Goal: Task Accomplishment & Management: Use online tool/utility

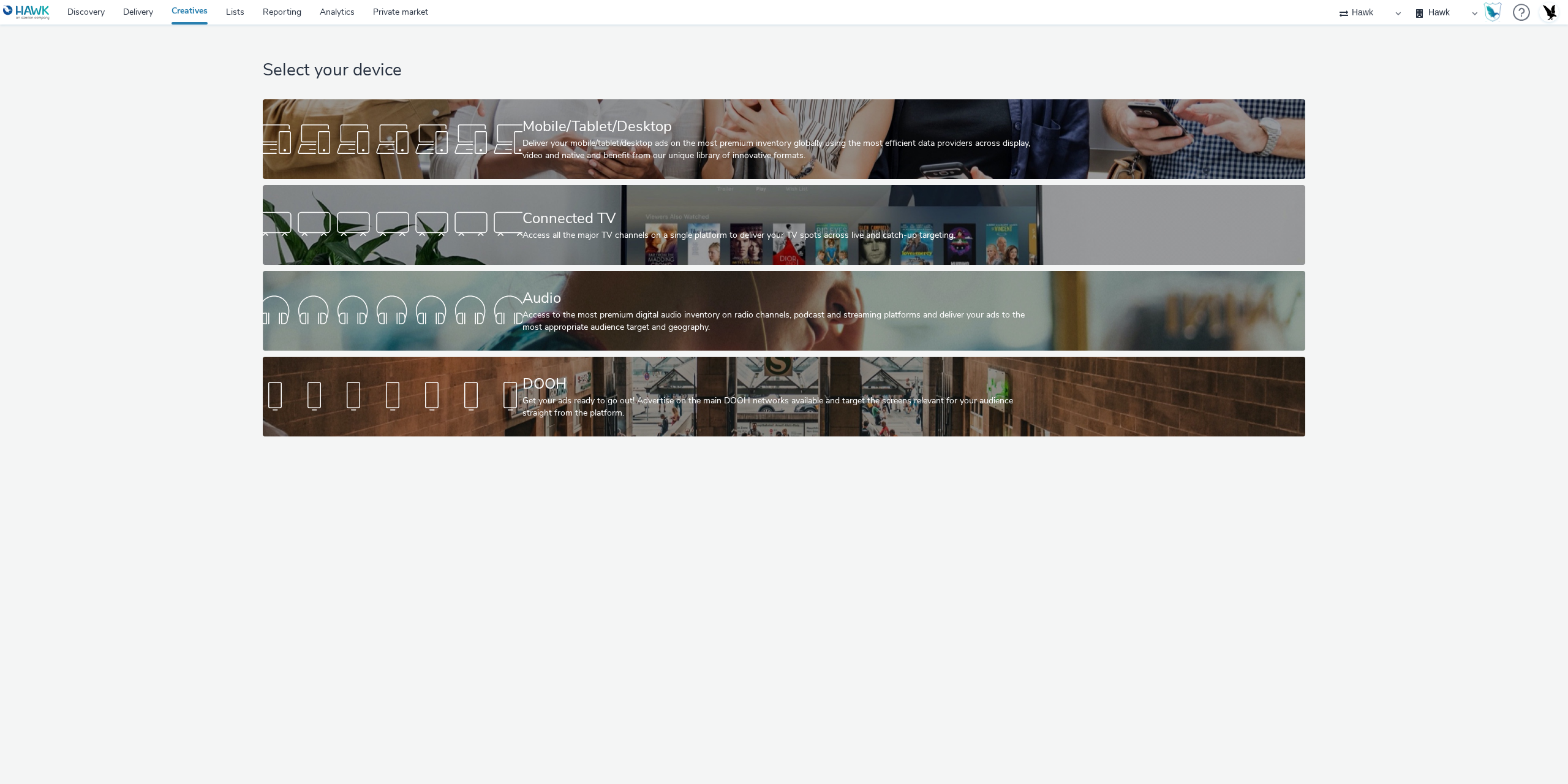
select select "11a7df10-284f-415c-b52a-427acf4c31ae"
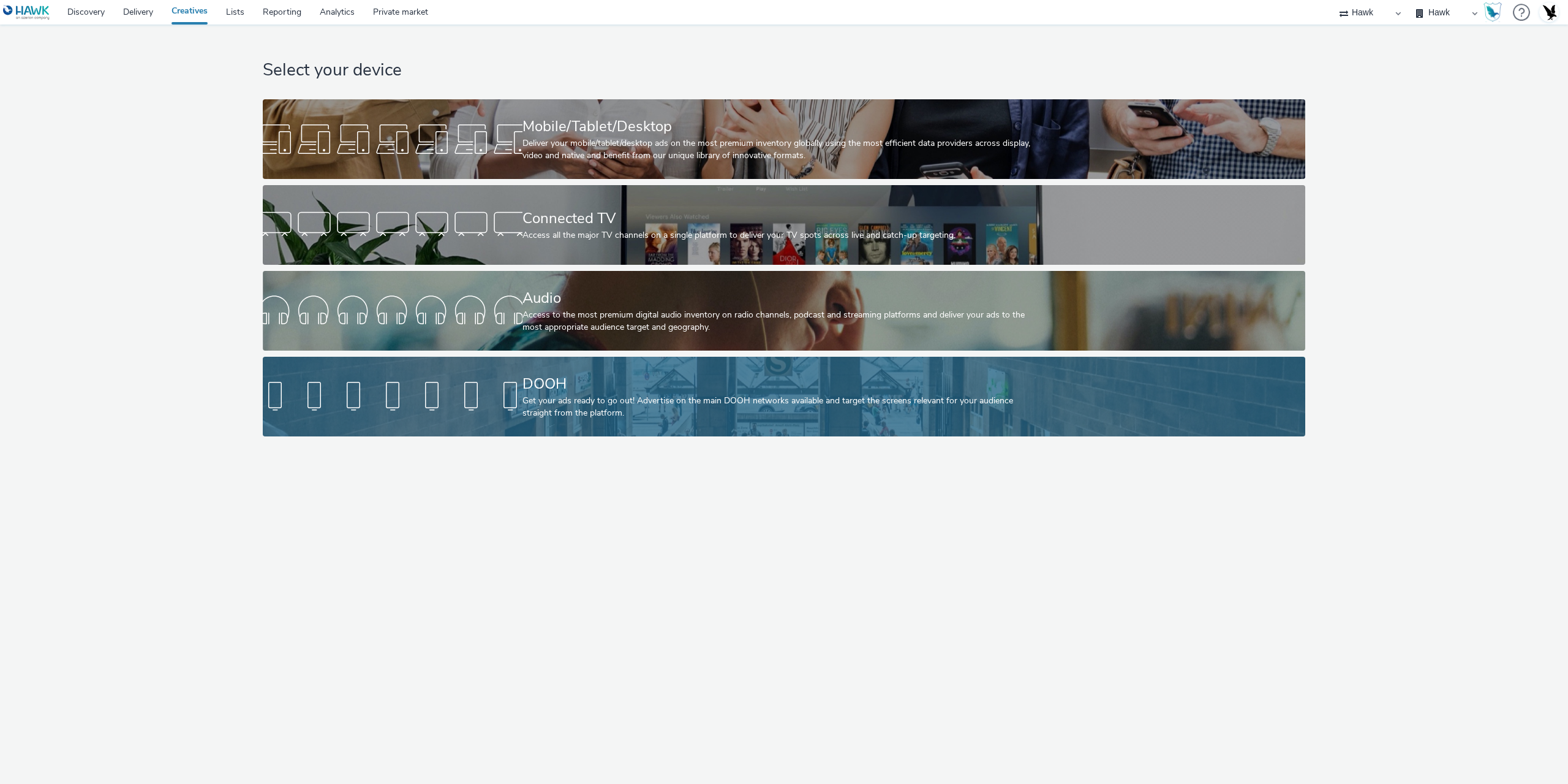
click at [431, 405] on div at bounding box center [393, 396] width 260 height 39
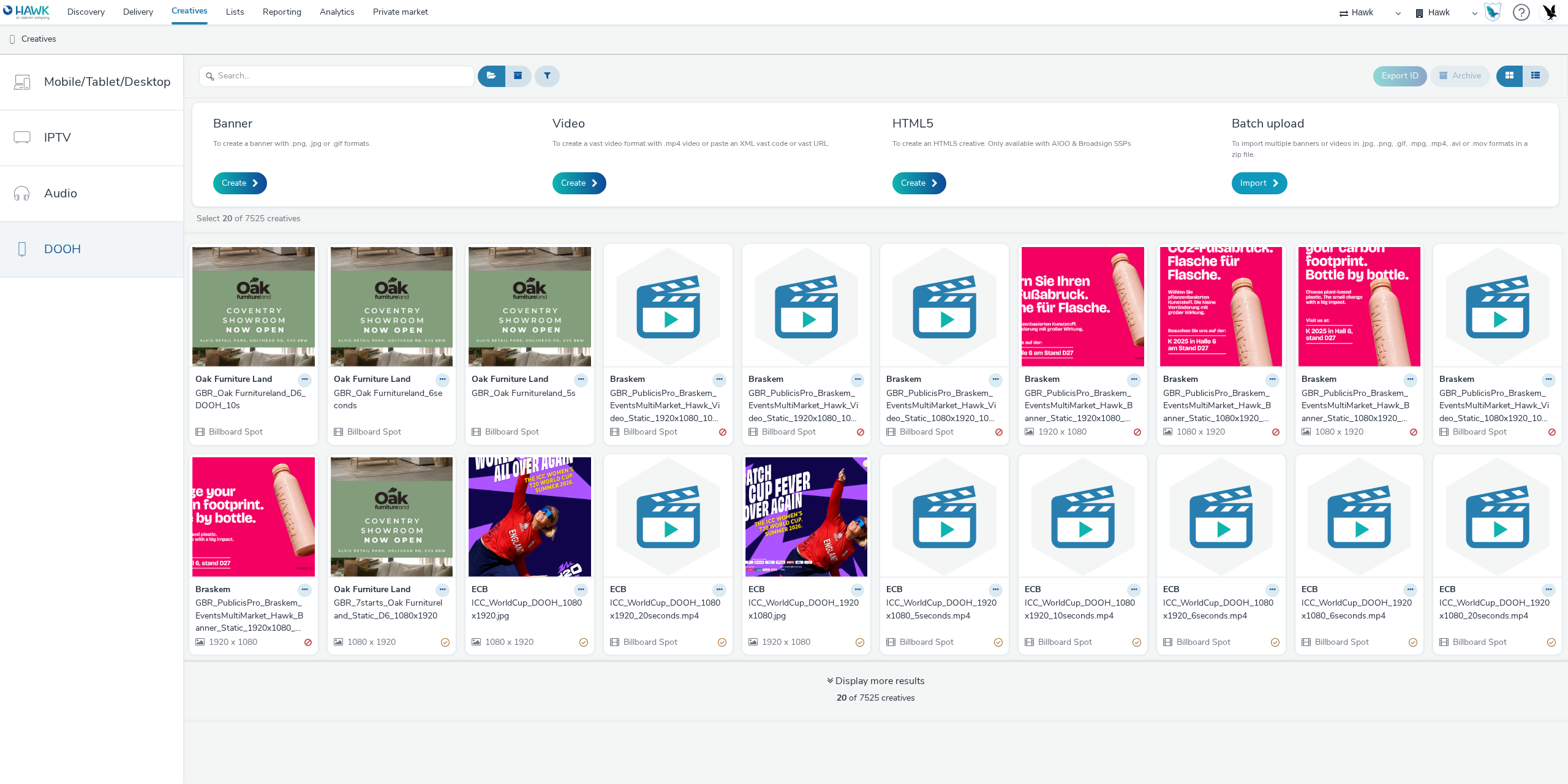
click at [1256, 186] on span "Import" at bounding box center [1253, 183] width 26 height 12
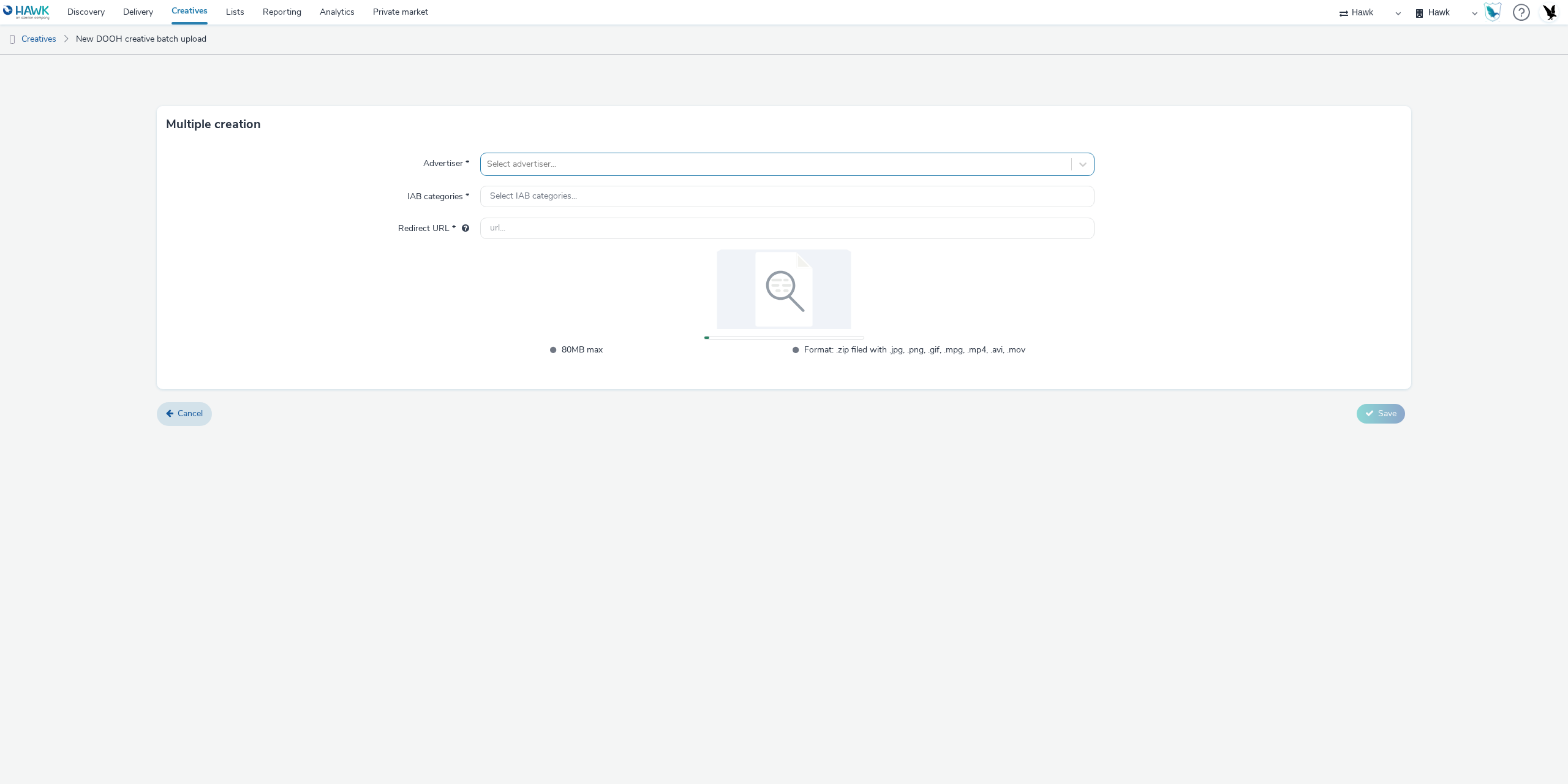
click at [551, 155] on div "Select advertiser..." at bounding box center [776, 164] width 590 height 20
type input "citi"
click at [665, 198] on li "Citi" at bounding box center [787, 199] width 614 height 41
type input "http://www.citi.com"
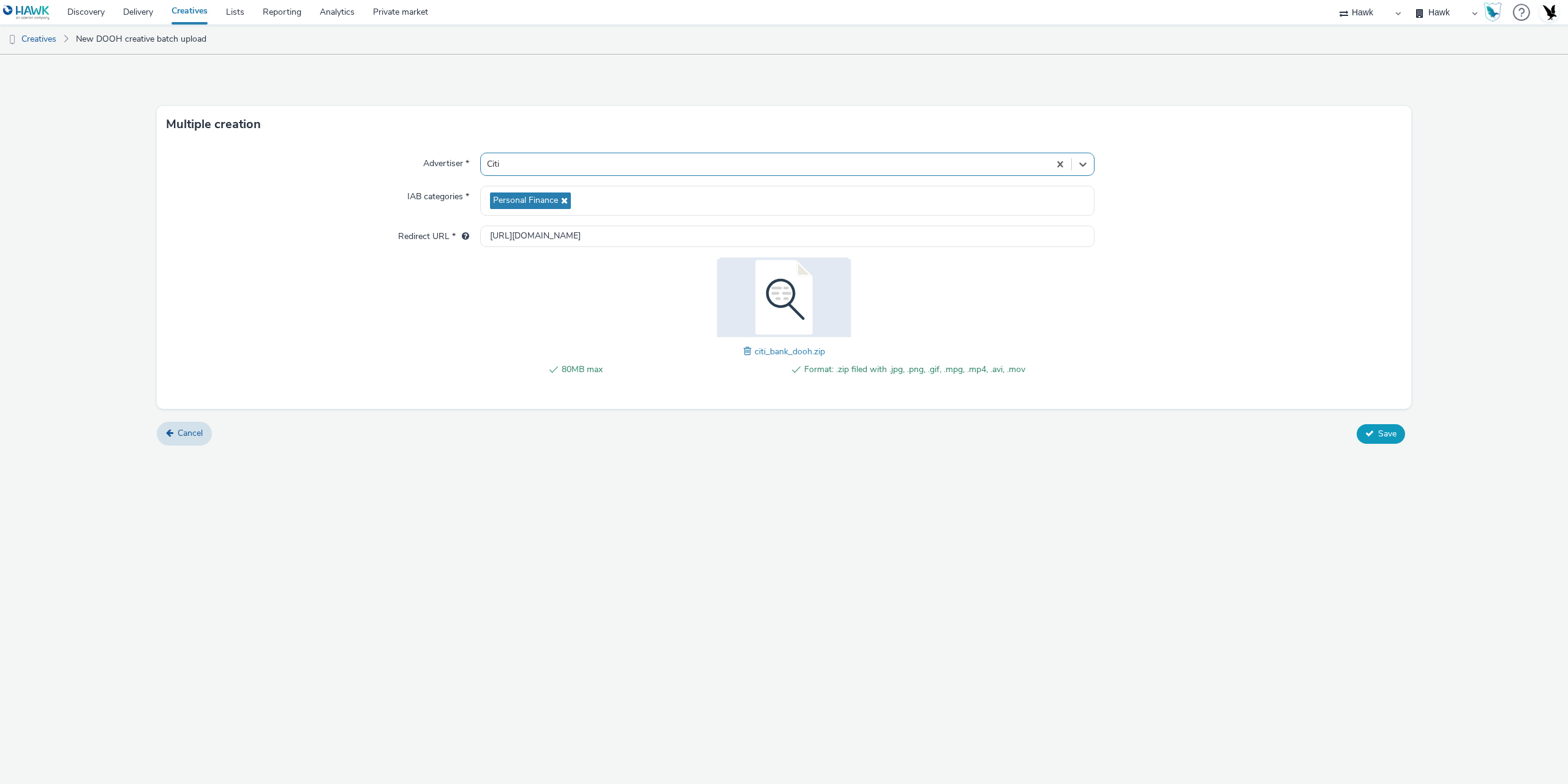
click at [1391, 425] on button "Save" at bounding box center [1381, 434] width 48 height 20
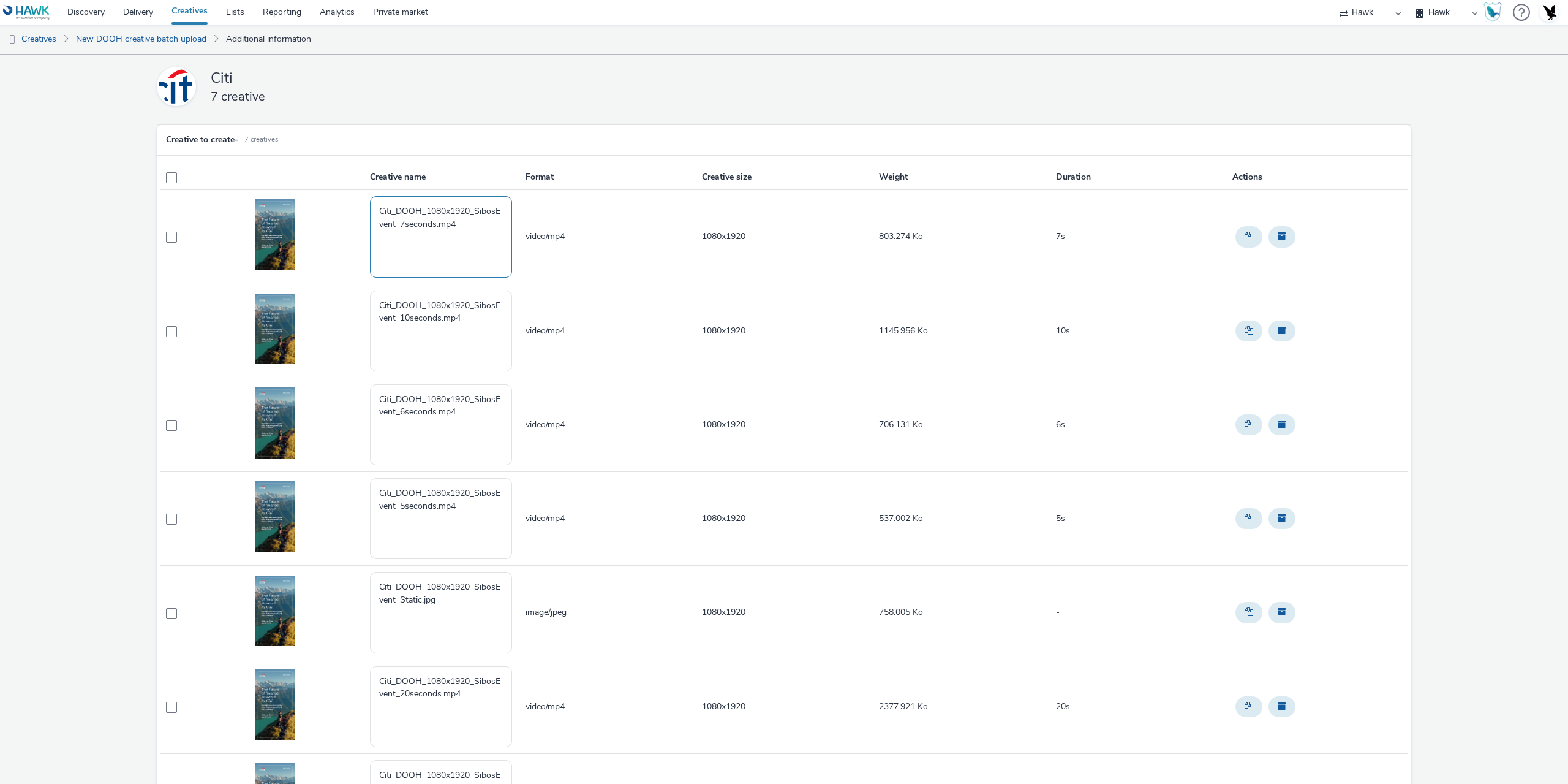
click at [464, 236] on textarea "Citi_DOOH_1080x1920_SibosEvent_7seconds.mp4" at bounding box center [441, 237] width 142 height 81
drag, startPoint x: 468, startPoint y: 228, endPoint x: 256, endPoint y: 164, distance: 221.4
click at [256, 164] on div "Creative name Format Creative size Weight Duration Actions Citi_DOOH_1080x1920_…" at bounding box center [784, 505] width 1254 height 701
paste textarea "GBR_Frasers_DisplayAndDOOH_Hawk_Video_Static_1080x1920_6"_Apartments_20210528"
drag, startPoint x: 405, startPoint y: 210, endPoint x: 383, endPoint y: 224, distance: 26.1
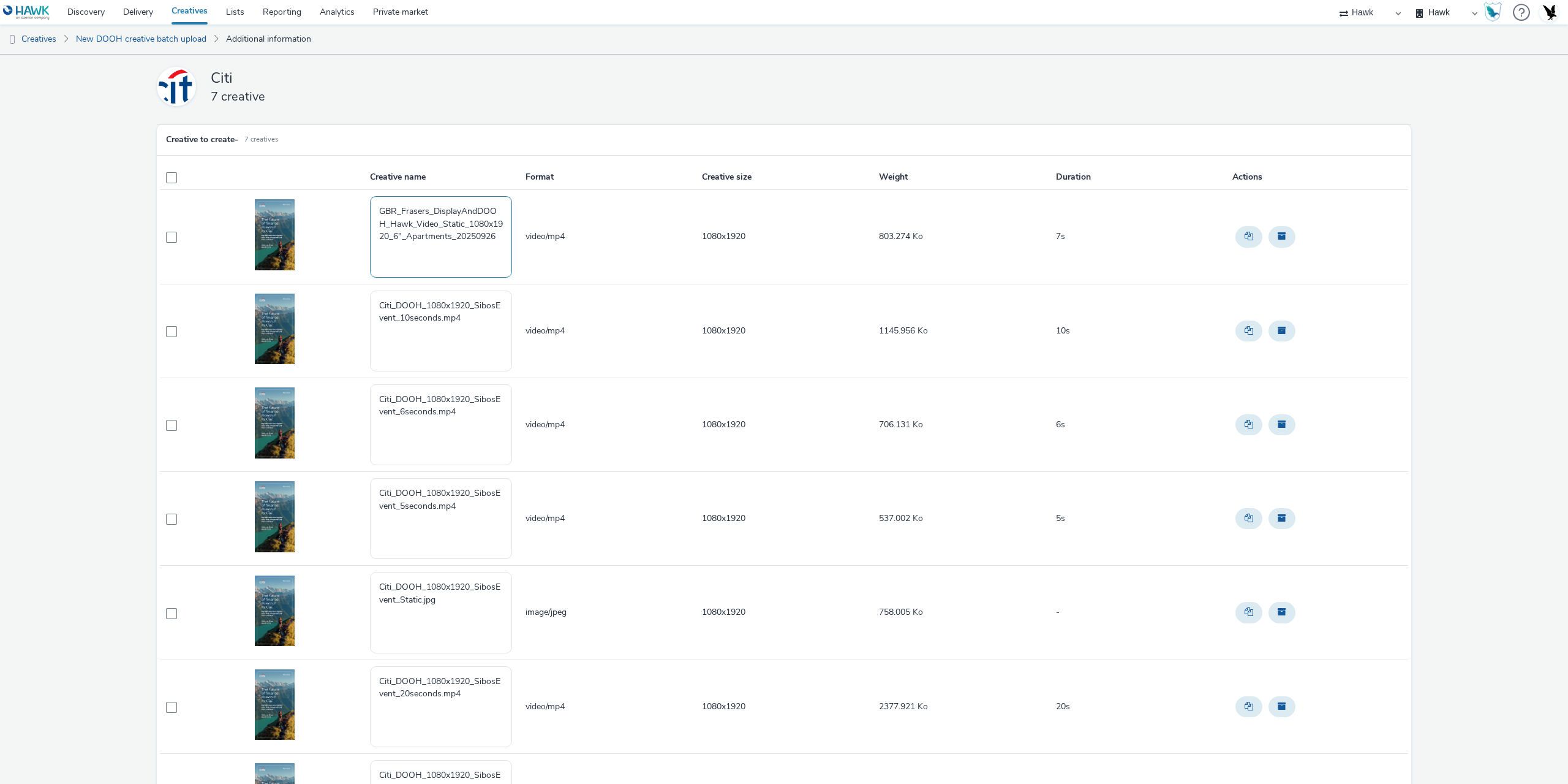
click at [383, 224] on textarea "GBR_Frasers_DisplayAndDOOH_Hawk_Video_Static_1080x1920_6"_Apartments_20250926" at bounding box center [441, 237] width 142 height 81
paste textarea "CitiBank_Events"
drag, startPoint x: 447, startPoint y: 237, endPoint x: 462, endPoint y: 246, distance: 17.5
click at [448, 237] on textarea "GBR_CitiBank_EventsDOOH_Hawk_Video_Static_1080x1920_6"_Apartments_20250926" at bounding box center [441, 237] width 142 height 81
drag, startPoint x: 461, startPoint y: 237, endPoint x: 356, endPoint y: 207, distance: 109.2
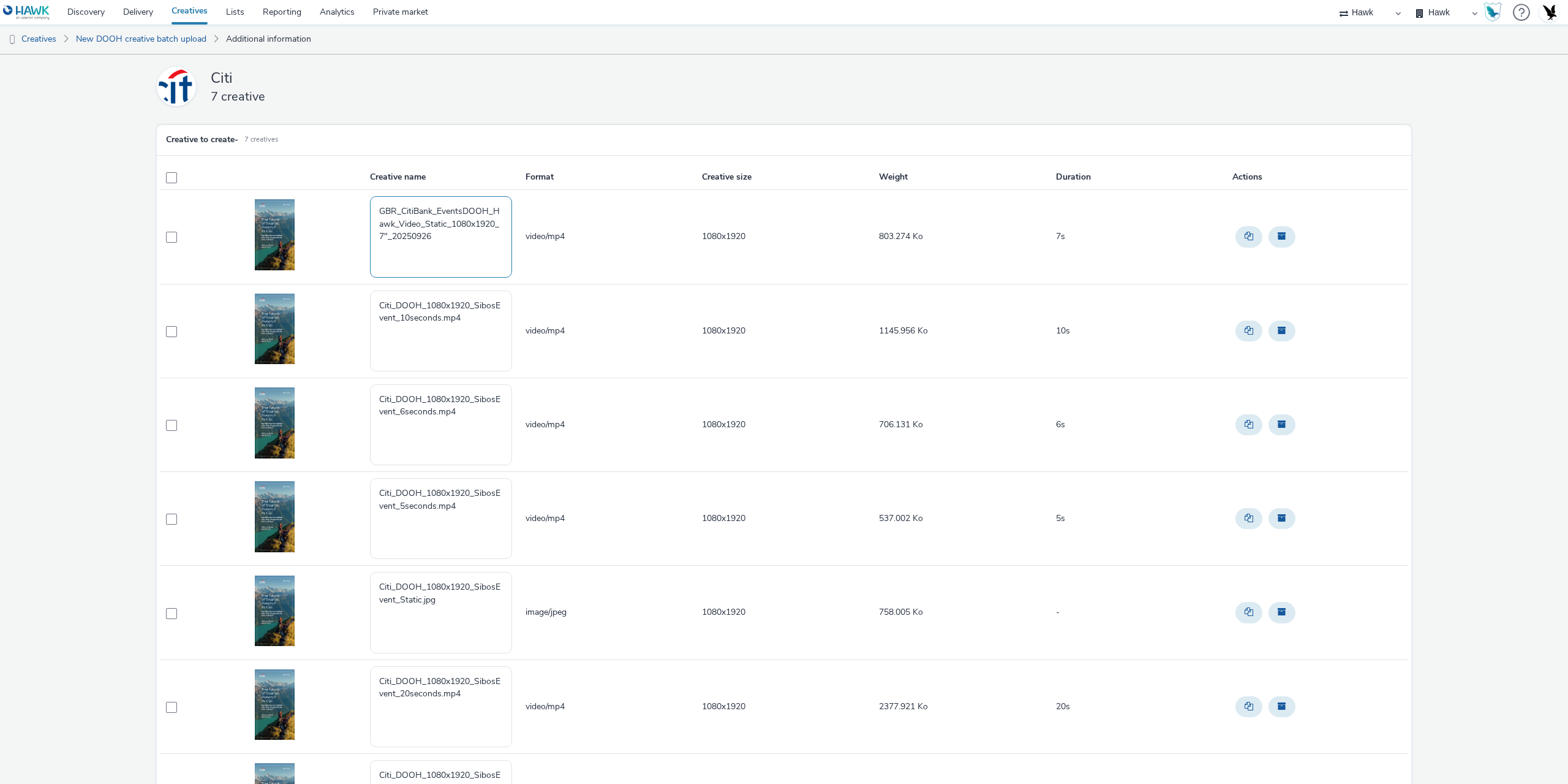
click at [356, 207] on tr "GBR_CitiBank_EventsDOOH_Hawk_Video_Static_1080x1920_7"_20250926 video/mp4 1080x…" at bounding box center [784, 237] width 1248 height 94
type textarea "GBR_CitiBank_EventsDOOH_Hawk_Video_Static_1080x1920_7"_20250926"
drag, startPoint x: 473, startPoint y: 322, endPoint x: 334, endPoint y: 294, distance: 141.8
click at [334, 294] on tr "Citi_DOOH_1080x1920_SibosEvent_10seconds.mp4 video/mp4 1080x1920 1145.956 Ko 10s" at bounding box center [784, 330] width 1248 height 94
paste textarea "GBR_CitiBank_EventsDOOH_Hawk_Video_Static_1080x1920_7"_20250926"
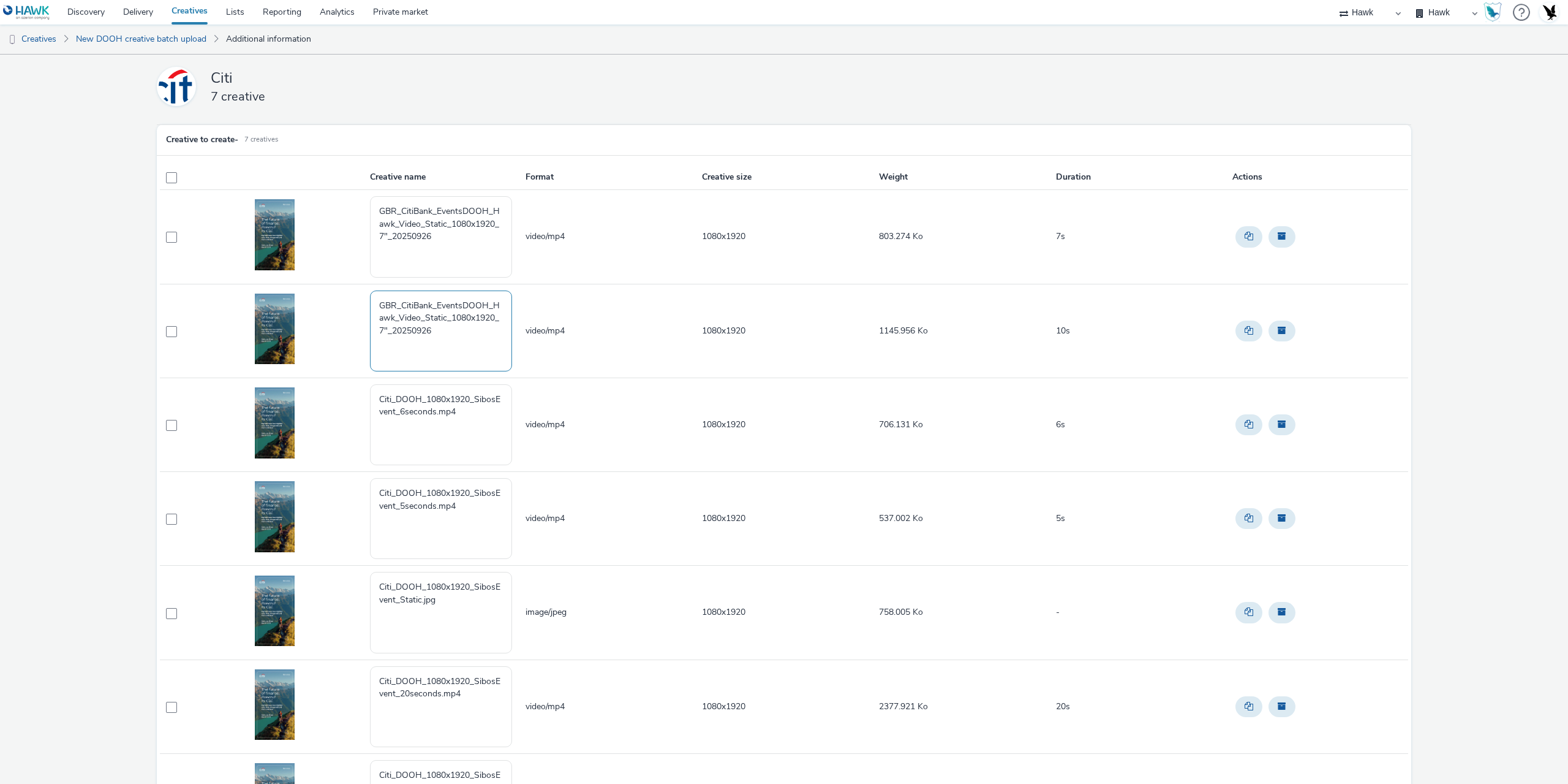
click at [380, 332] on textarea "GBR_CitiBank_EventsDOOH_Hawk_Video_Static_1080x1920_7"_20250926" at bounding box center [441, 331] width 142 height 81
type textarea "GBR_CitiBank_EventsDOOH_Hawk_Video_Static_1080x1920_10"_20250926"
drag, startPoint x: 422, startPoint y: 409, endPoint x: 316, endPoint y: 396, distance: 106.8
click at [314, 393] on tr "Citi_DOOH_1080x1920_SibosEvent_6seconds.mp4 video/mp4 1080x1920 706.131 Ko 6s" at bounding box center [784, 424] width 1248 height 94
paste textarea "GBR_CitiBank_EventsDOOH_Hawk_Video_Static_1080x1920_7"_20250926"
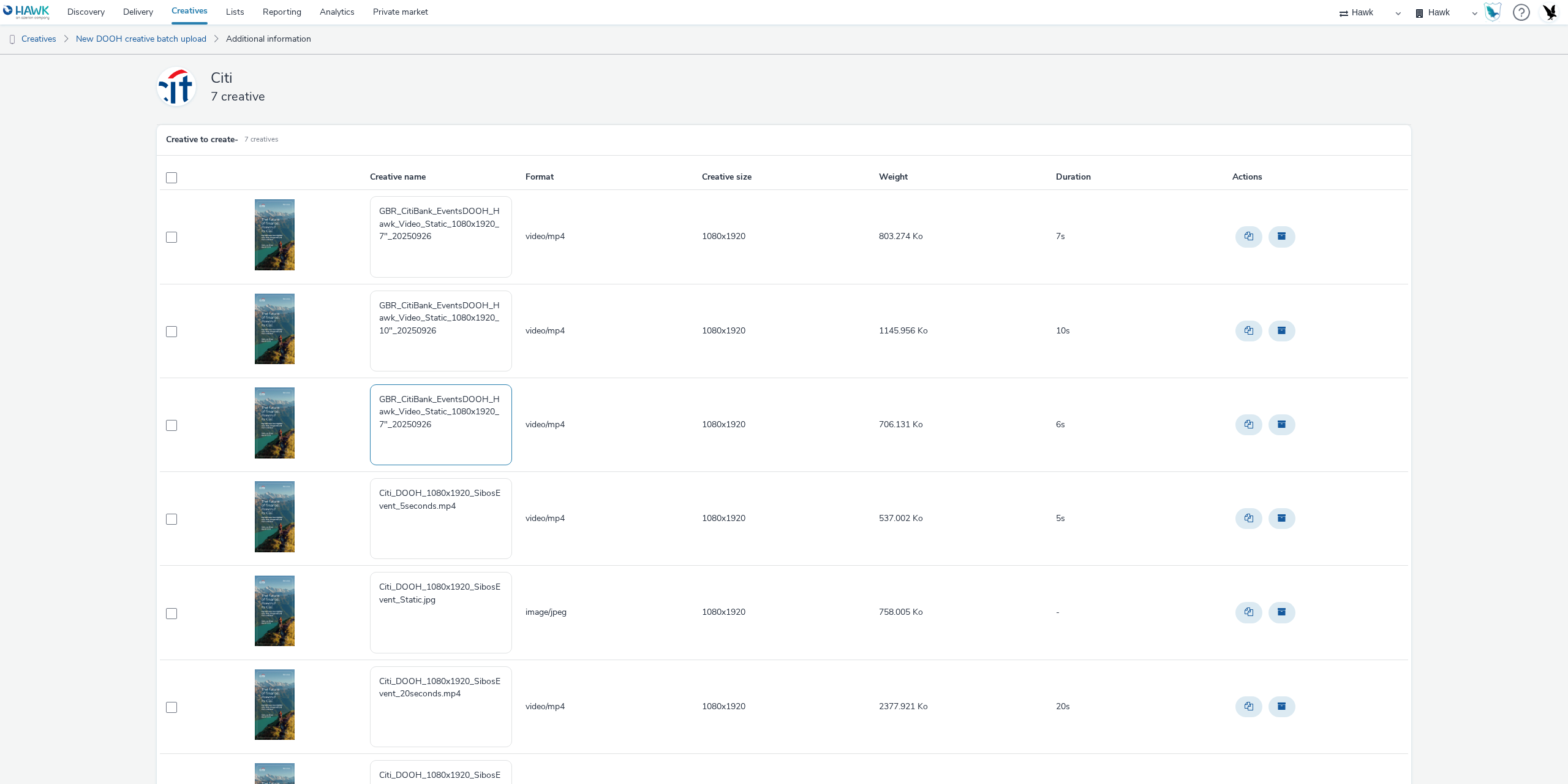
click at [382, 423] on textarea "GBR_CitiBank_EventsDOOH_Hawk_Video_Static_1080x1920_7"_20250926" at bounding box center [441, 425] width 142 height 81
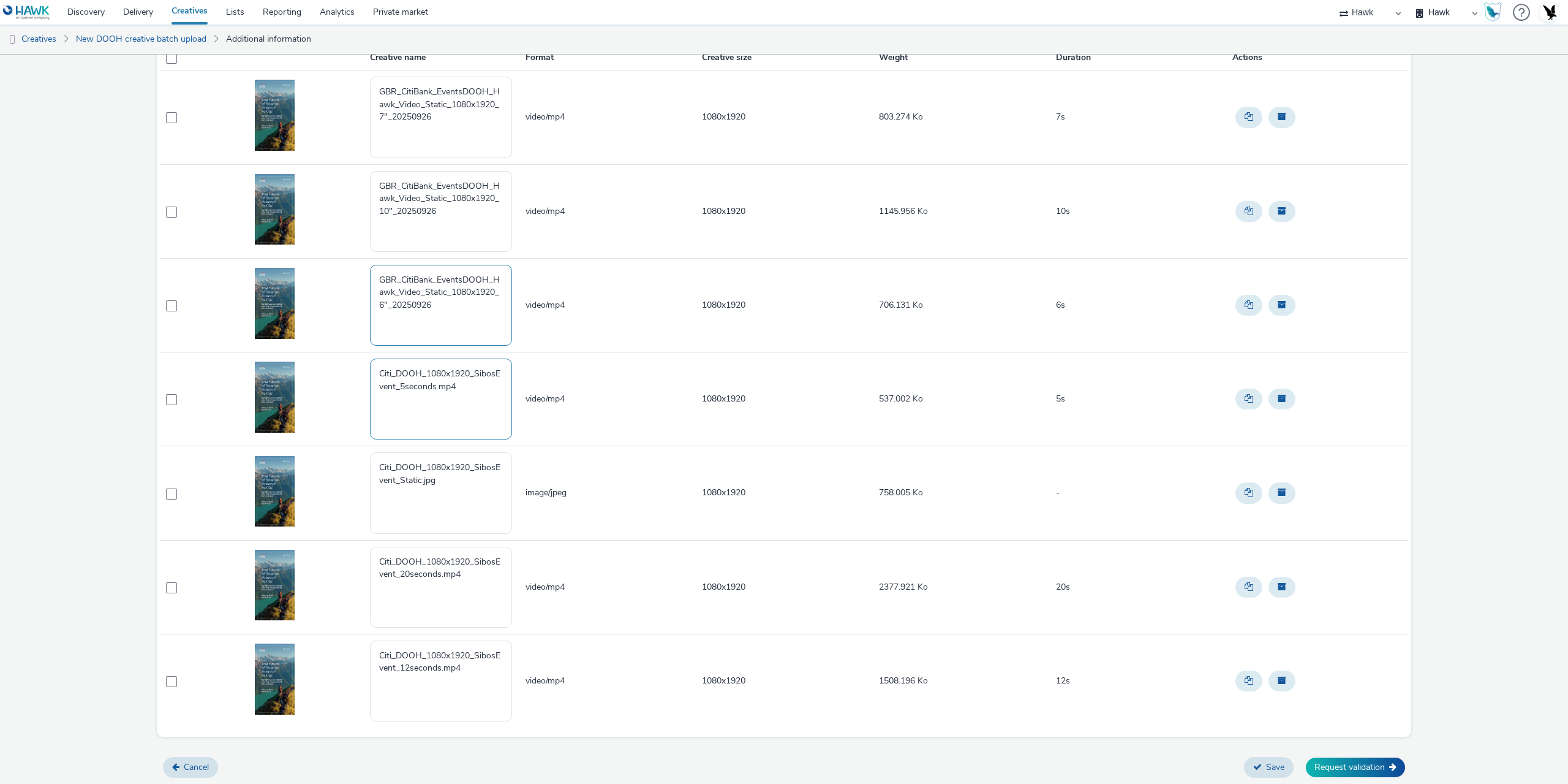
type textarea "GBR_CitiBank_EventsDOOH_Hawk_Video_Static_1080x1920_6"_20250926"
drag, startPoint x: 466, startPoint y: 393, endPoint x: 334, endPoint y: 380, distance: 132.6
click at [313, 365] on tr "Citi_DOOH_1080x1920_SibosEvent_5seconds.mp4 video/mp4 1080x1920 537.002 Ko 5s" at bounding box center [784, 399] width 1248 height 94
paste textarea "GBR_CitiBank_EventsDOOH_Hawk_Video_Static_1080x1920_7"_20250926"
click at [380, 396] on textarea "GBR_CitiBank_EventsDOOH_Hawk_Video_Static_1080x1920_7"_20250926" at bounding box center [441, 399] width 142 height 81
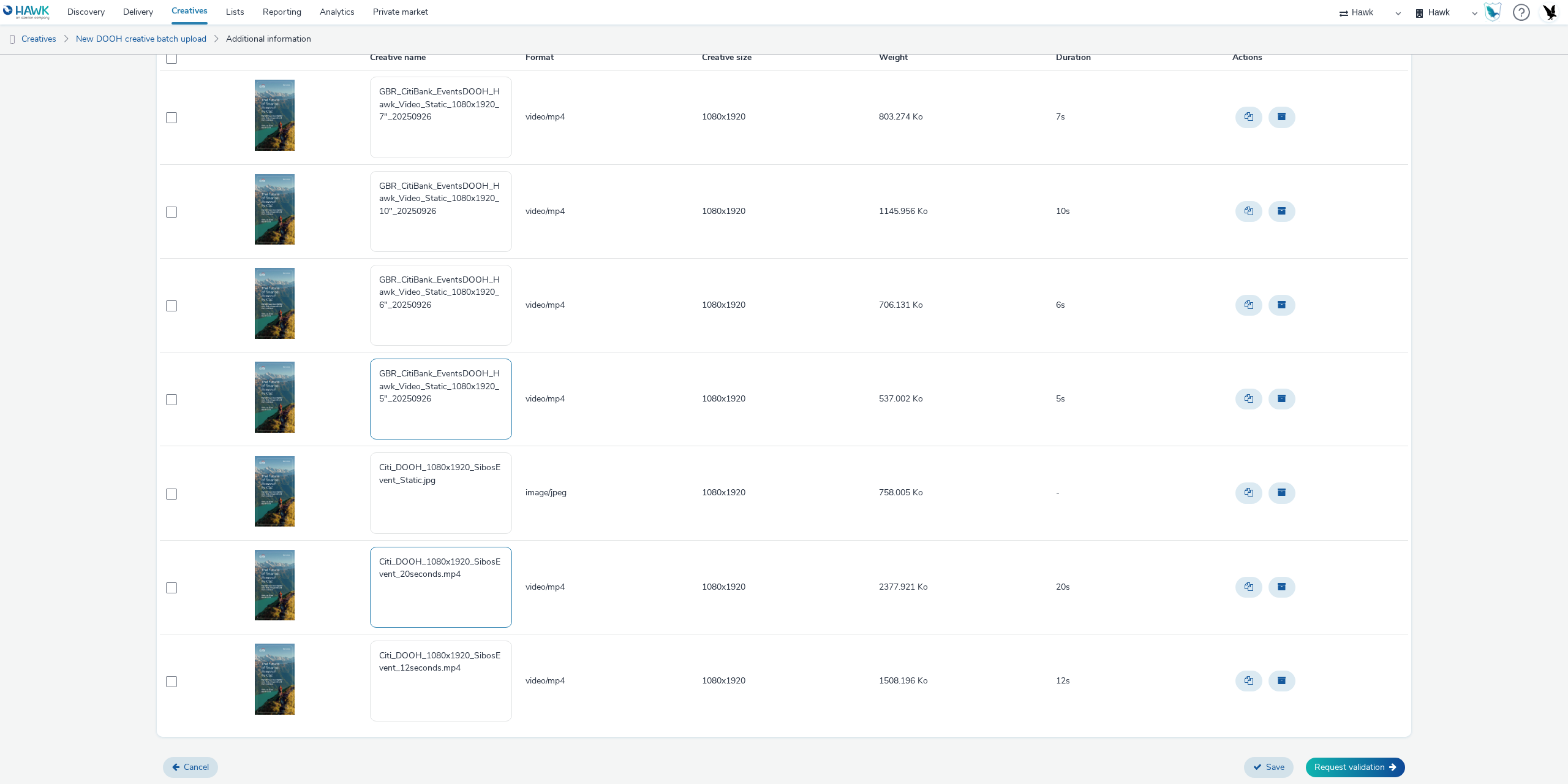
type textarea "GBR_CitiBank_EventsDOOH_Hawk_Video_Static_1080x1920_5"_20250926"
drag, startPoint x: 468, startPoint y: 573, endPoint x: 259, endPoint y: 542, distance: 211.3
click at [259, 542] on tr "Citi_DOOH_1080x1920_SibosEvent_20seconds.mp4 video/mp4 1080x1920 2377.921 Ko 20s" at bounding box center [784, 587] width 1248 height 94
paste textarea "GBR_CitiBank_EventsDOOH_Hawk_Video_Static_1080x1920_7"_20250926"
click at [380, 590] on textarea "GBR_CitiBank_EventsDOOH_Hawk_Video_Static_1080x1920_7"_20250926" at bounding box center [441, 587] width 142 height 81
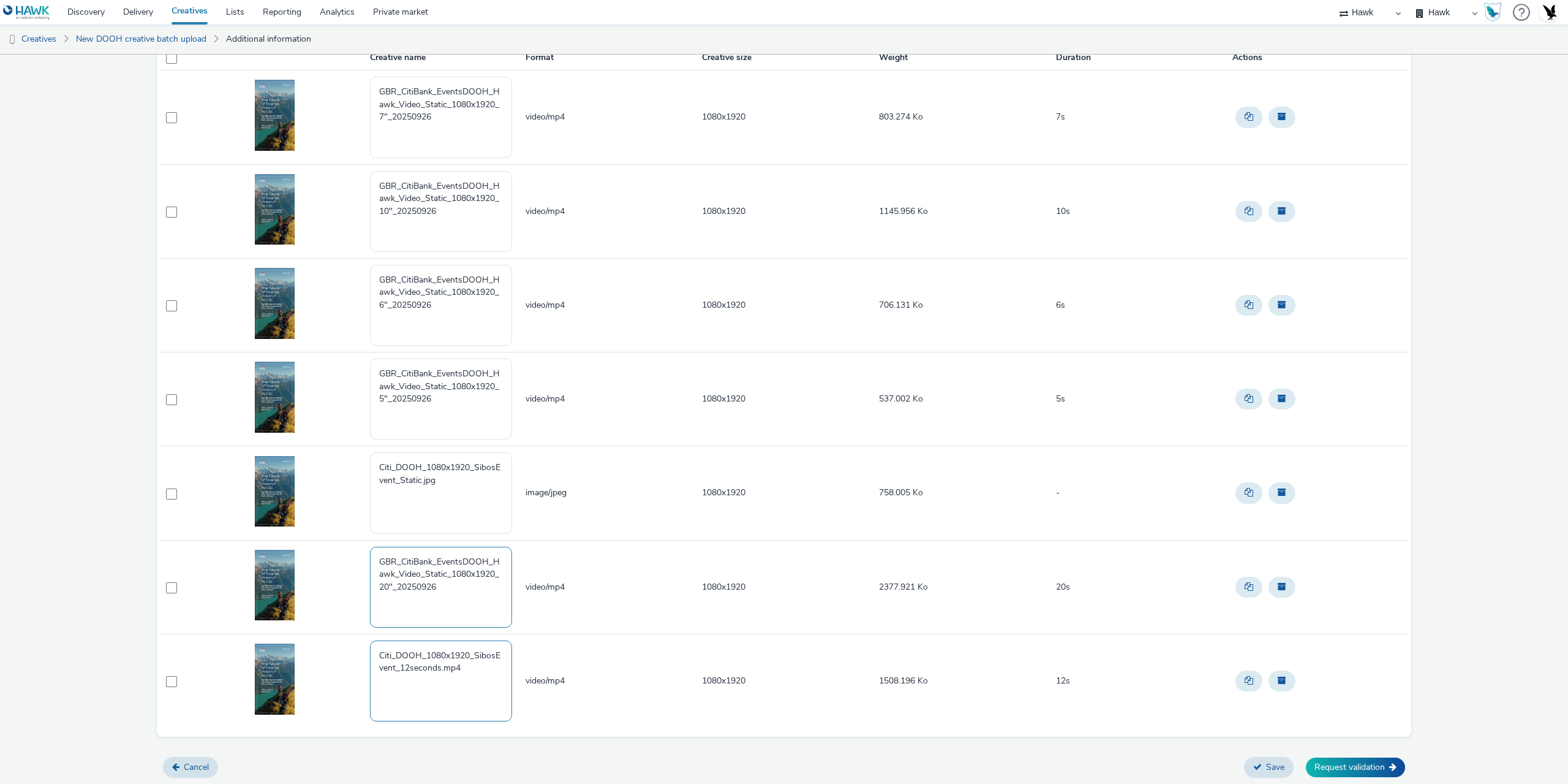
type textarea "GBR_CitiBank_EventsDOOH_Hawk_Video_Static_1080x1920_20"_20250926"
drag, startPoint x: 468, startPoint y: 677, endPoint x: 341, endPoint y: 655, distance: 128.9
click at [305, 627] on tbody "GBR_CitiBank_EventsDOOH_Hawk_Video_Static_1080x1920_7"_20250926 video/mp4 1080x…" at bounding box center [784, 398] width 1248 height 657
paste textarea "GBR_CitiBank_EventsDOOH_Hawk_Video_Static_1080x1920_7"_20250926"
click at [382, 679] on textarea "GBR_CitiBank_EventsDOOH_Hawk_Video_Static_1080x1920_7"_20250926" at bounding box center [441, 681] width 142 height 81
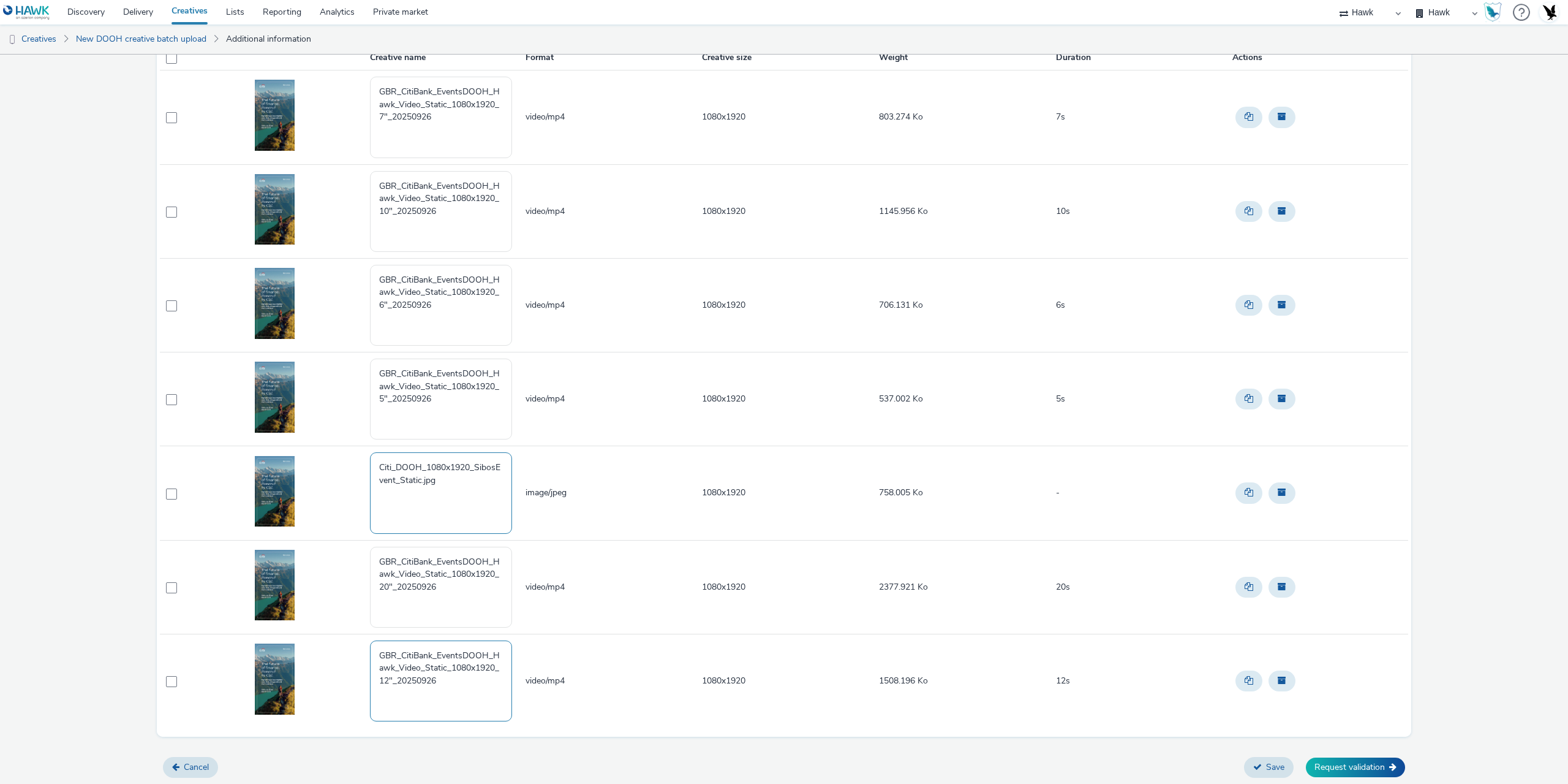
type textarea "GBR_CitiBank_EventsDOOH_Hawk_Video_Static_1080x1920_12"_20250926"
drag, startPoint x: 463, startPoint y: 498, endPoint x: 318, endPoint y: 440, distance: 156.2
click at [319, 440] on tbody "GBR_CitiBank_EventsDOOH_Hawk_Video_Static_1080x1920_7"_20250926 video/mp4 1080x…" at bounding box center [784, 398] width 1248 height 657
paste textarea "GBR_CitiBank_EventsDOOH_Hawk_Video_Static_1080x1920_7"_20250926"
click at [418, 483] on textarea "GBR_CitiBank_EventsDOOH_Hawk_Video_Static_1080x1920_7"_20250926" at bounding box center [441, 493] width 142 height 81
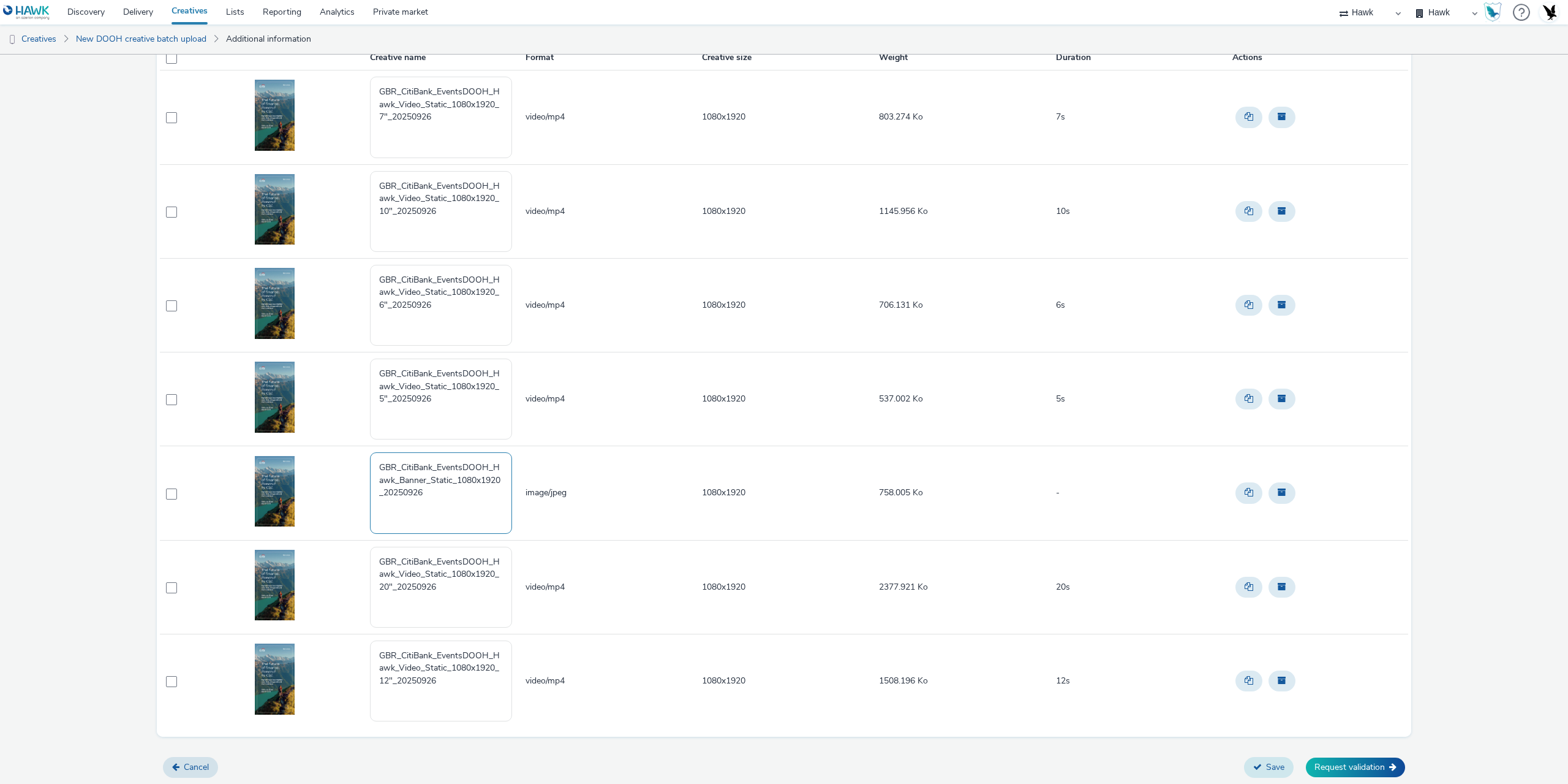
type textarea "GBR_CitiBank_EventsDOOH_Hawk_Banner_Static_1080x1920_20250926"
click at [1270, 757] on button "Save" at bounding box center [1269, 767] width 50 height 21
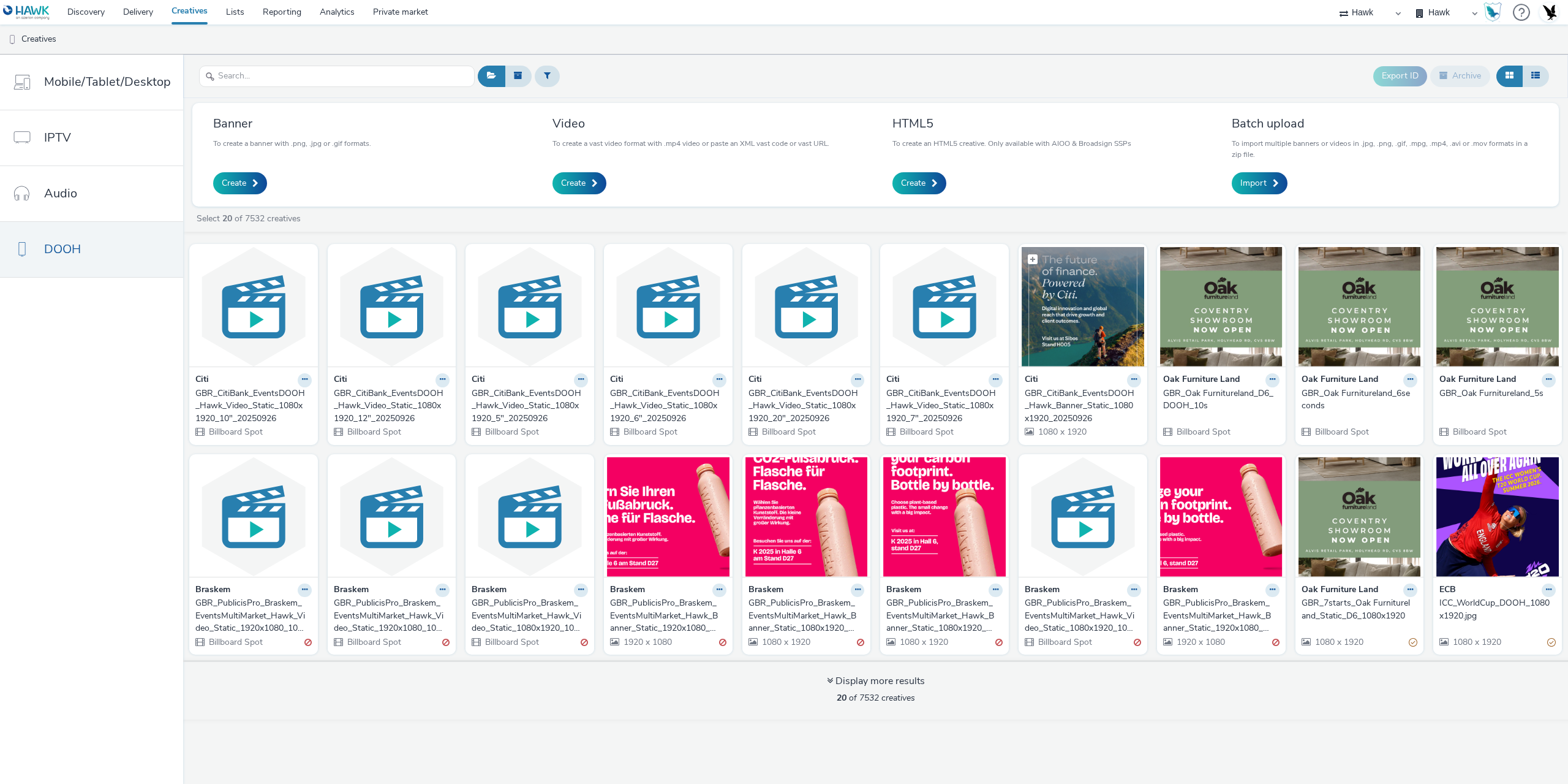
click at [1072, 325] on img at bounding box center [1083, 306] width 123 height 120
click at [1053, 396] on div "GBR_CitiBank_EventsDOOH_Hawk_Banner_Static_1080x1920_20250926" at bounding box center [1080, 405] width 111 height 38
click at [950, 400] on div "GBR_CitiBank_EventsDOOH_Hawk_Video_Static_1080x1920_7"_20250926" at bounding box center [942, 405] width 111 height 38
click at [789, 407] on div "GBR_CitiBank_EventsDOOH_Hawk_Video_Static_1080x1920_20"_20250926" at bounding box center [803, 405] width 111 height 38
click at [681, 402] on div "GBR_CitiBank_EventsDOOH_Hawk_Video_Static_1080x1920_6"_20250926" at bounding box center [665, 405] width 111 height 38
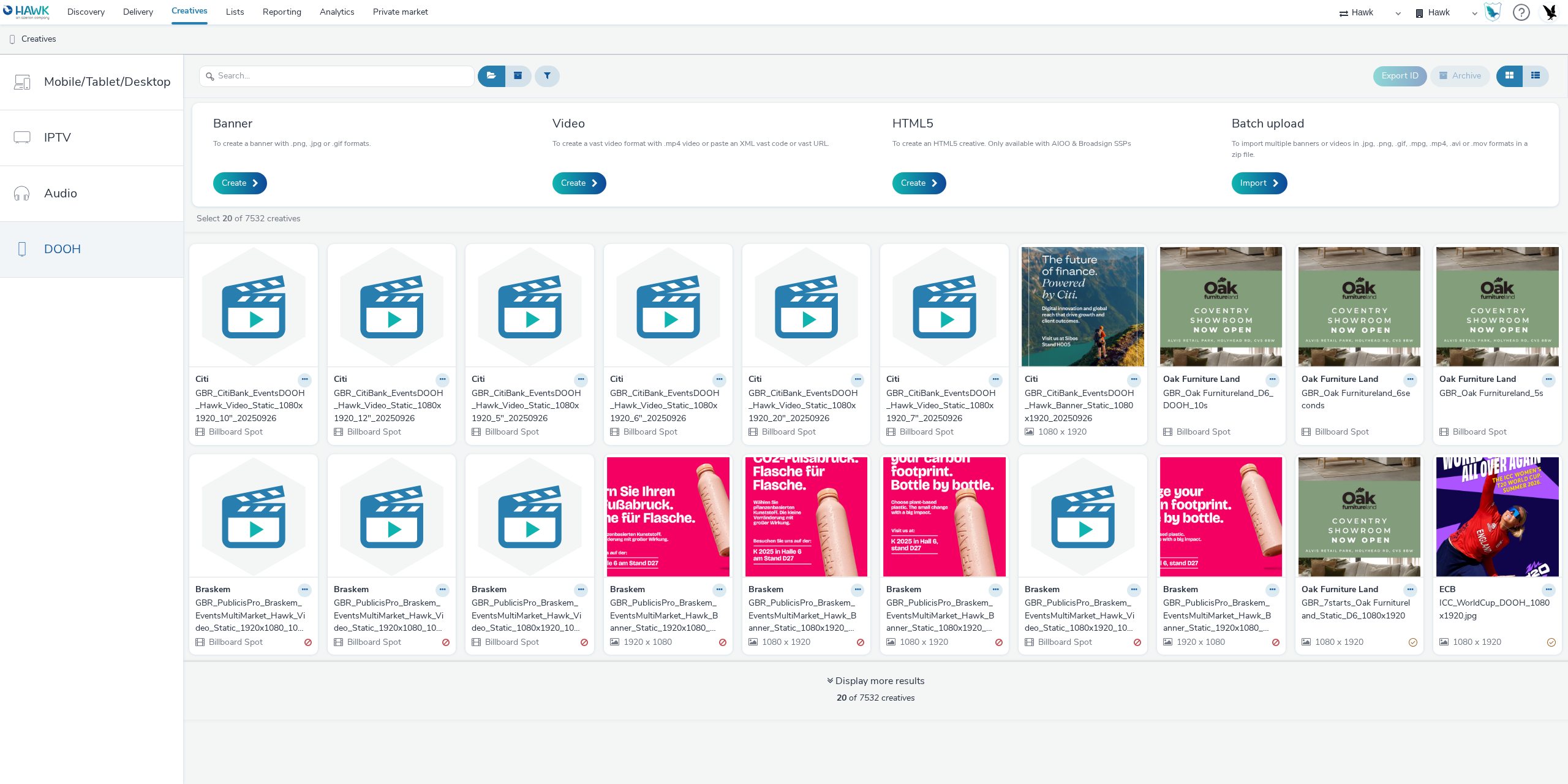
drag, startPoint x: 517, startPoint y: 403, endPoint x: 453, endPoint y: 406, distance: 64.1
click at [517, 403] on div "GBR_CitiBank_EventsDOOH_Hawk_Video_Static_1080x1920_5"_20250926" at bounding box center [527, 405] width 111 height 38
click at [417, 401] on div "GBR_CitiBank_EventsDOOH_Hawk_Video_Static_1080x1920_12"_20250926" at bounding box center [389, 405] width 111 height 38
click at [282, 404] on div "GBR_CitiBank_EventsDOOH_Hawk_Video_Static_1080x1920_10"_20250926" at bounding box center [251, 405] width 111 height 38
click at [233, 16] on link "Lists" at bounding box center [235, 12] width 37 height 25
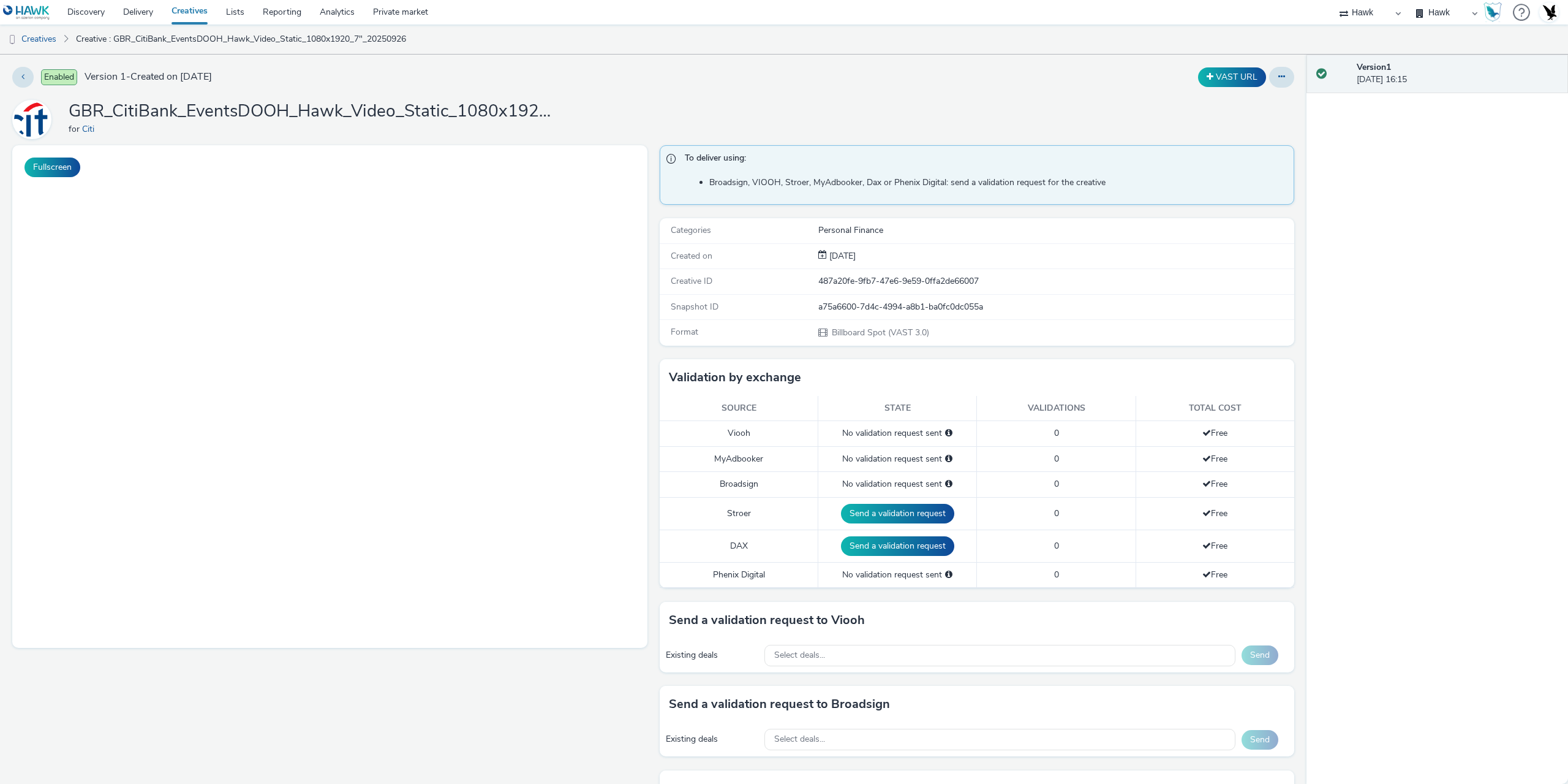
select select "11a7df10-284f-415c-b52a-427acf4c31ae"
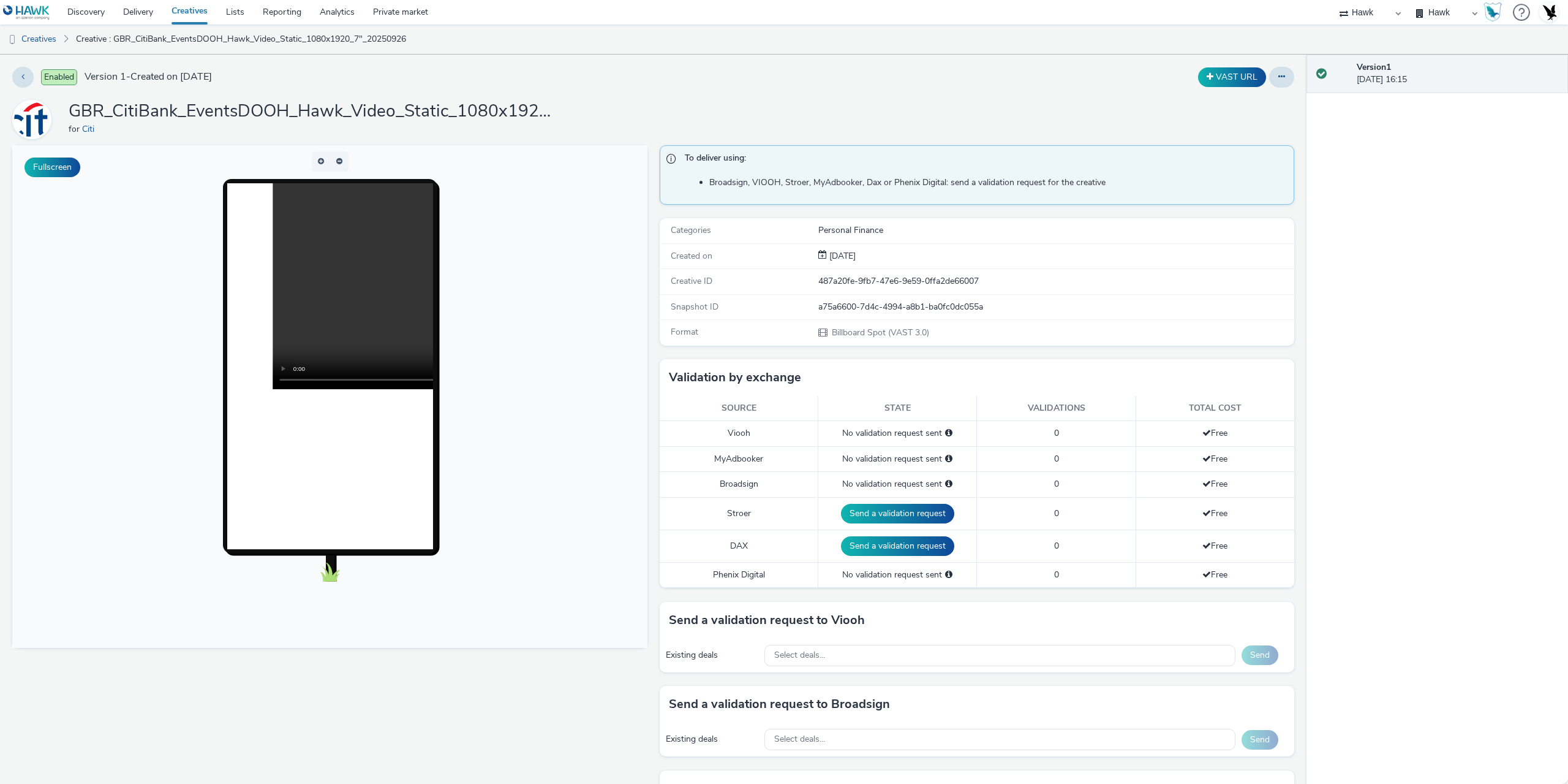
scroll to position [245, 0]
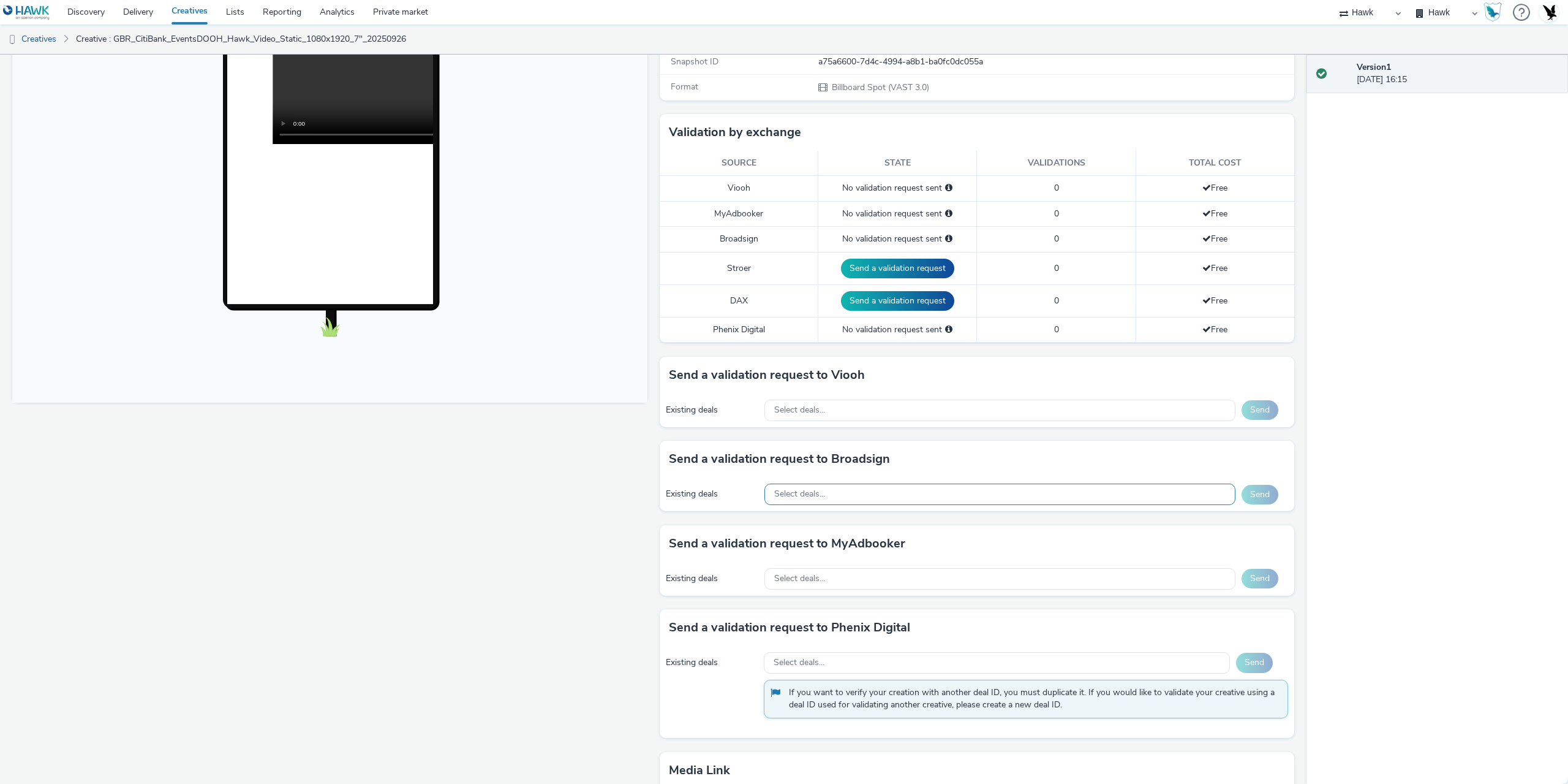
drag, startPoint x: 848, startPoint y: 491, endPoint x: 845, endPoint y: 499, distance: 8.5
click at [847, 492] on div "Select deals..." at bounding box center [1000, 494] width 471 height 21
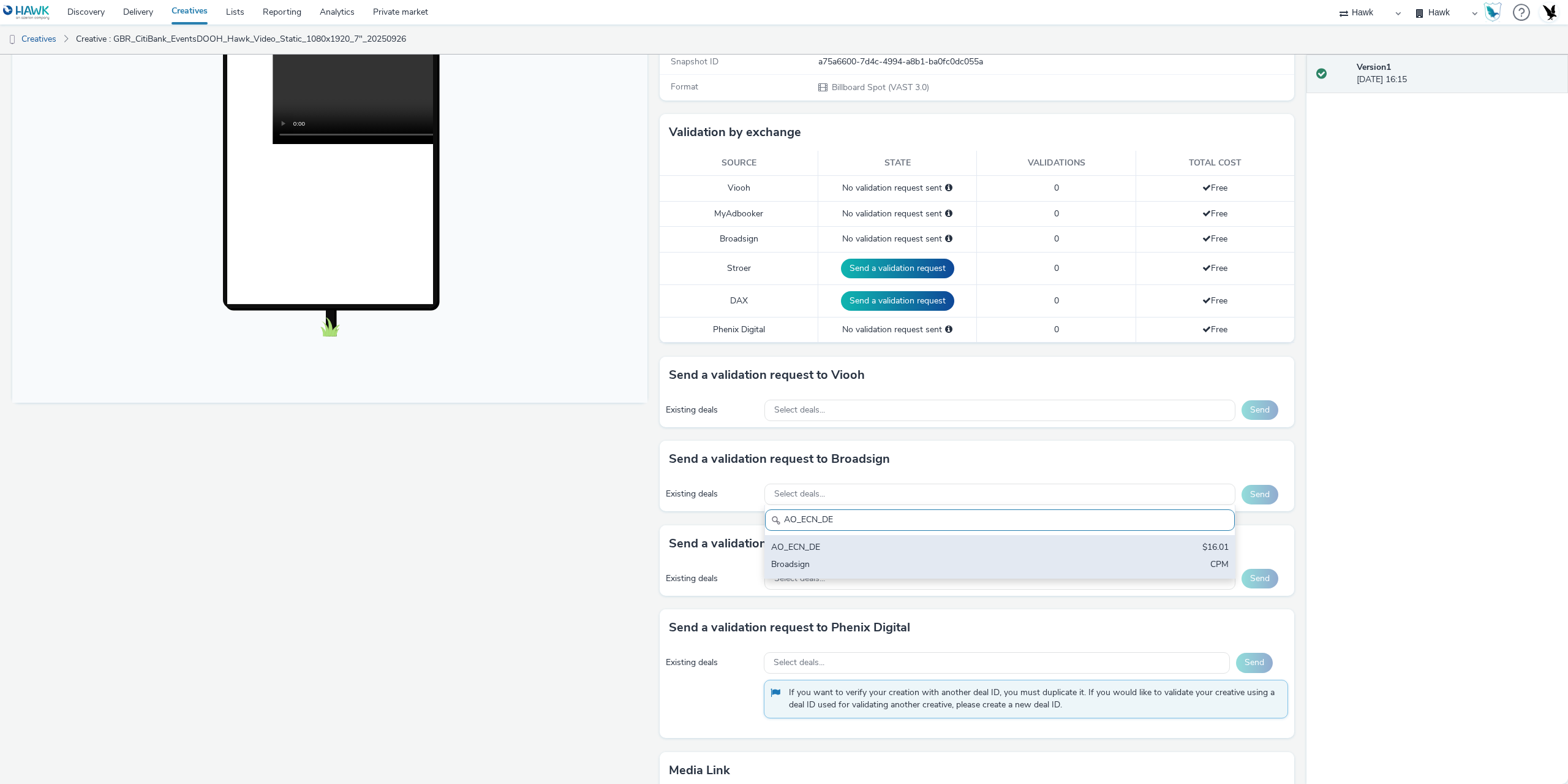
click at [856, 558] on div "Broadsign" at bounding box center [923, 565] width 303 height 14
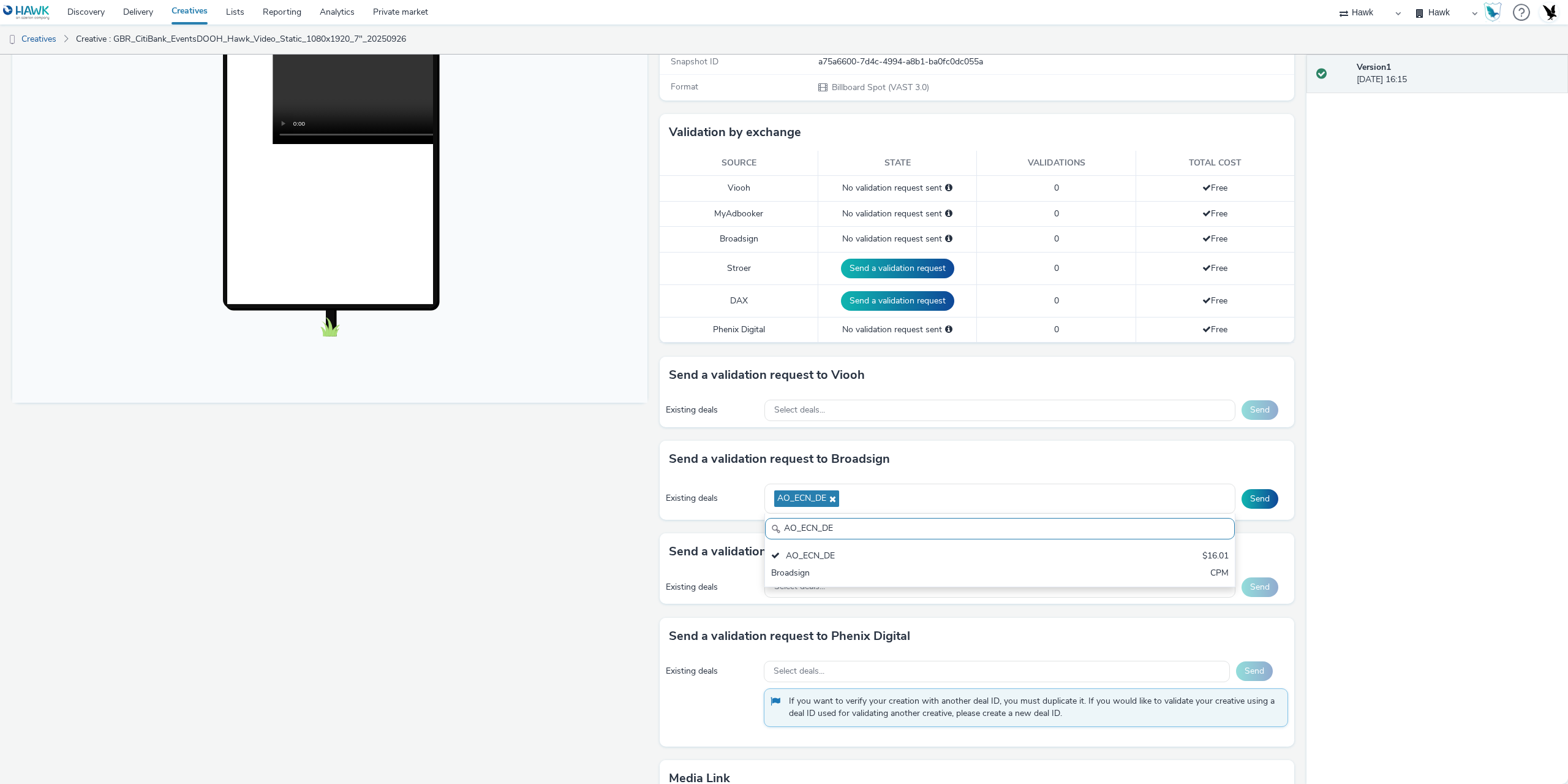
drag, startPoint x: 864, startPoint y: 526, endPoint x: 623, endPoint y: 526, distance: 241.0
click at [623, 526] on div "Fullscreen To deliver using: Broadsign, VIOOH, Stroer, MyAdbooker, Dax or Pheni…" at bounding box center [653, 264] width 1282 height 729
paste input "Broadsign_Framen_Non-Coworking"
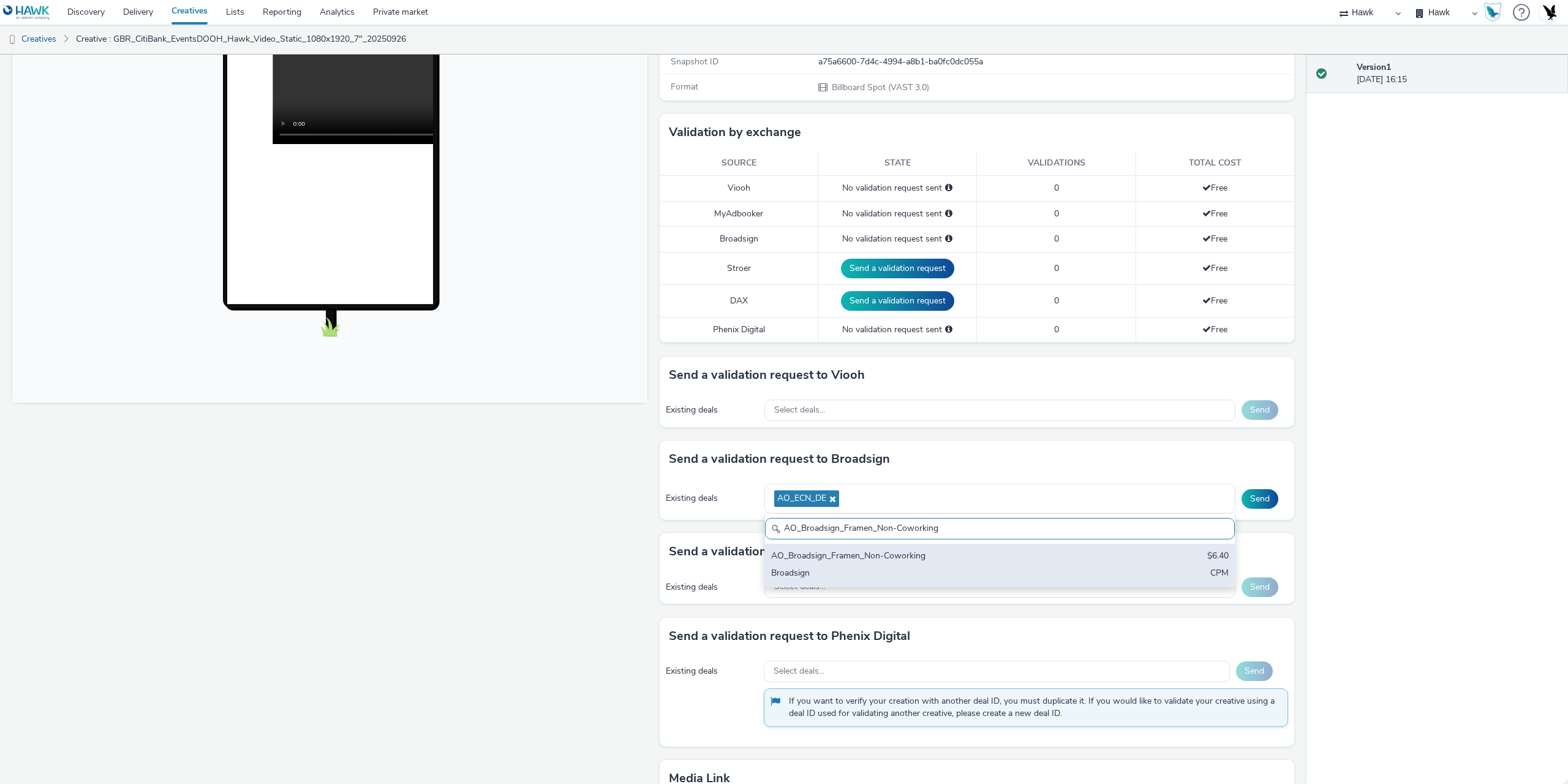
type input "AO_Broadsign_Framen_Non-Coworking"
drag, startPoint x: 899, startPoint y: 569, endPoint x: 1138, endPoint y: 557, distance: 239.3
click at [900, 569] on div "Broadsign" at bounding box center [923, 574] width 303 height 14
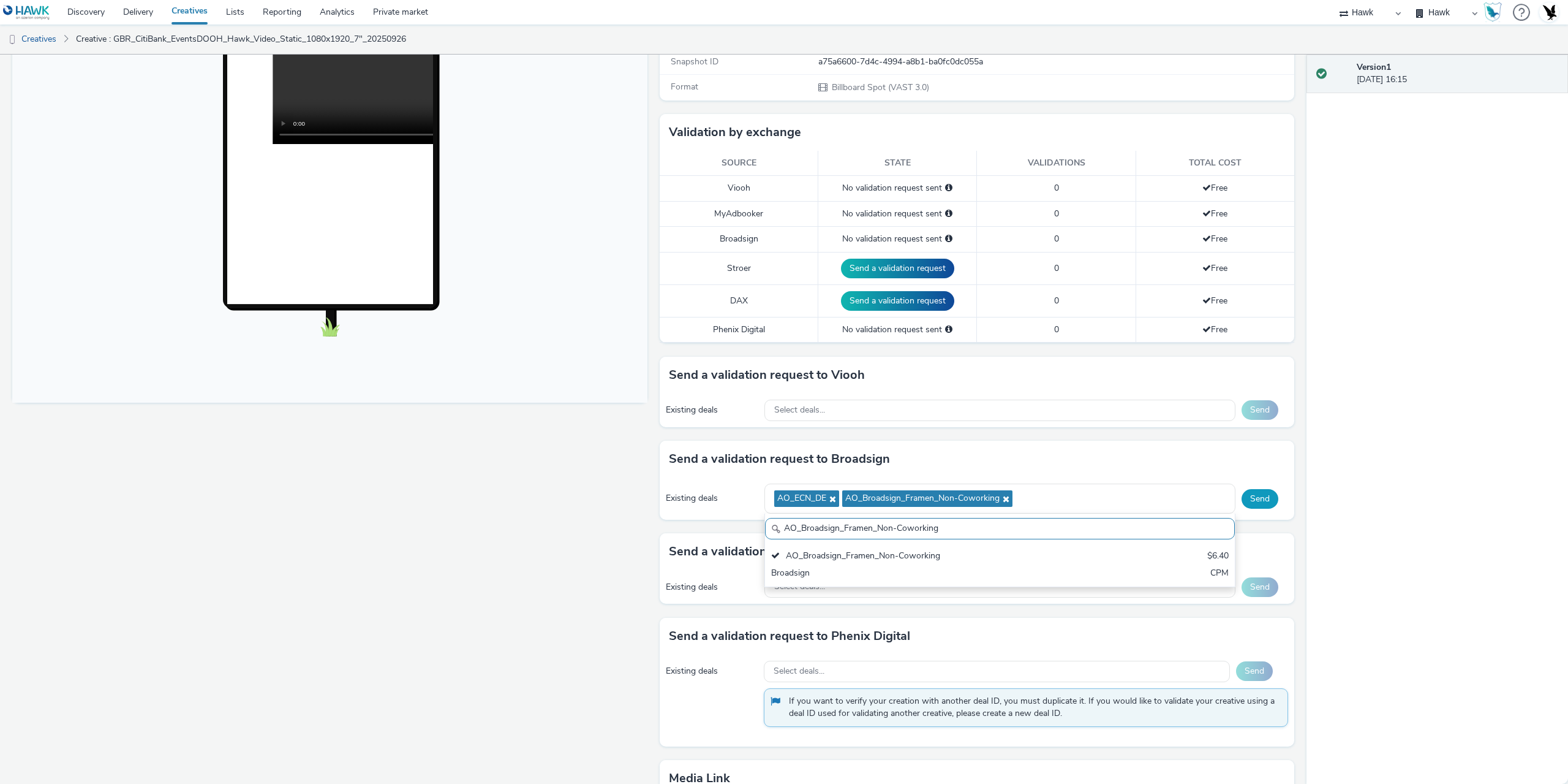
click at [1261, 497] on button "Send" at bounding box center [1260, 499] width 37 height 20
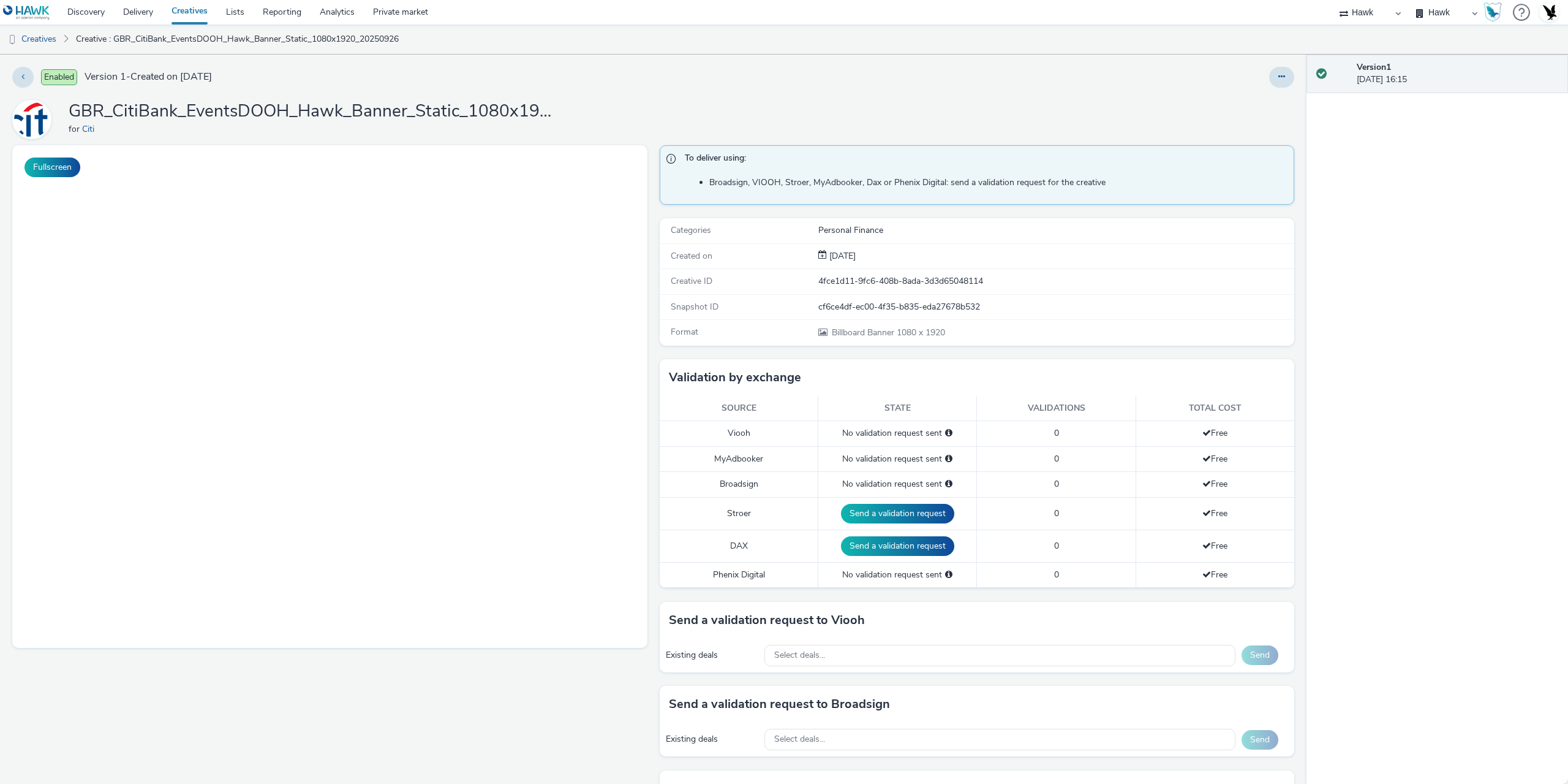
select select "11a7df10-284f-415c-b52a-427acf4c31ae"
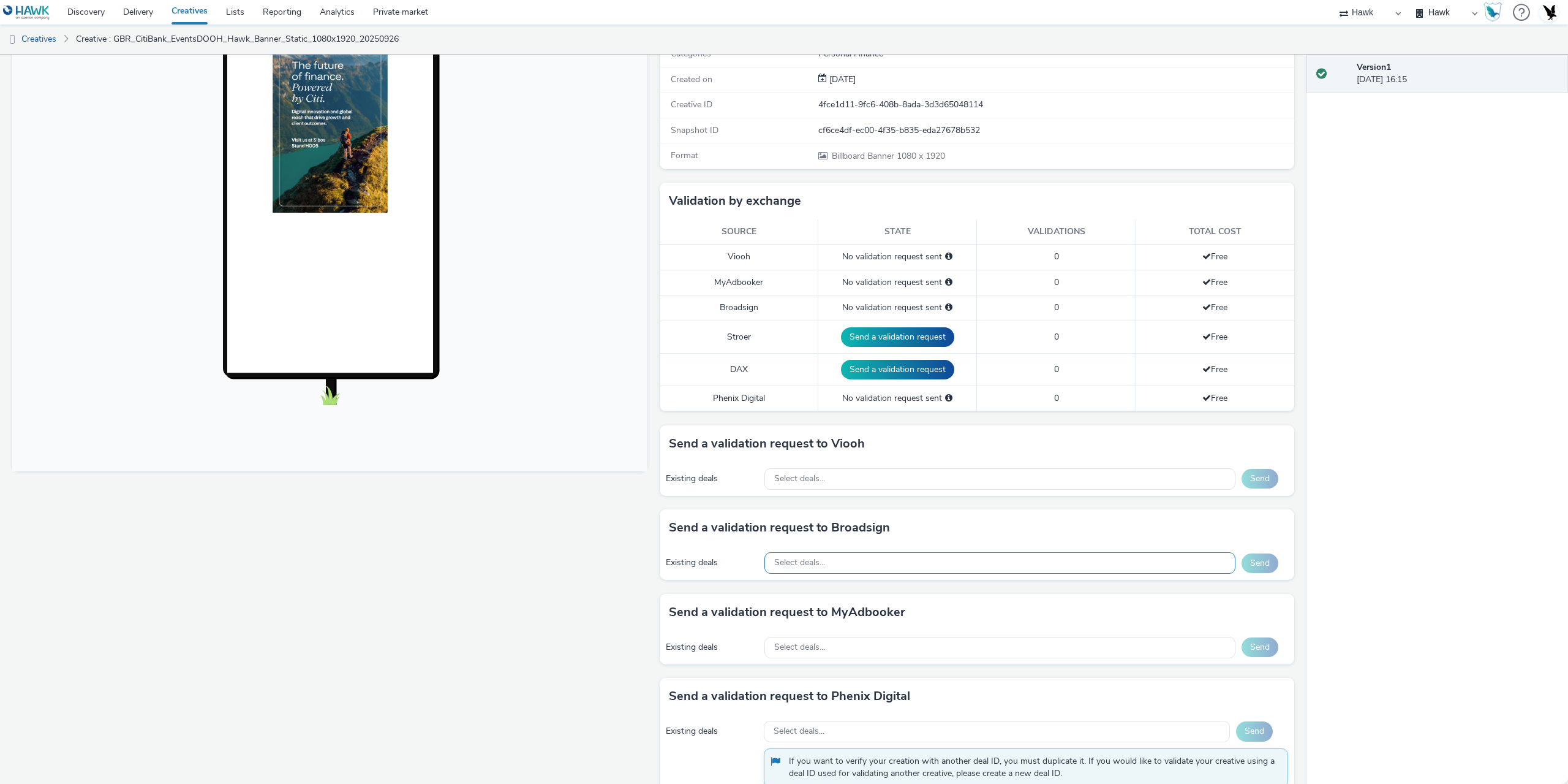
scroll to position [184, 0]
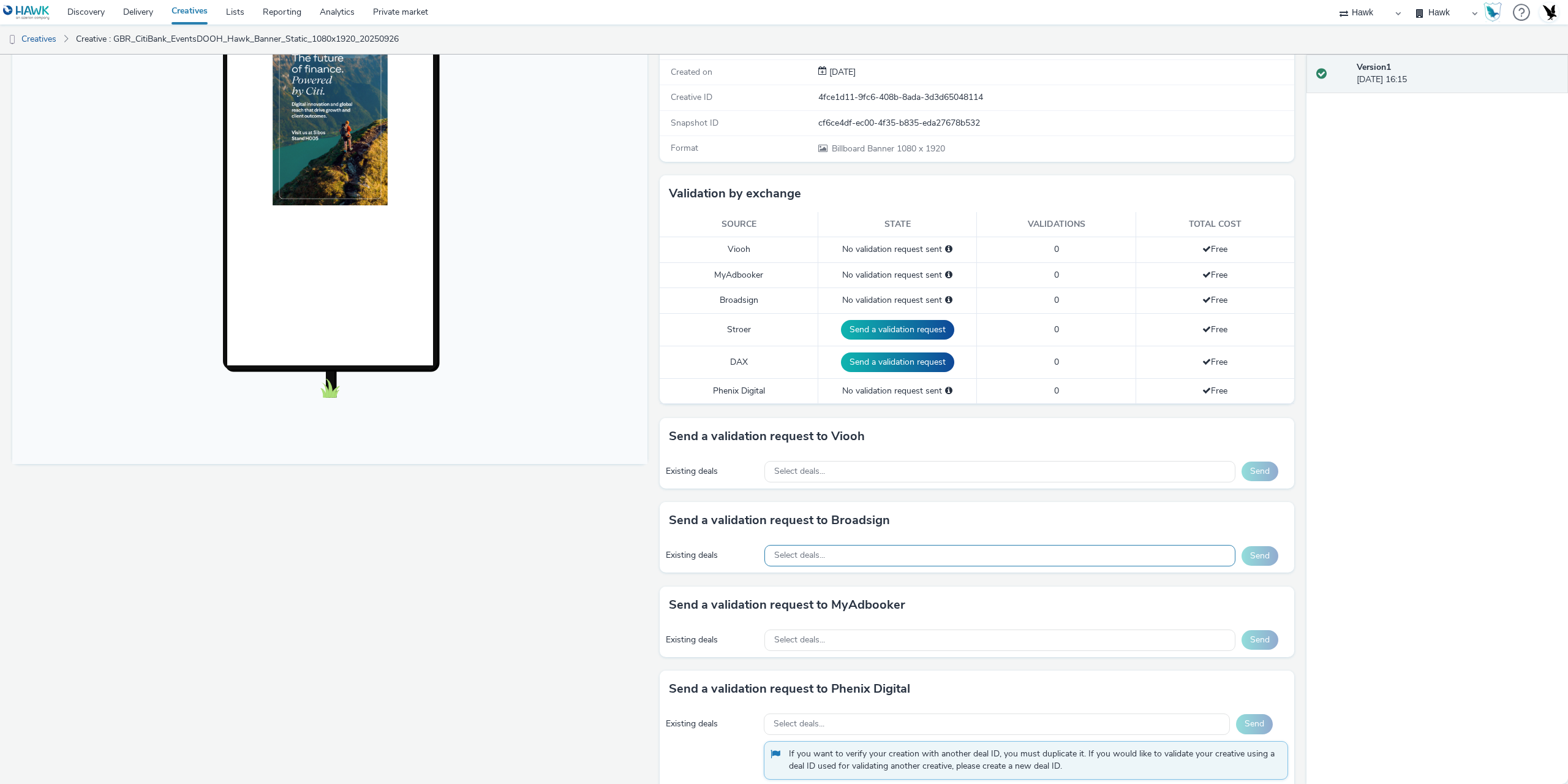
click at [856, 555] on div "Select deals..." at bounding box center [1000, 555] width 471 height 21
type input "F4XPBAJTD0"
click at [547, 611] on div "Fullscreen" at bounding box center [332, 388] width 641 height 852
click at [833, 551] on div "Select deals..." at bounding box center [1000, 555] width 471 height 21
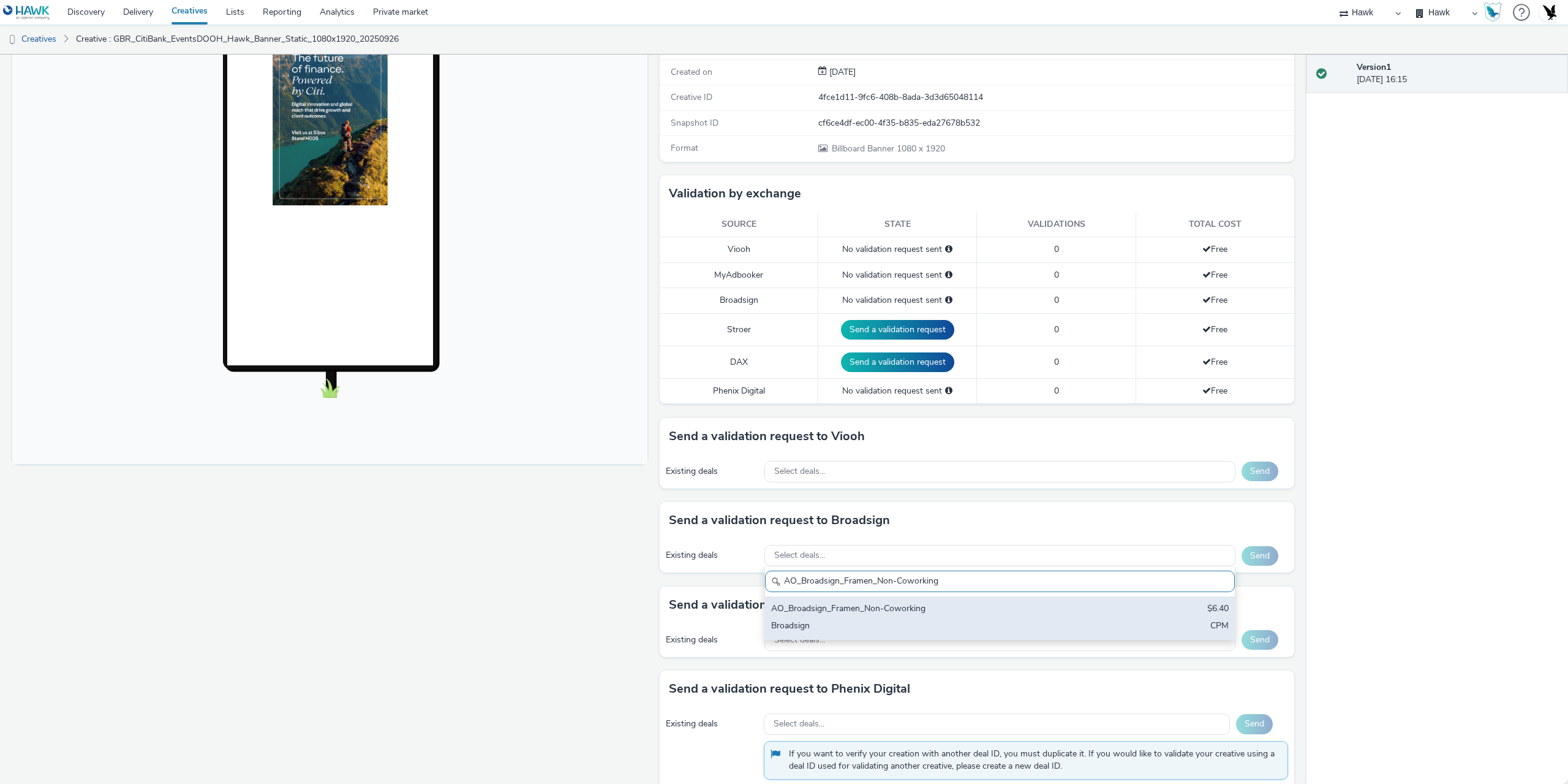
click at [854, 614] on div "AO_Broadsign_Framen_Non-Coworking" at bounding box center [923, 610] width 303 height 14
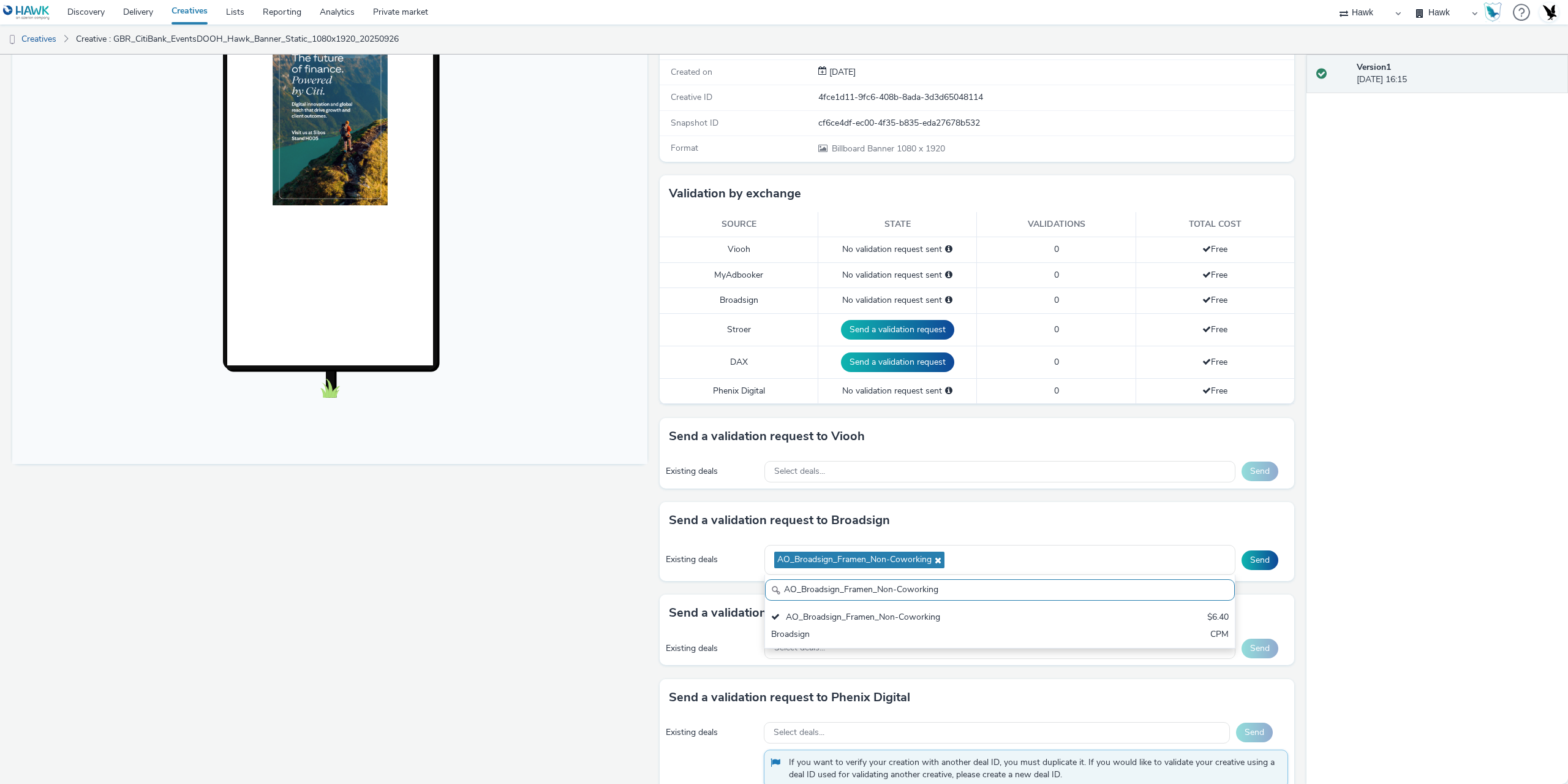
drag, startPoint x: 940, startPoint y: 590, endPoint x: 711, endPoint y: 596, distance: 229.1
click at [713, 595] on div "To deliver using: Broadsign, VIOOH, Stroer, MyAdbooker, Dax or Phenix Digital: …" at bounding box center [974, 391] width 641 height 860
paste input "ECN_DE"
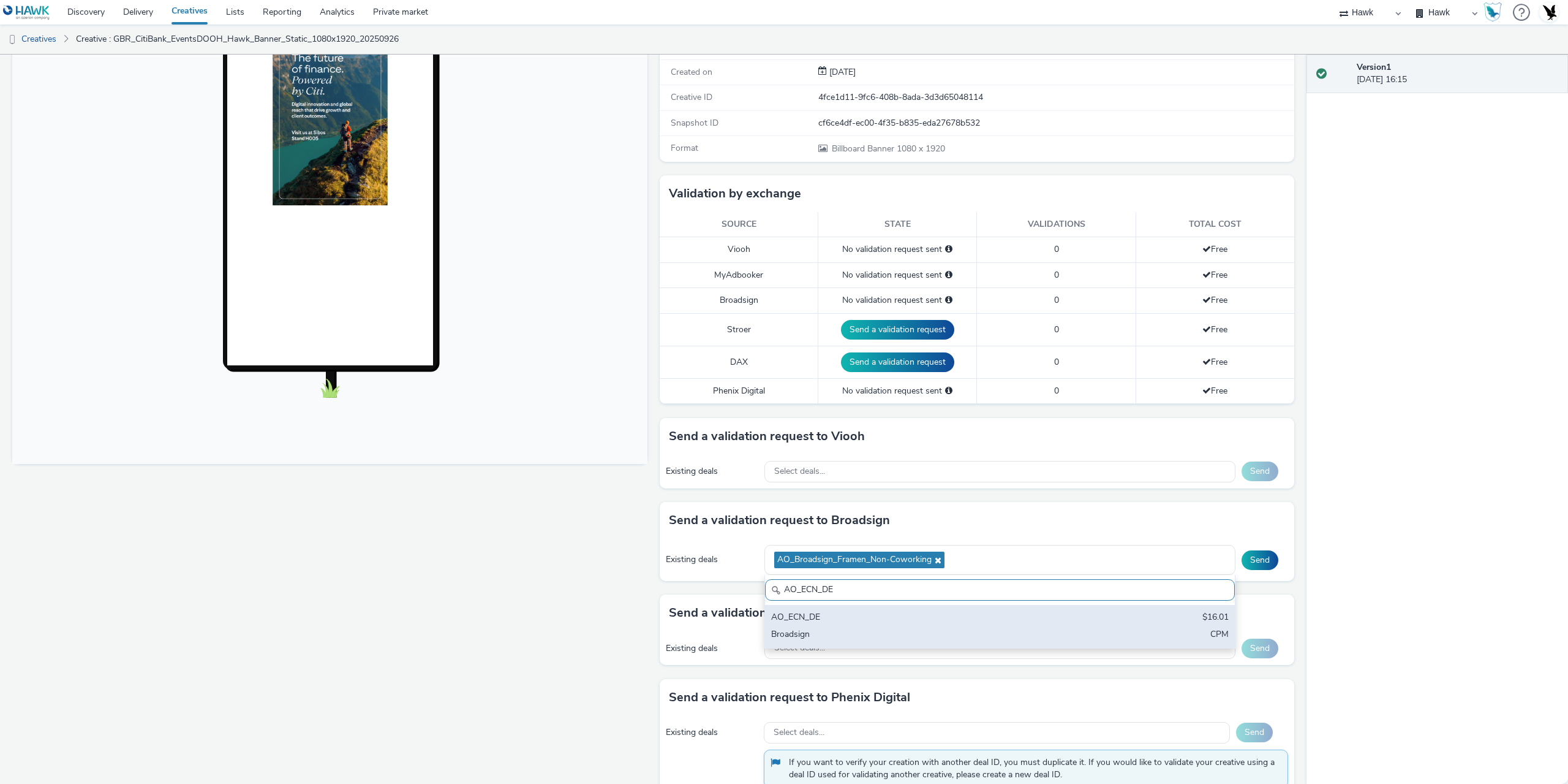
type input "AO_ECN_DE"
click at [845, 621] on div "AO_ECN_DE" at bounding box center [923, 618] width 303 height 14
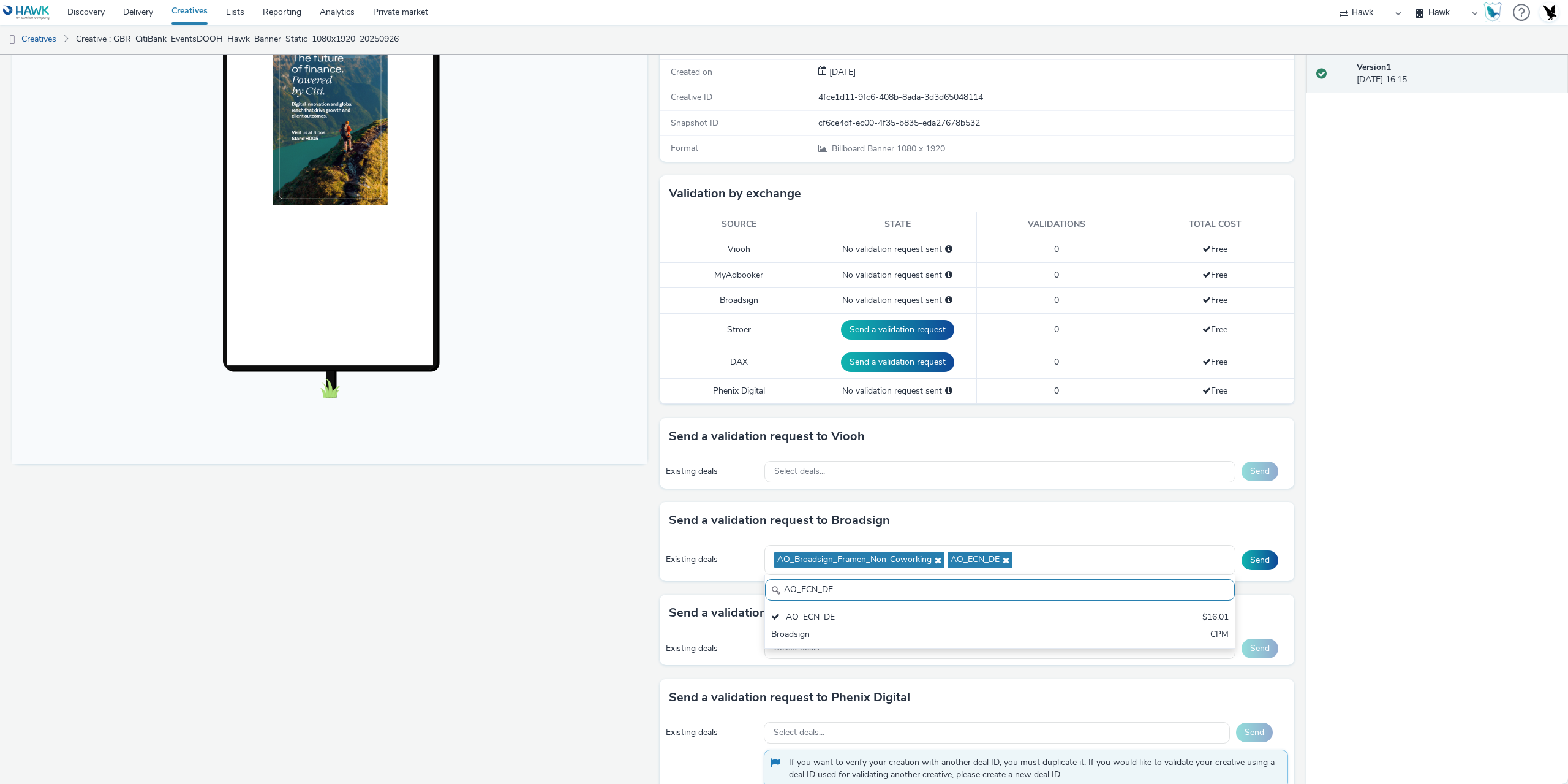
click at [1271, 561] on div "Send" at bounding box center [1265, 560] width 47 height 20
click at [1258, 562] on button "Send" at bounding box center [1260, 560] width 37 height 20
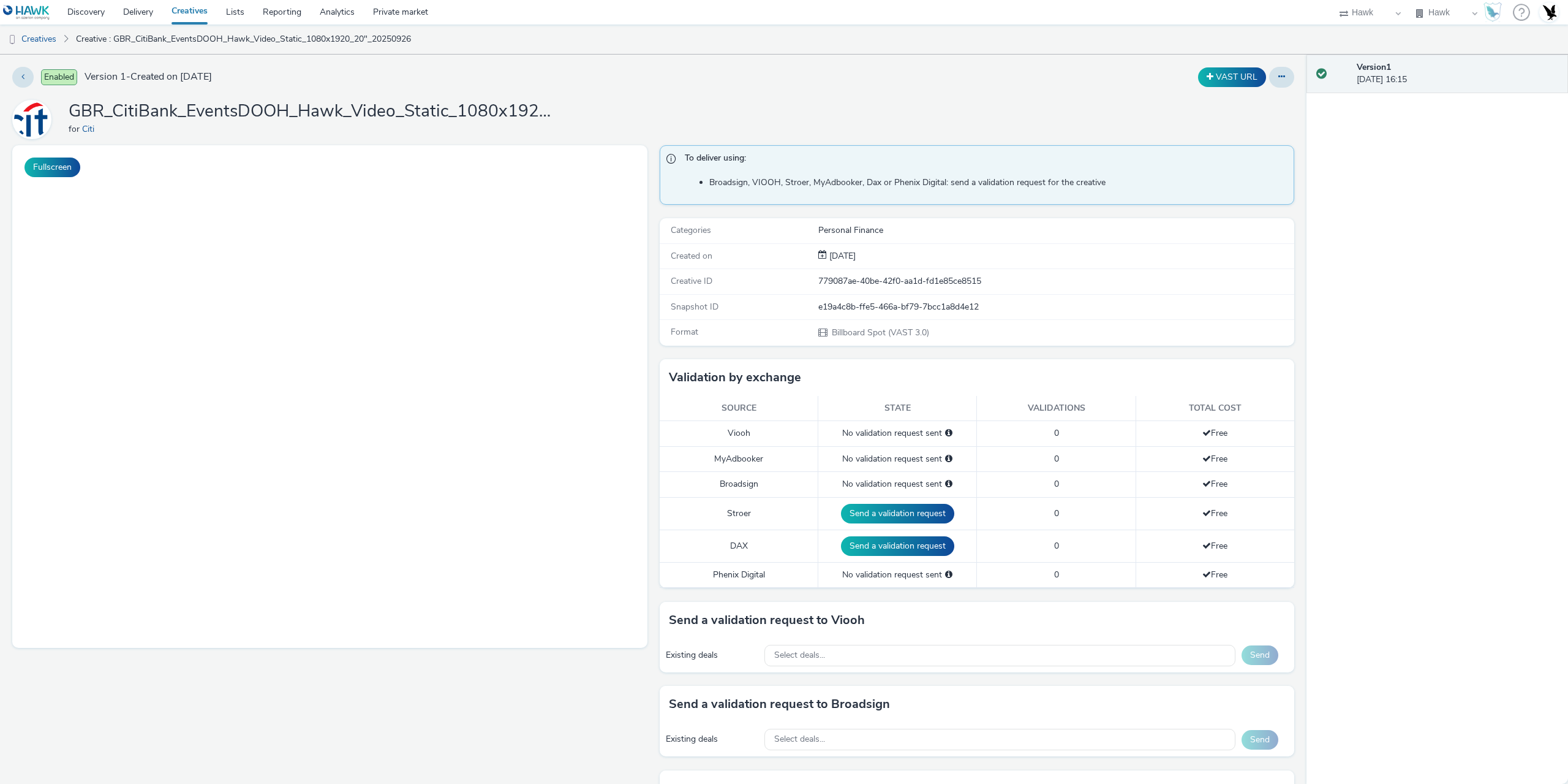
select select "11a7df10-284f-415c-b52a-427acf4c31ae"
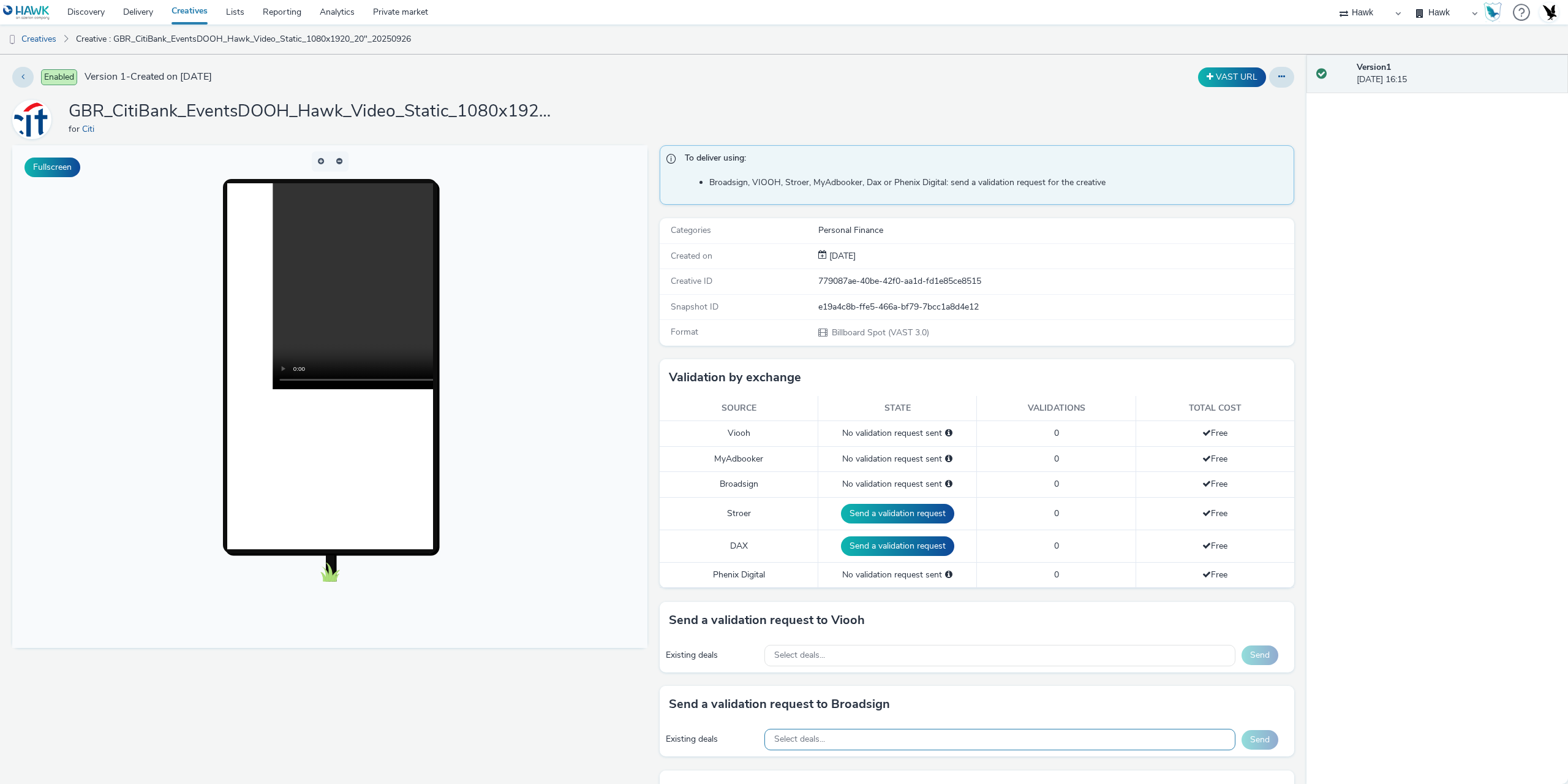
click at [826, 740] on div "Select deals..." at bounding box center [1000, 739] width 471 height 21
paste input "AO_ECN_DE"
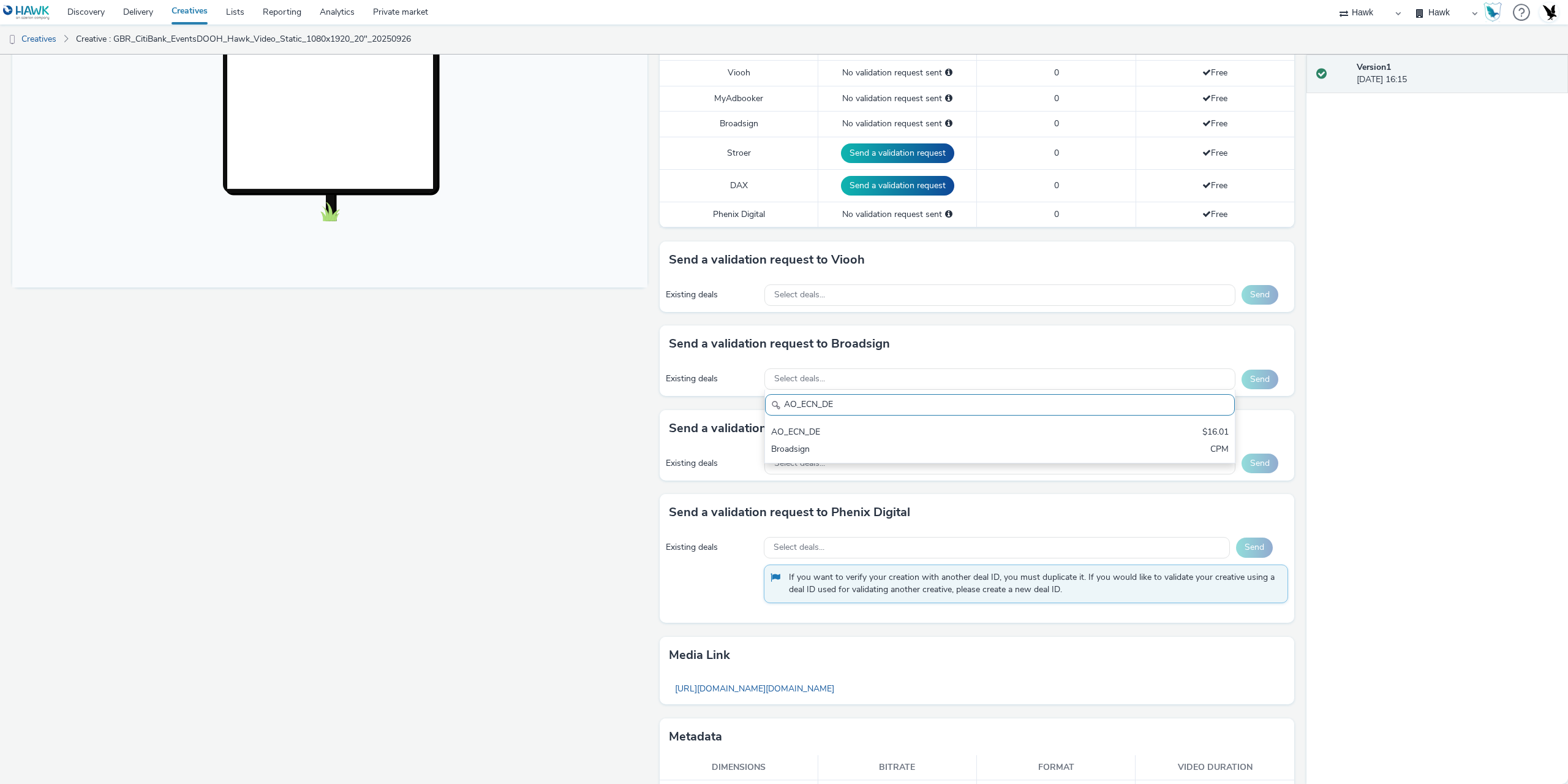
scroll to position [368, 0]
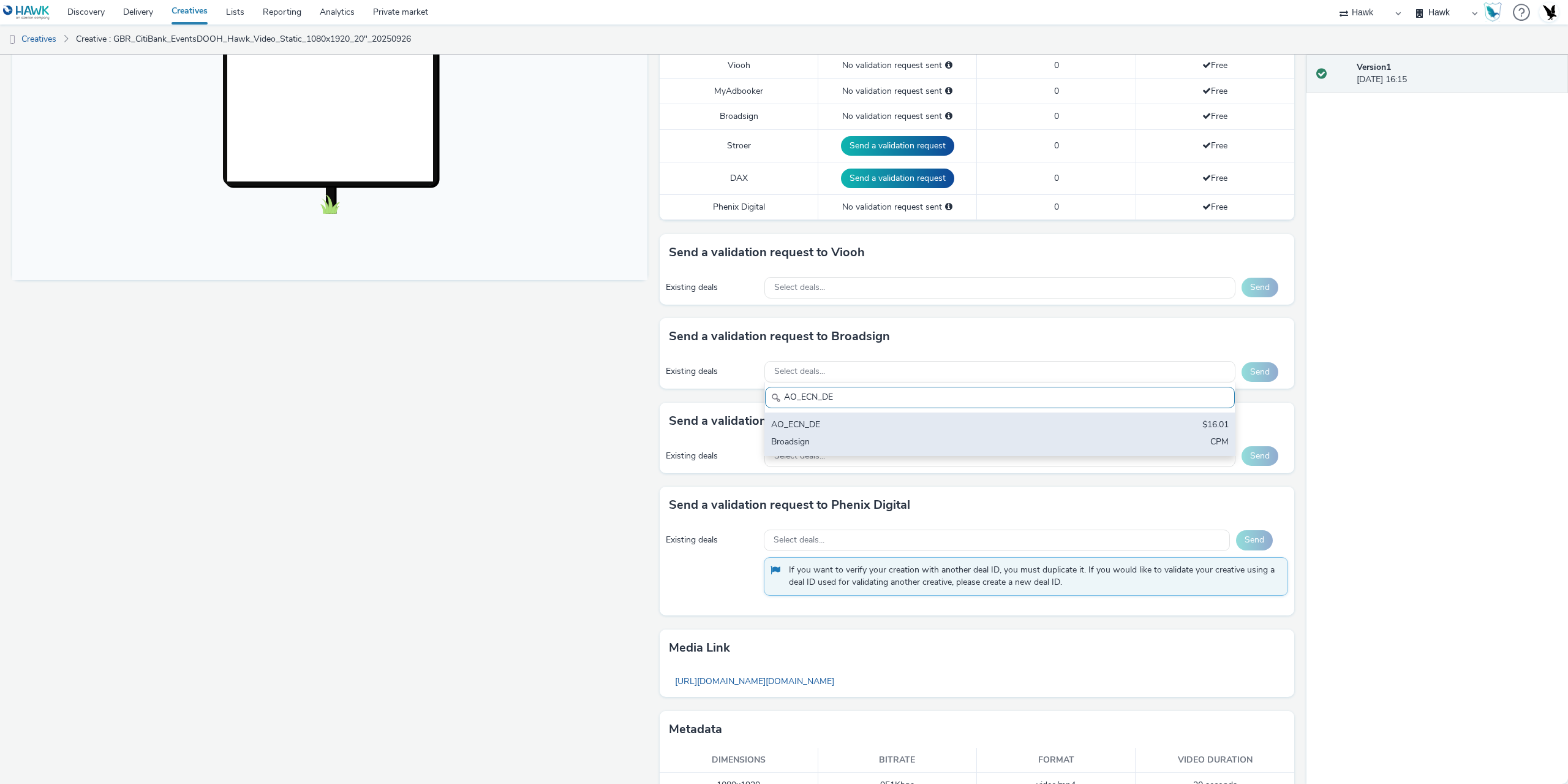
click at [865, 431] on div "AO_ECN_DE" at bounding box center [923, 425] width 303 height 14
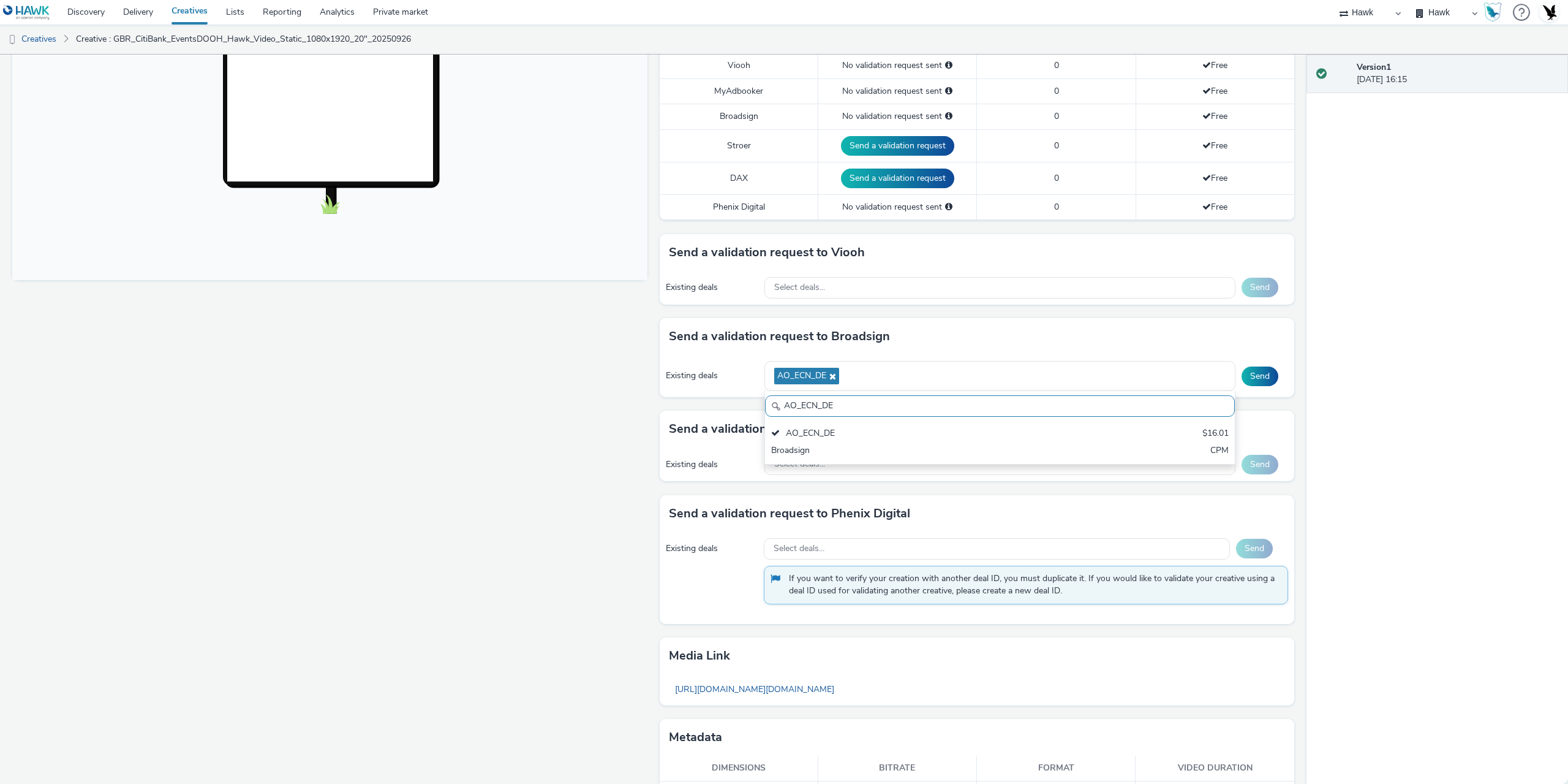
drag, startPoint x: 856, startPoint y: 408, endPoint x: 696, endPoint y: 408, distance: 160.0
click at [698, 408] on div "Send a validation request to Broadsign Existing deals AO_ECN_DE AO_ECN_DE AO_EC…" at bounding box center [977, 364] width 635 height 93
paste input "Broadsign_Framen_Non-Coworking"
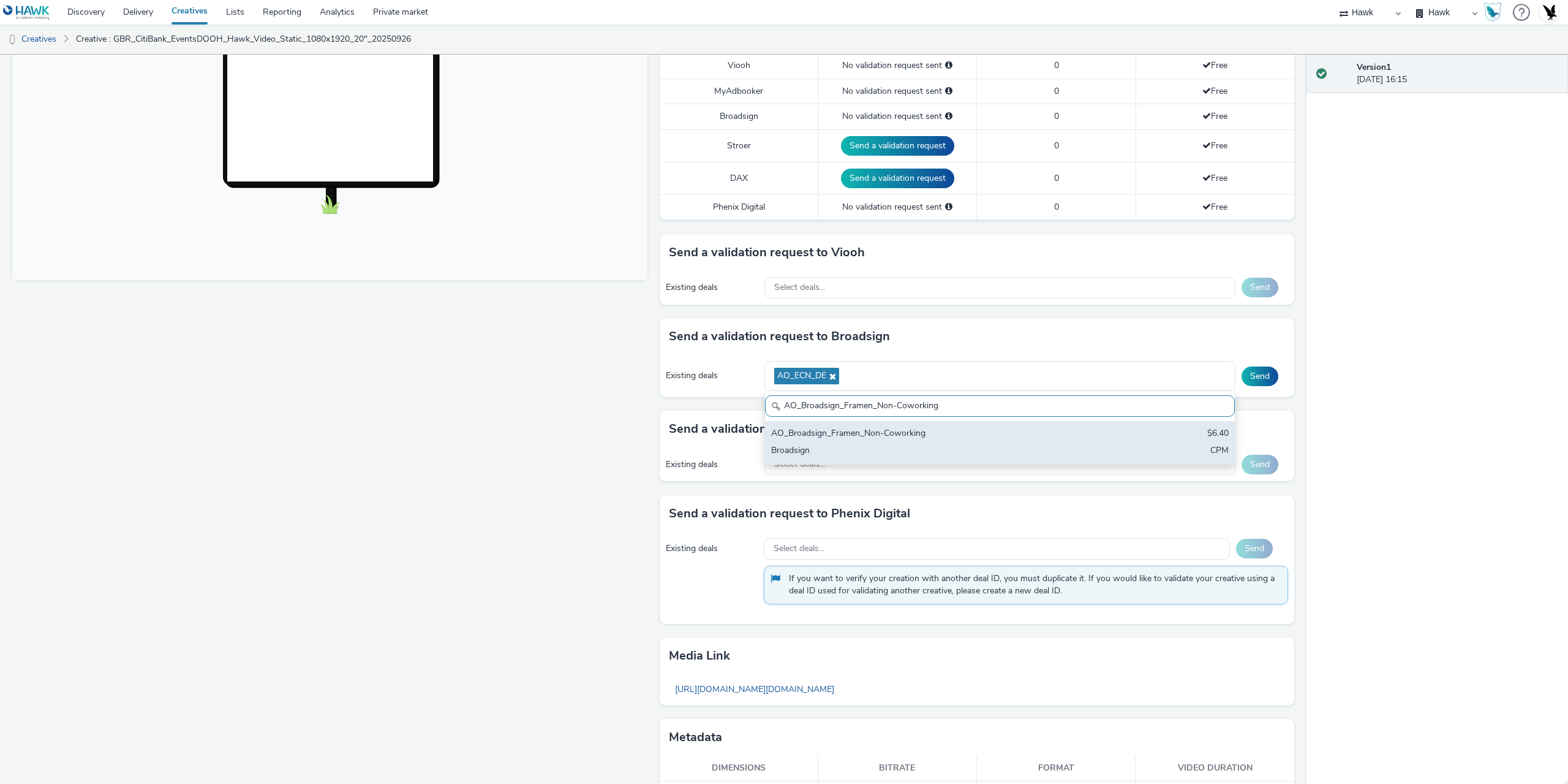
type input "AO_Broadsign_Framen_Non-Coworking"
click at [915, 447] on div "Broadsign" at bounding box center [923, 452] width 303 height 14
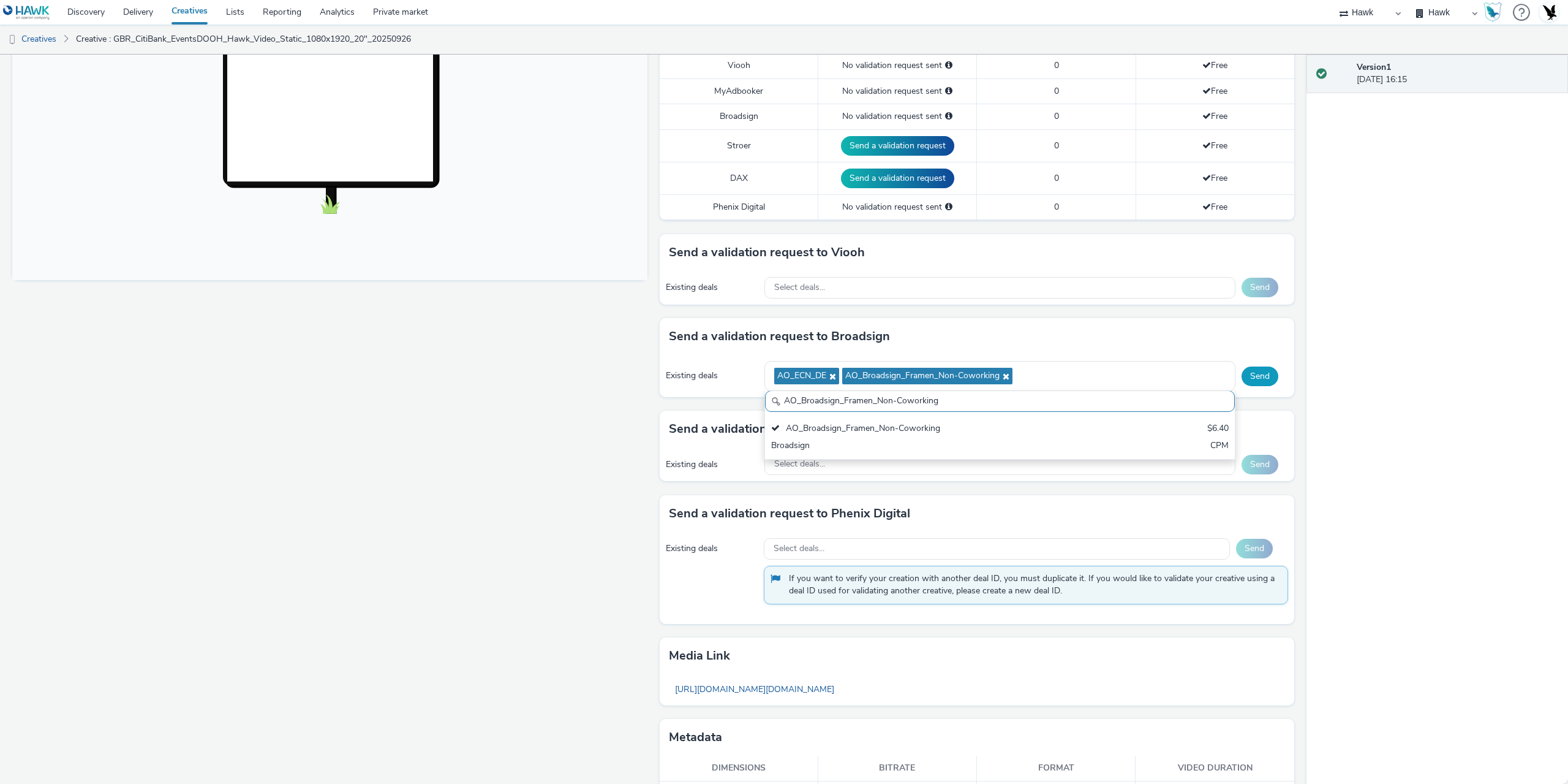
click at [1249, 378] on button "Send" at bounding box center [1260, 376] width 37 height 20
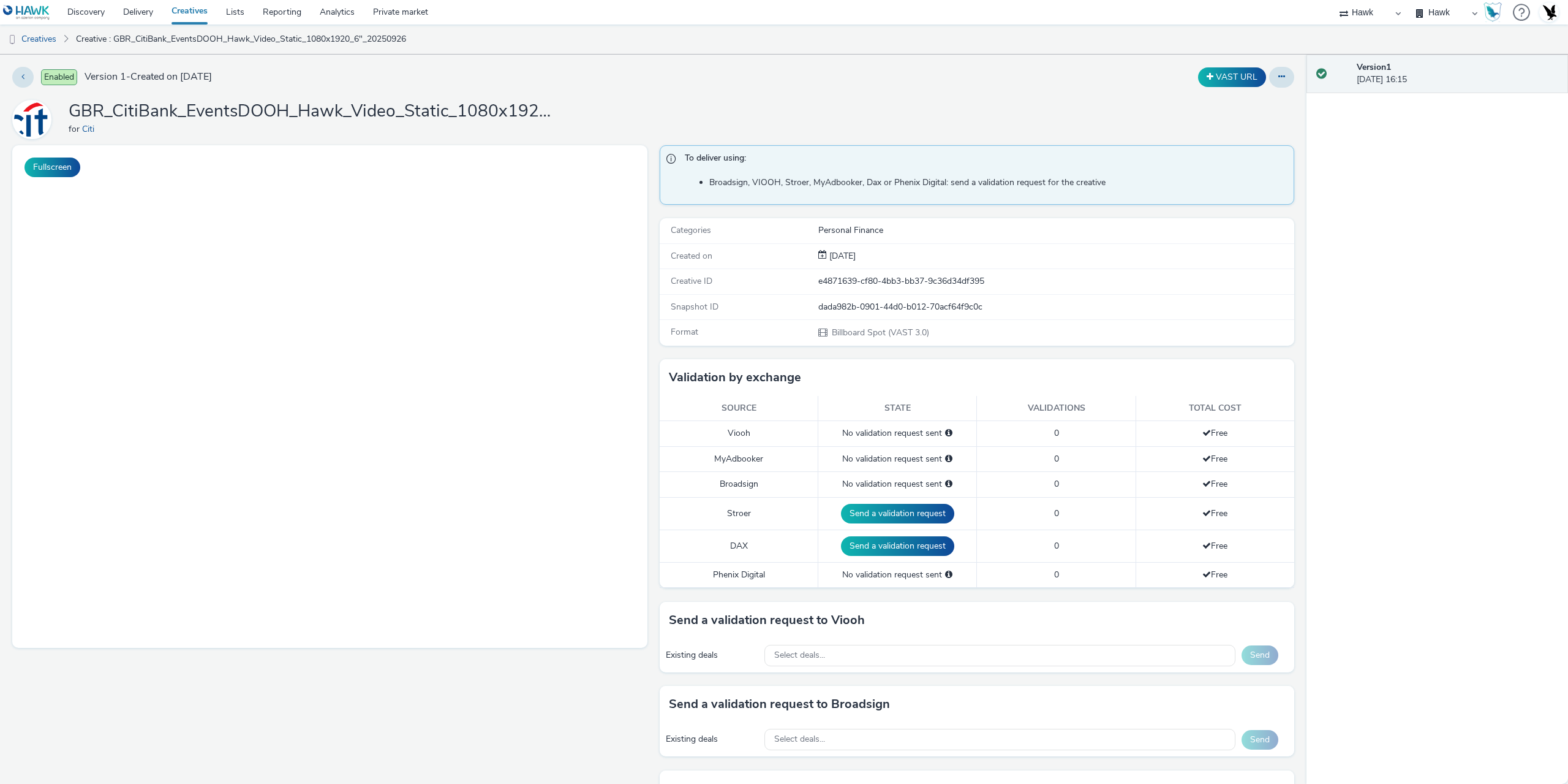
select select "11a7df10-284f-415c-b52a-427acf4c31ae"
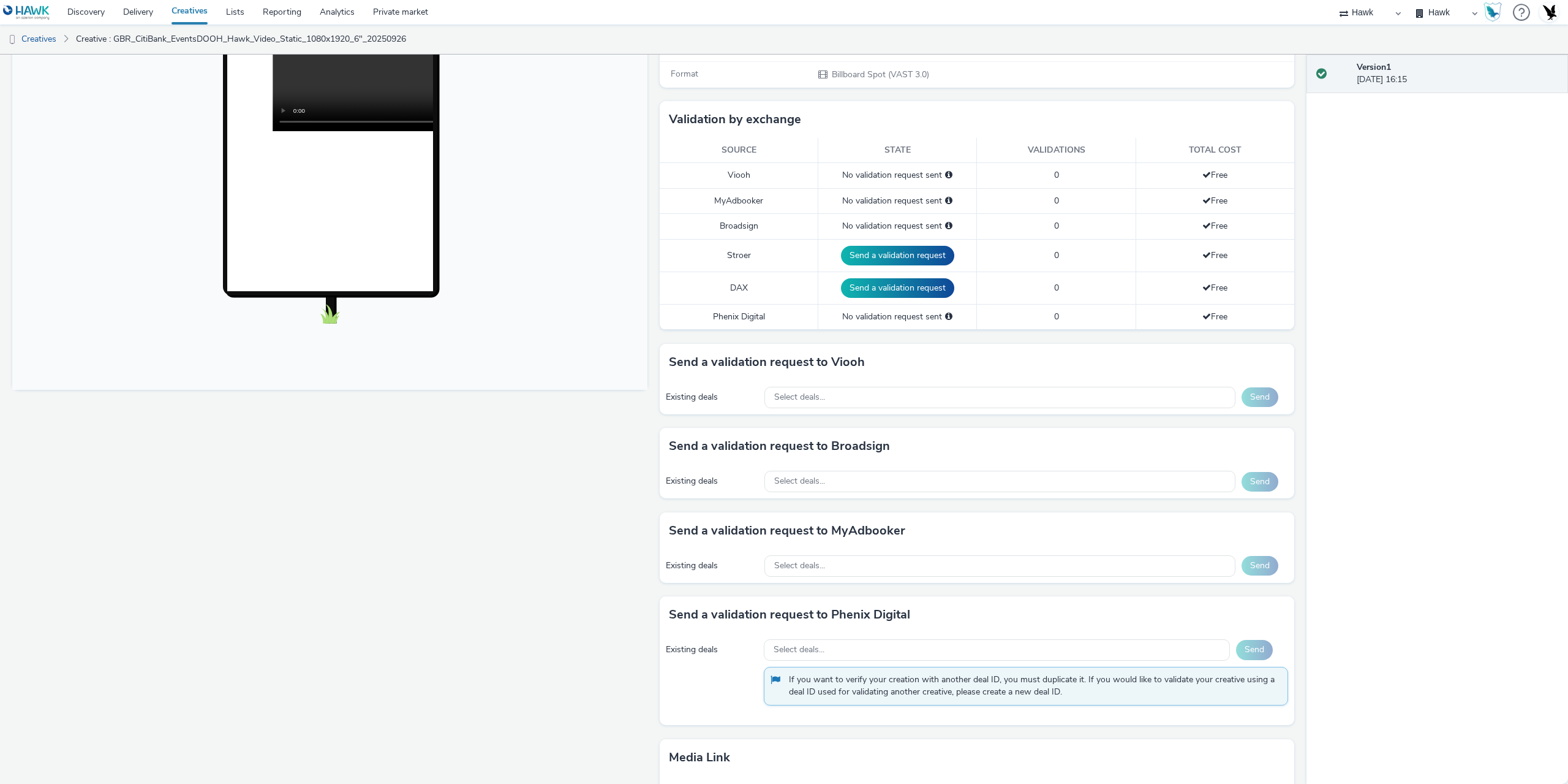
scroll to position [306, 0]
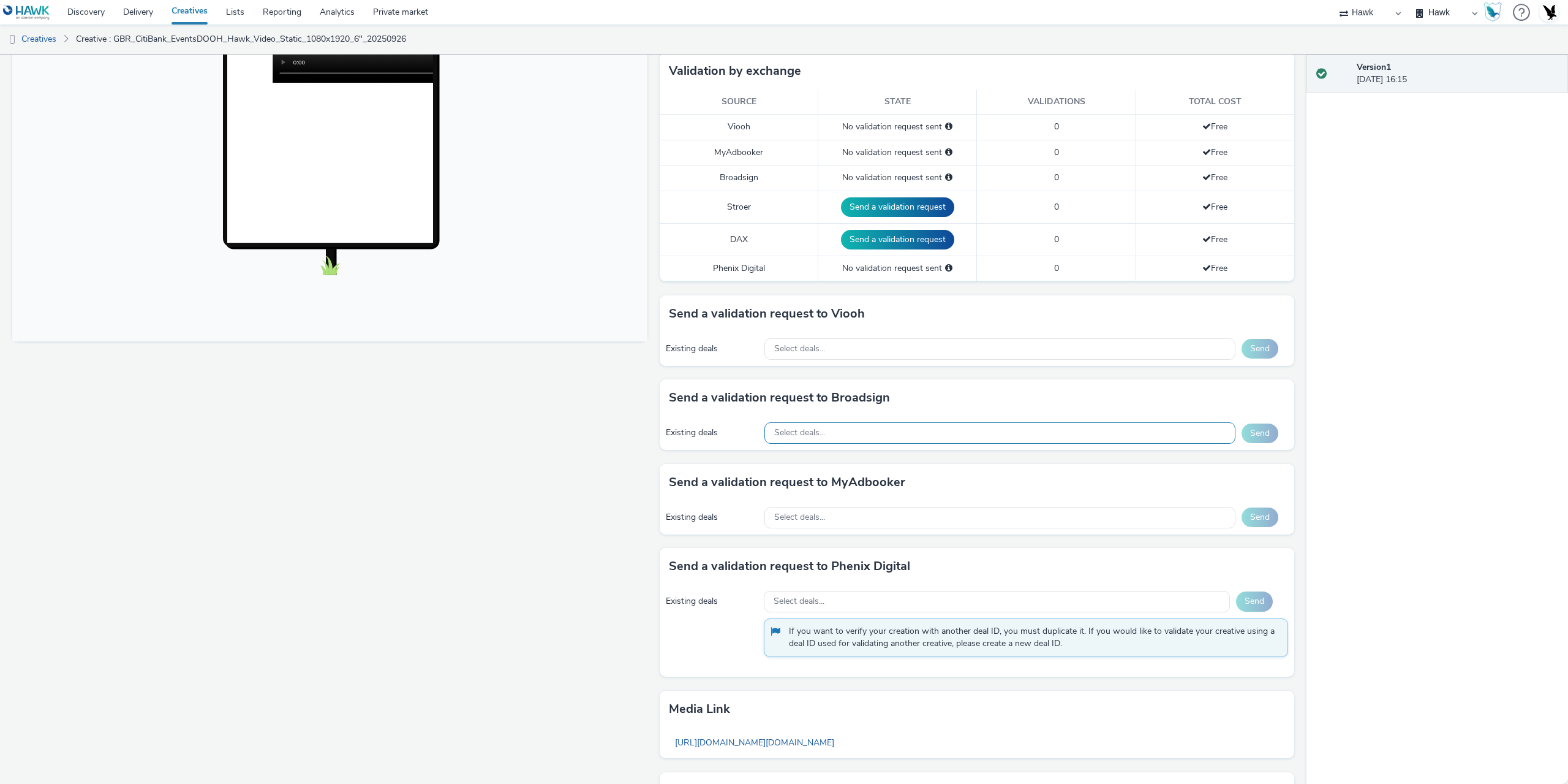
click at [862, 438] on div "Select deals..." at bounding box center [1000, 433] width 471 height 21
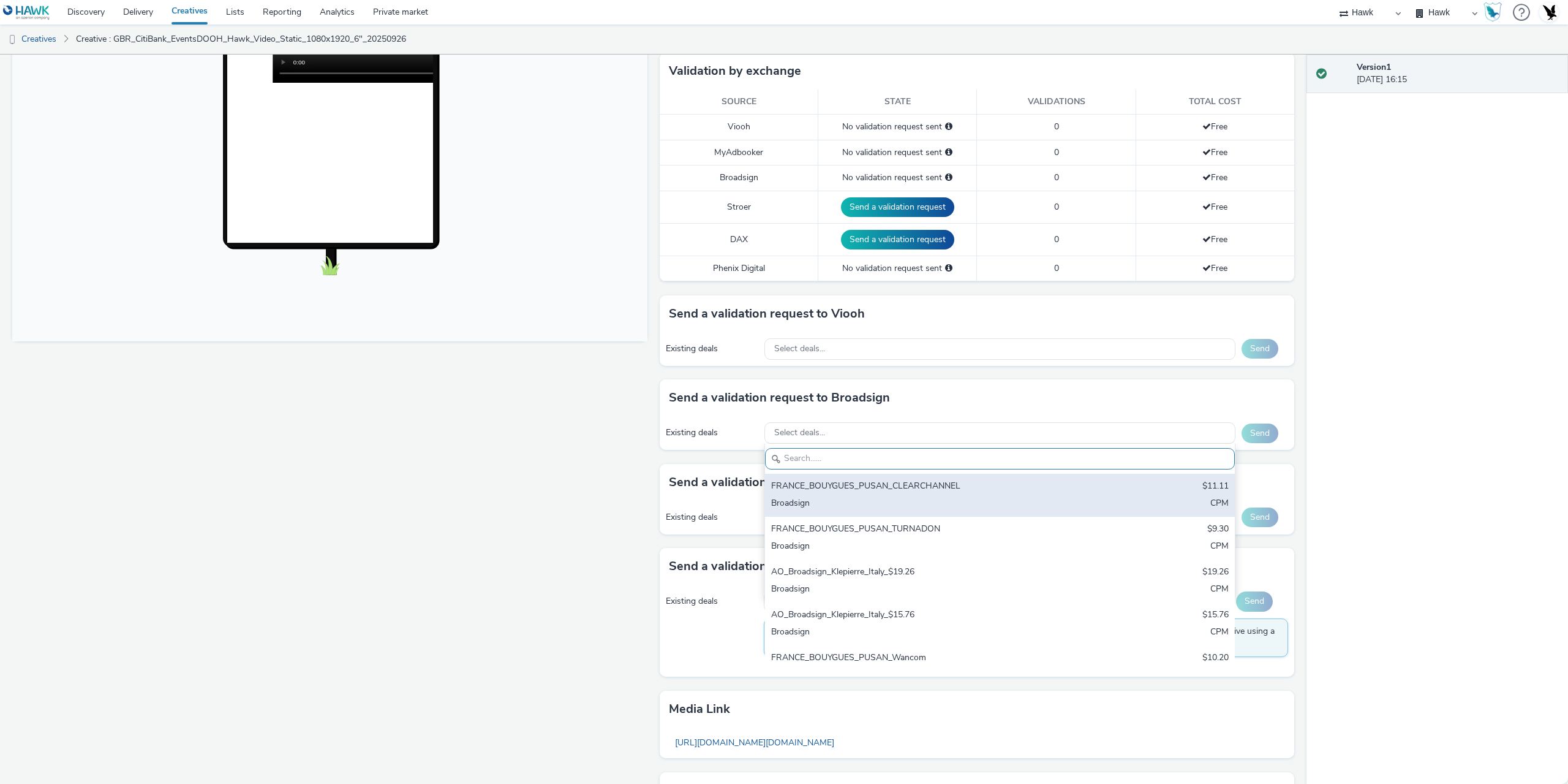
paste input "AO_ECN_DE"
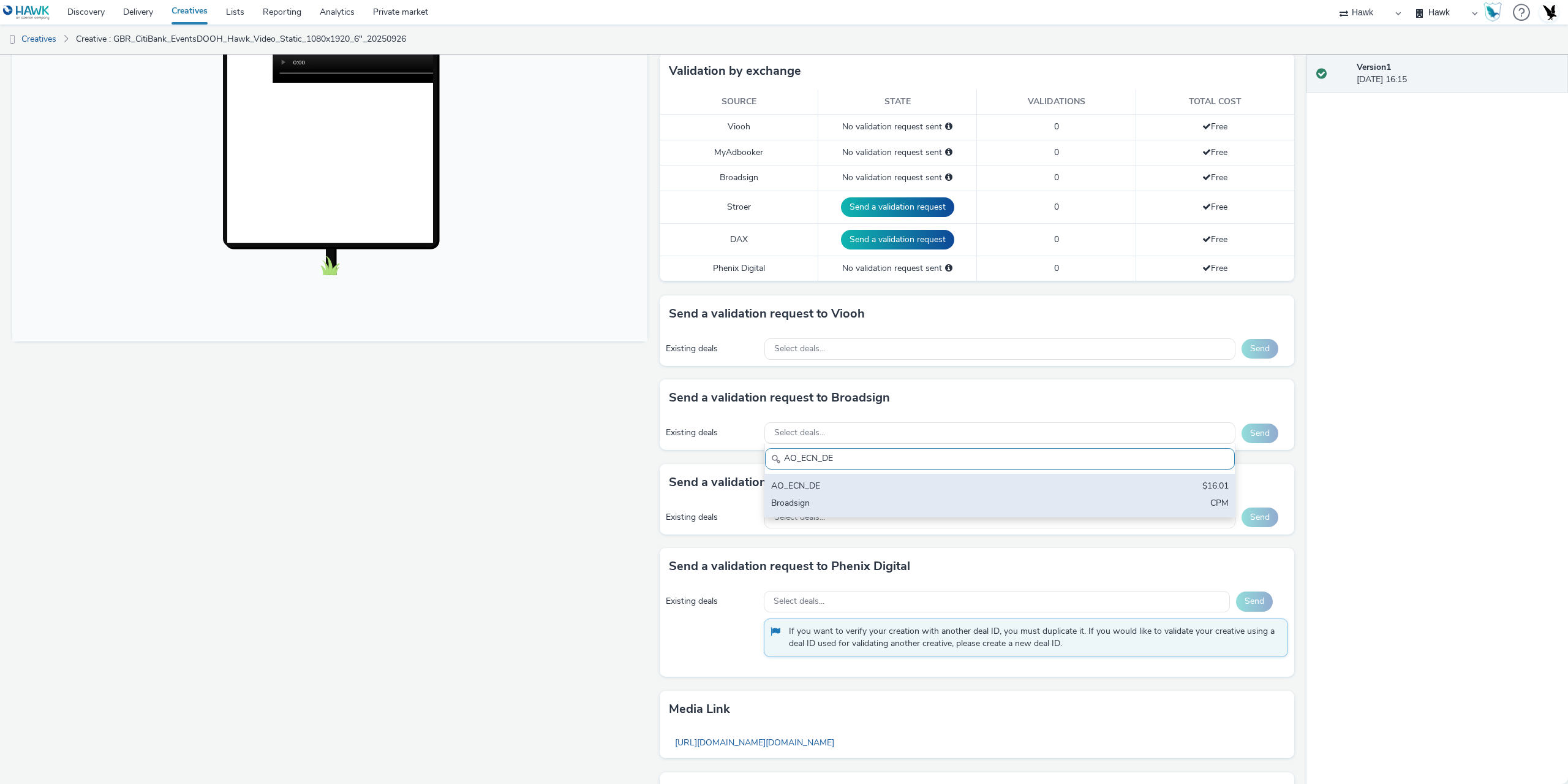
click at [867, 484] on div "AO_ECN_DE" at bounding box center [923, 487] width 303 height 14
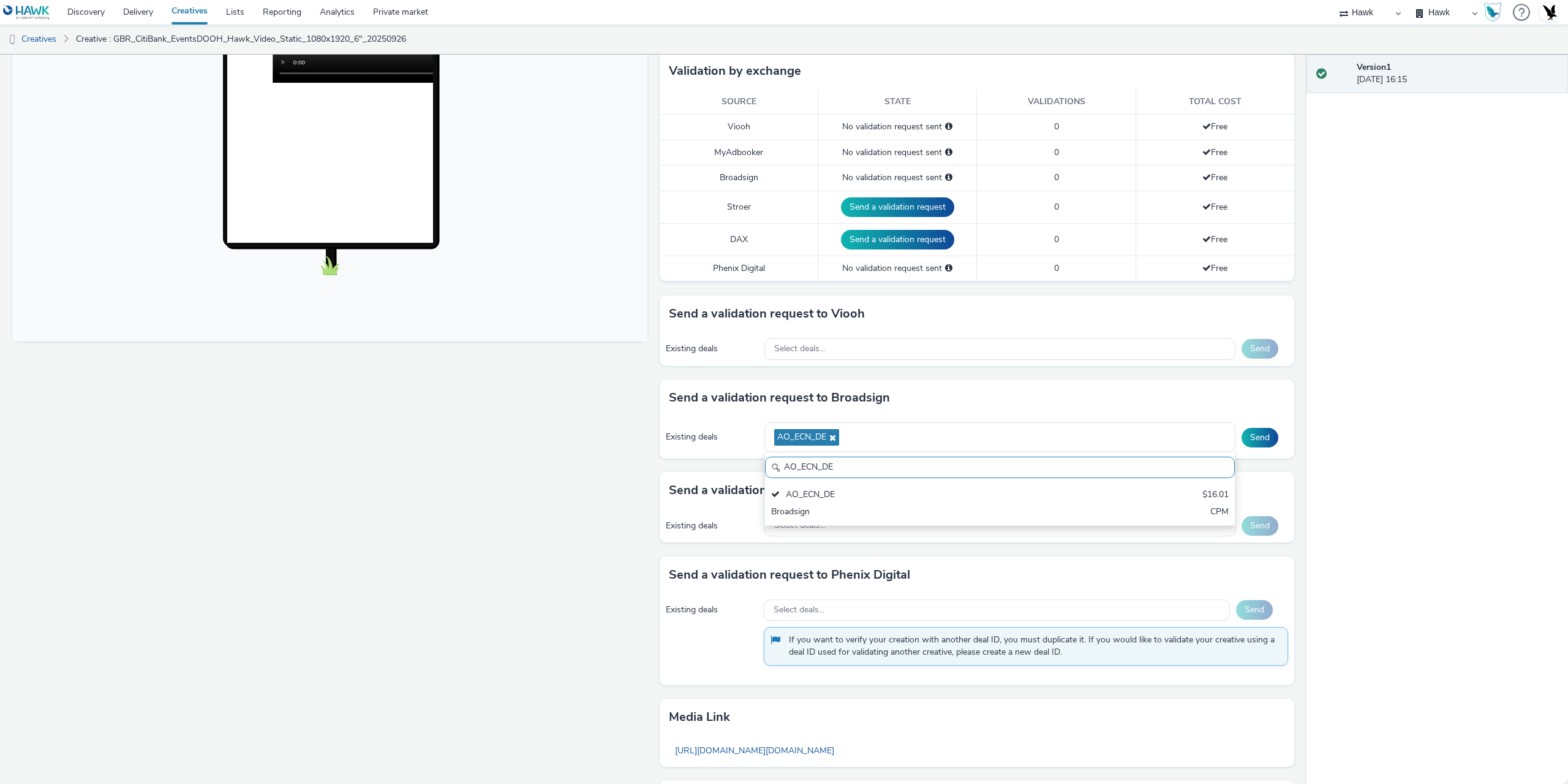
drag, startPoint x: 845, startPoint y: 468, endPoint x: 638, endPoint y: 480, distance: 207.3
click at [648, 472] on div "Fullscreen To deliver using: Broadsign, VIOOH, Stroer, MyAdbooker, Dax or Pheni…" at bounding box center [653, 203] width 1282 height 729
paste input "Broadsign_Framen_Non-Coworking"
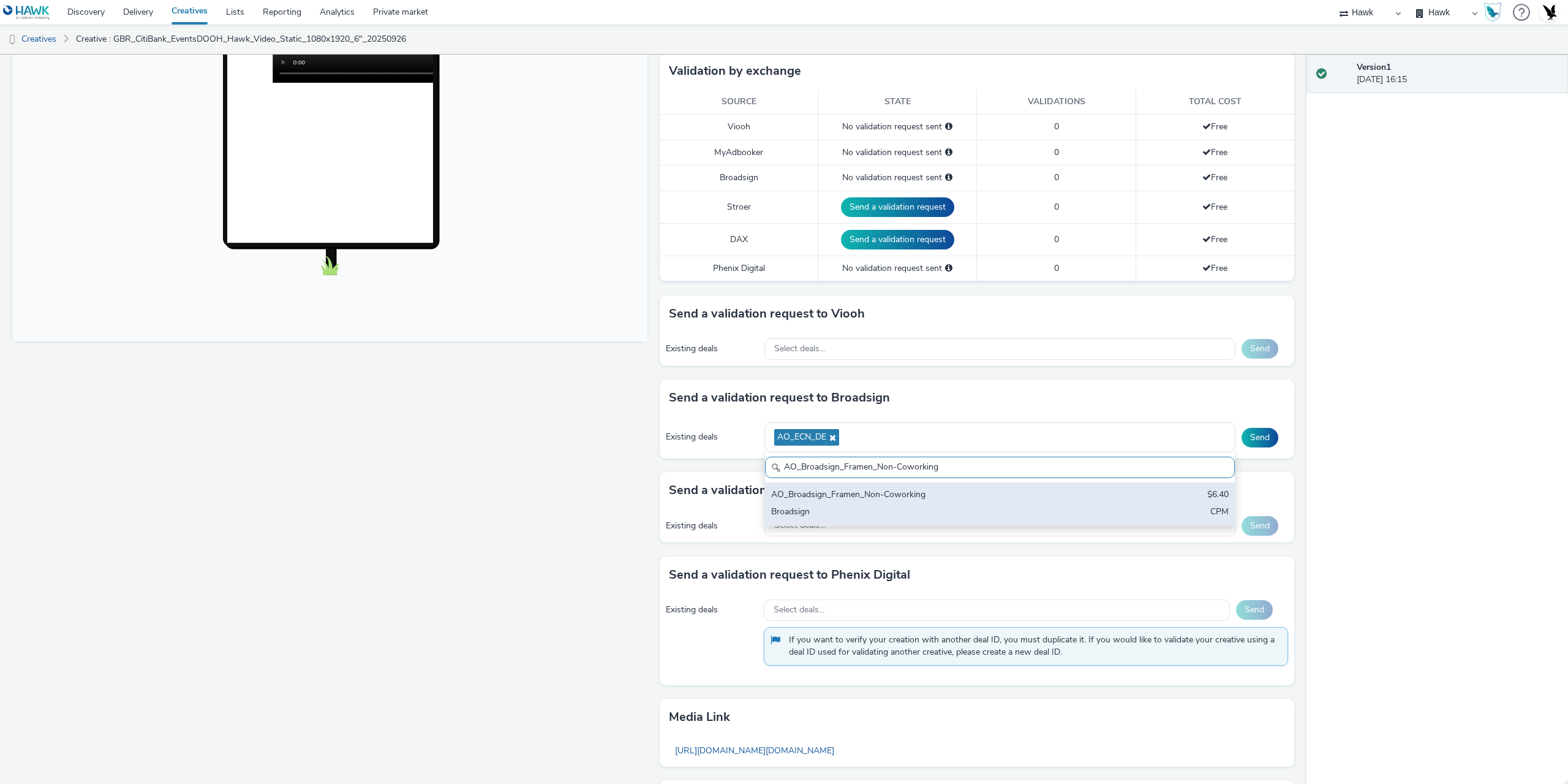
type input "AO_Broadsign_Framen_Non-Coworking"
click at [1032, 517] on div "Broadsign" at bounding box center [923, 513] width 303 height 14
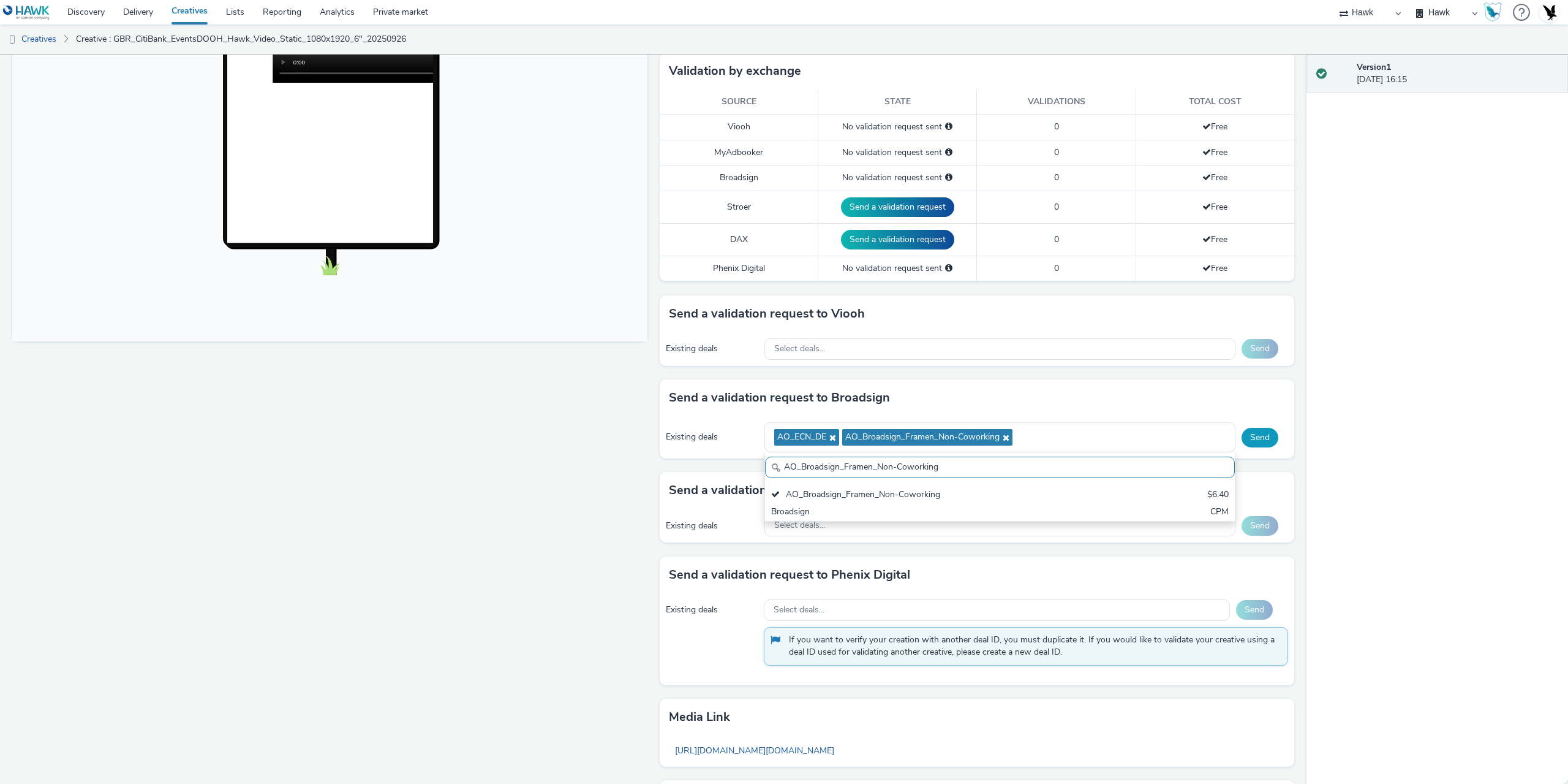
click at [1256, 435] on button "Send" at bounding box center [1260, 437] width 37 height 20
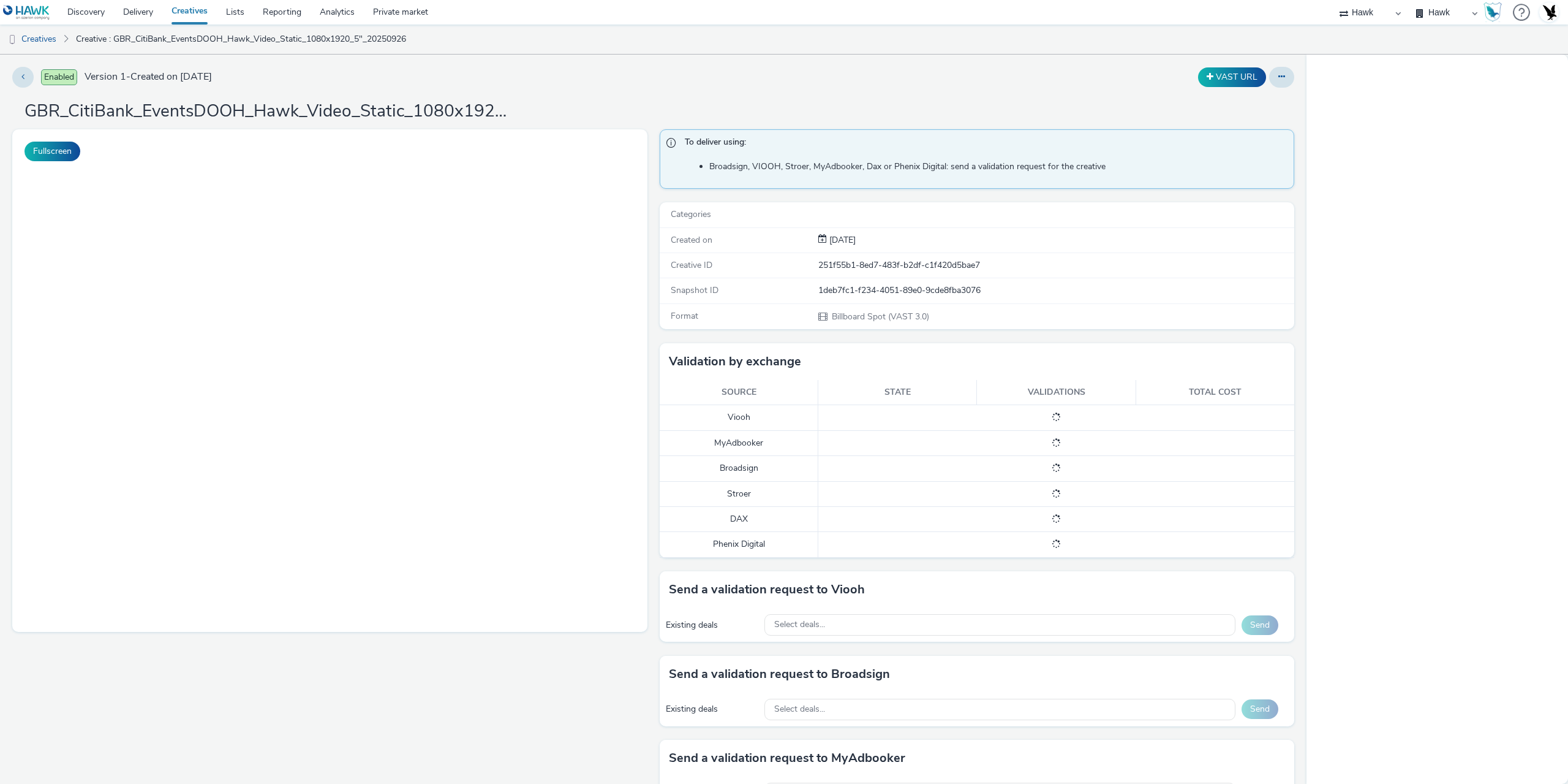
select select "11a7df10-284f-415c-b52a-427acf4c31ae"
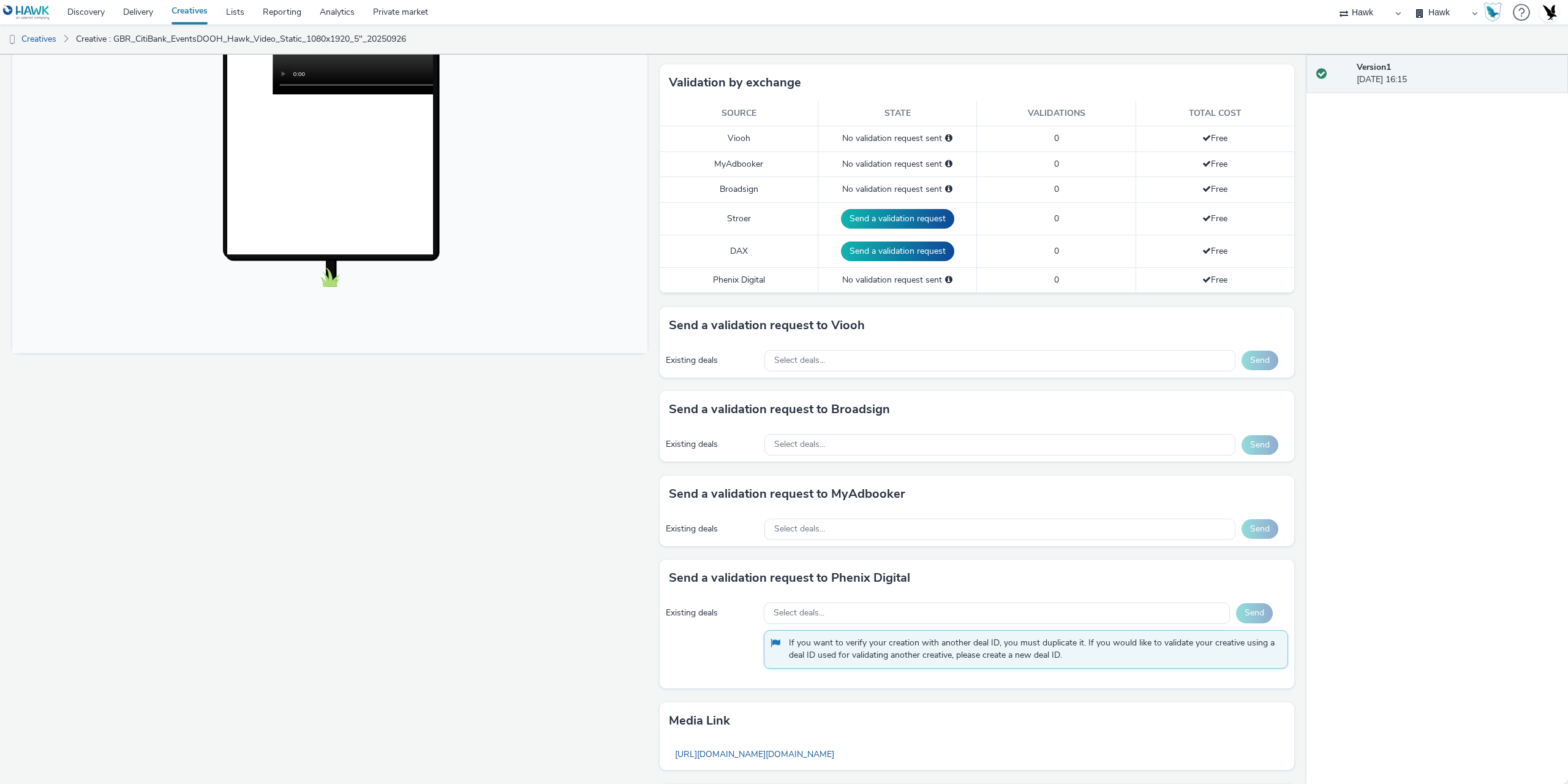
scroll to position [306, 0]
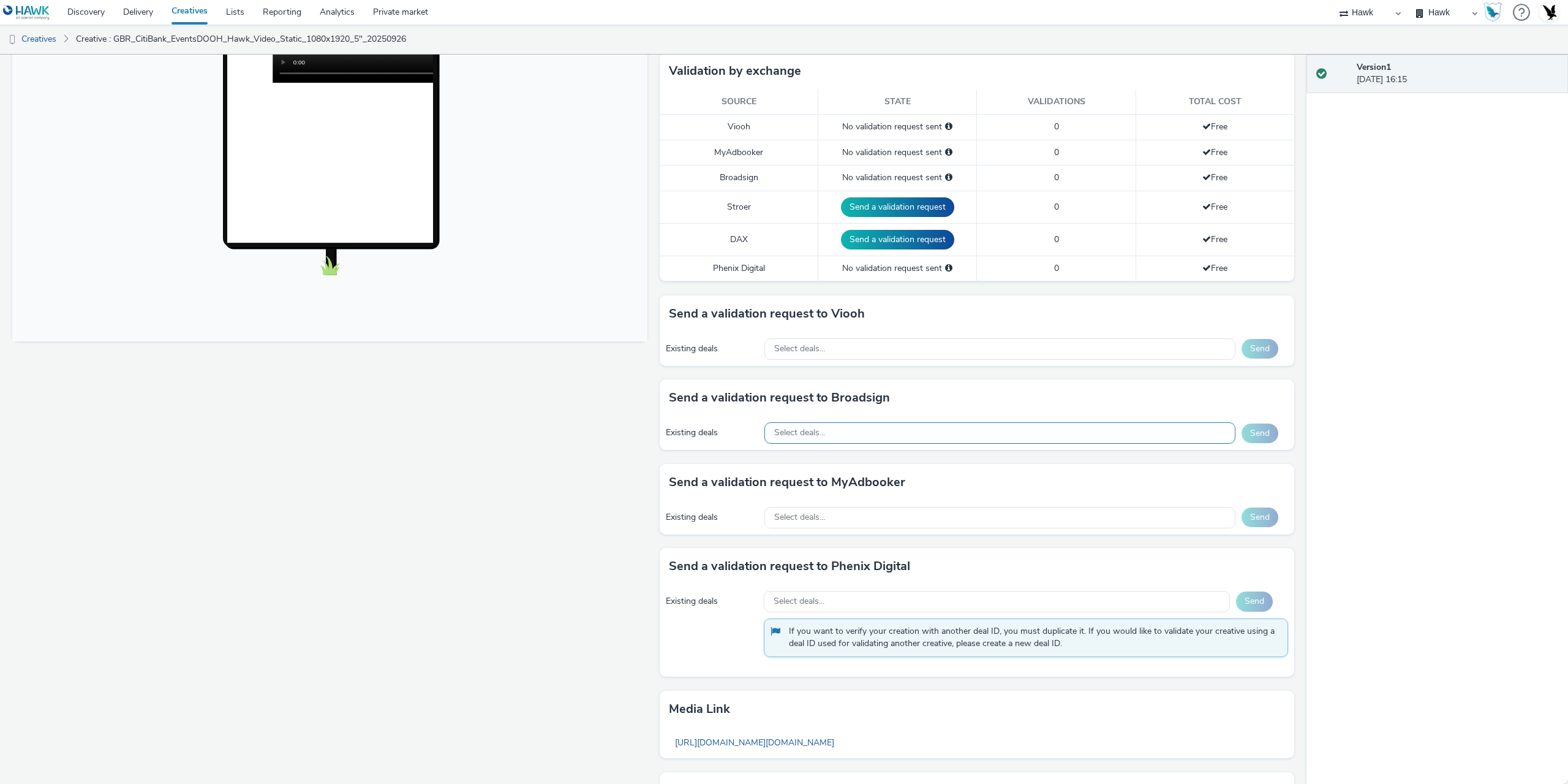
click at [878, 429] on div "Select deals..." at bounding box center [1000, 433] width 471 height 21
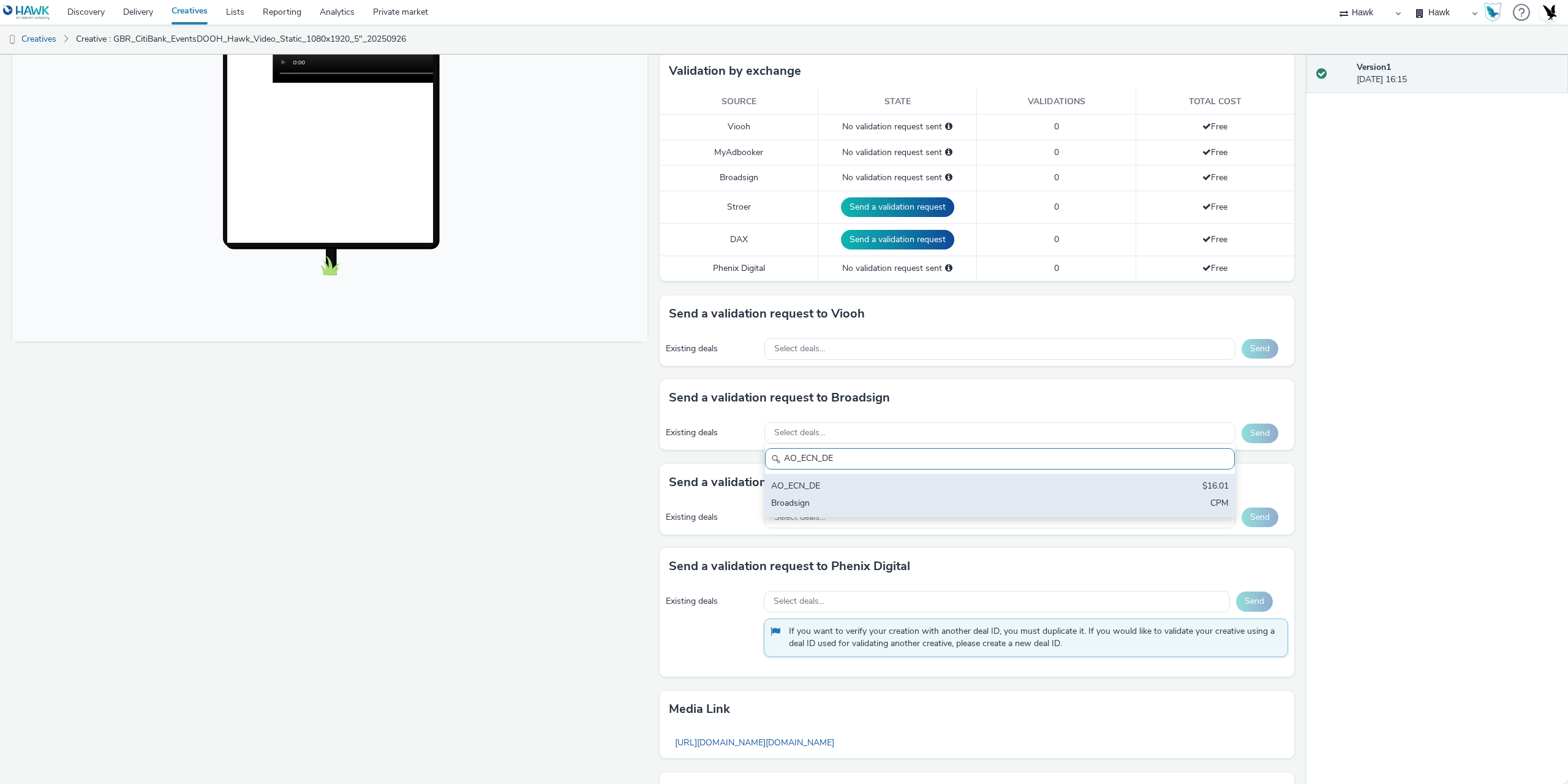
click at [874, 485] on div "AO_ECN_DE" at bounding box center [923, 487] width 303 height 14
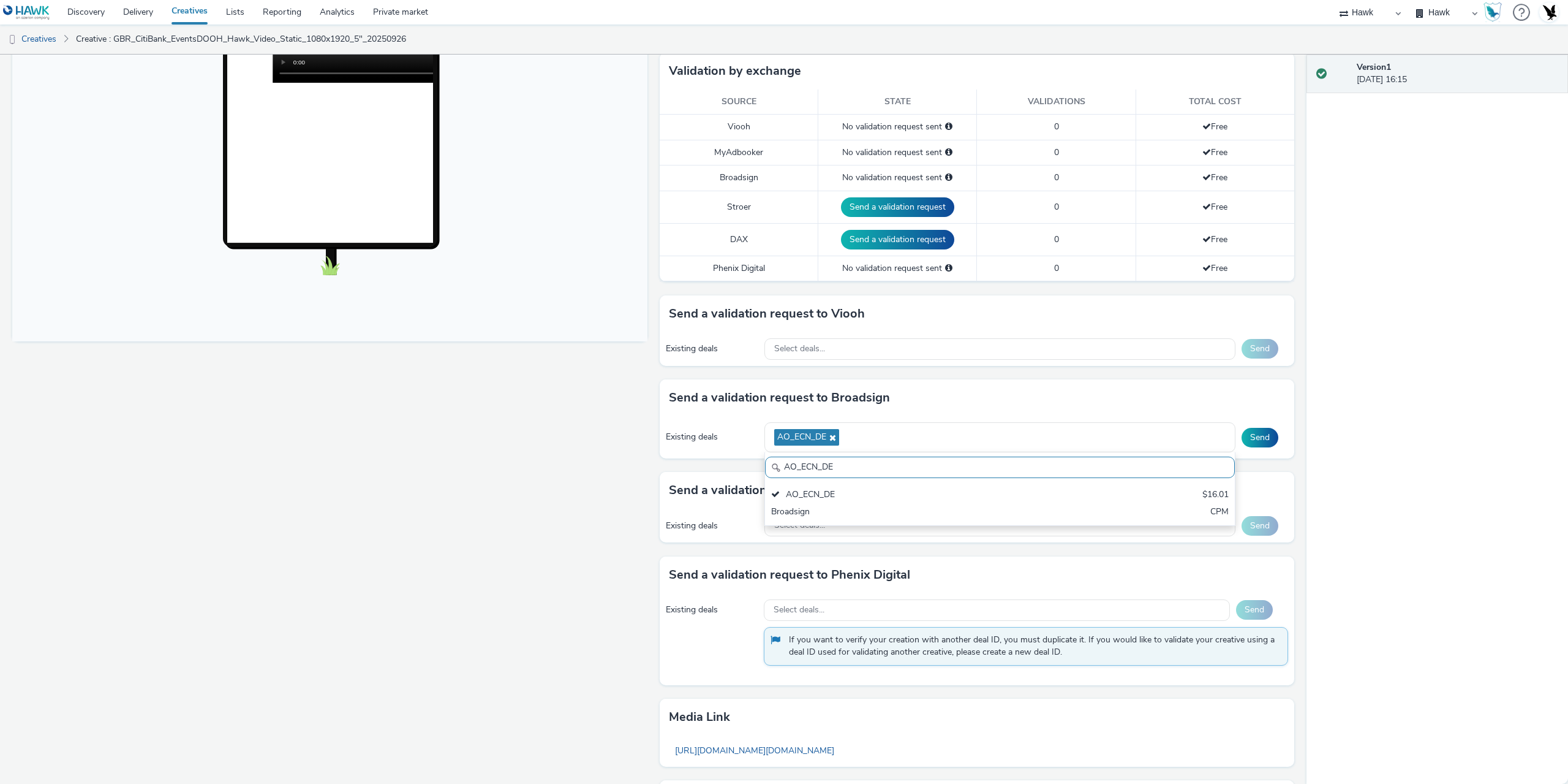
drag, startPoint x: 837, startPoint y: 467, endPoint x: 684, endPoint y: 468, distance: 153.0
click at [684, 468] on div "Send a validation request to Broadsign Existing deals AO_ECN_DE AO_ECN_DE AO_EC…" at bounding box center [977, 425] width 635 height 93
paste input "Broadsign_Framen_Non-Coworking"
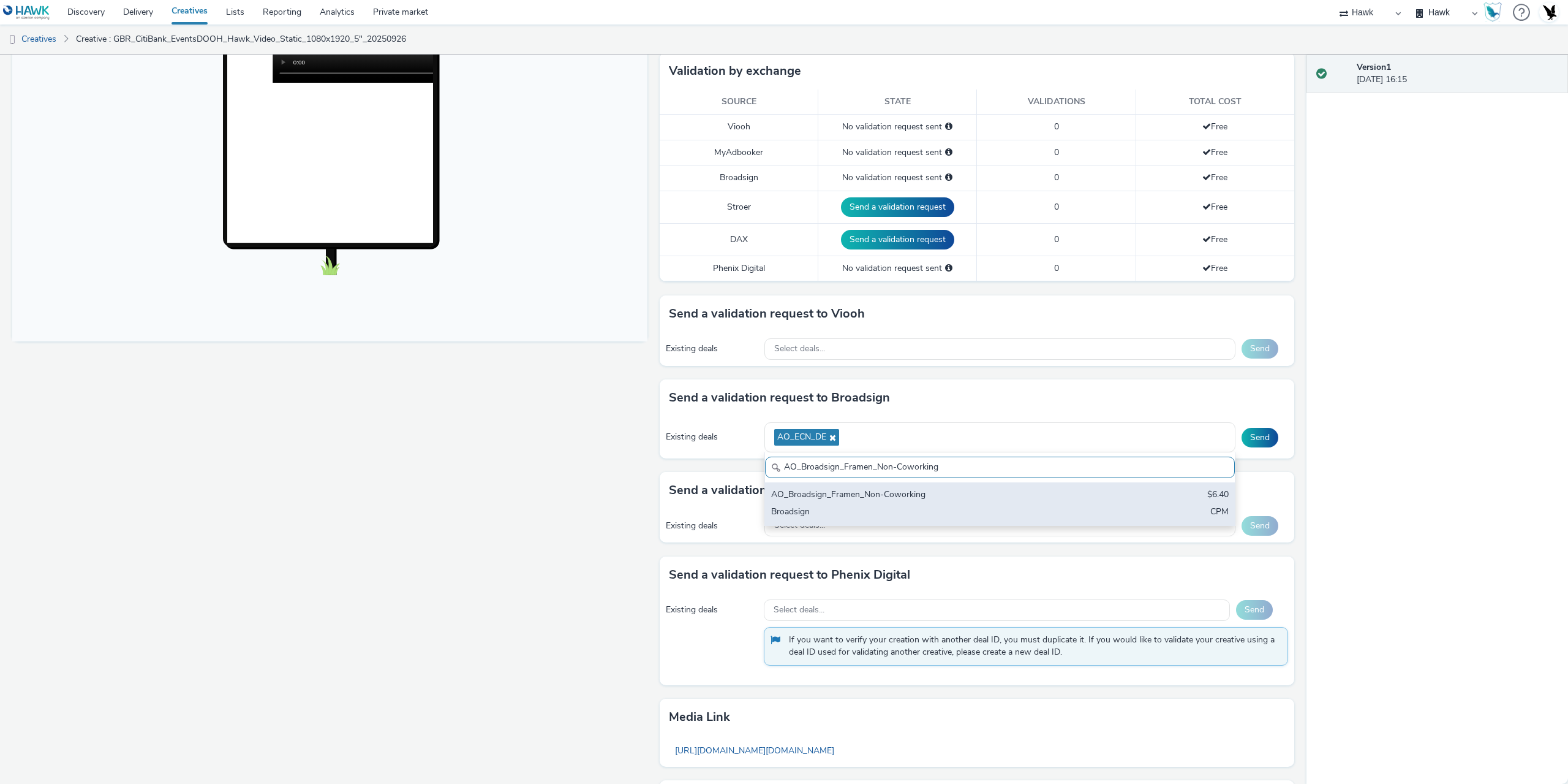
type input "AO_Broadsign_Framen_Non-Coworking"
click at [887, 508] on div "Broadsign" at bounding box center [923, 513] width 303 height 14
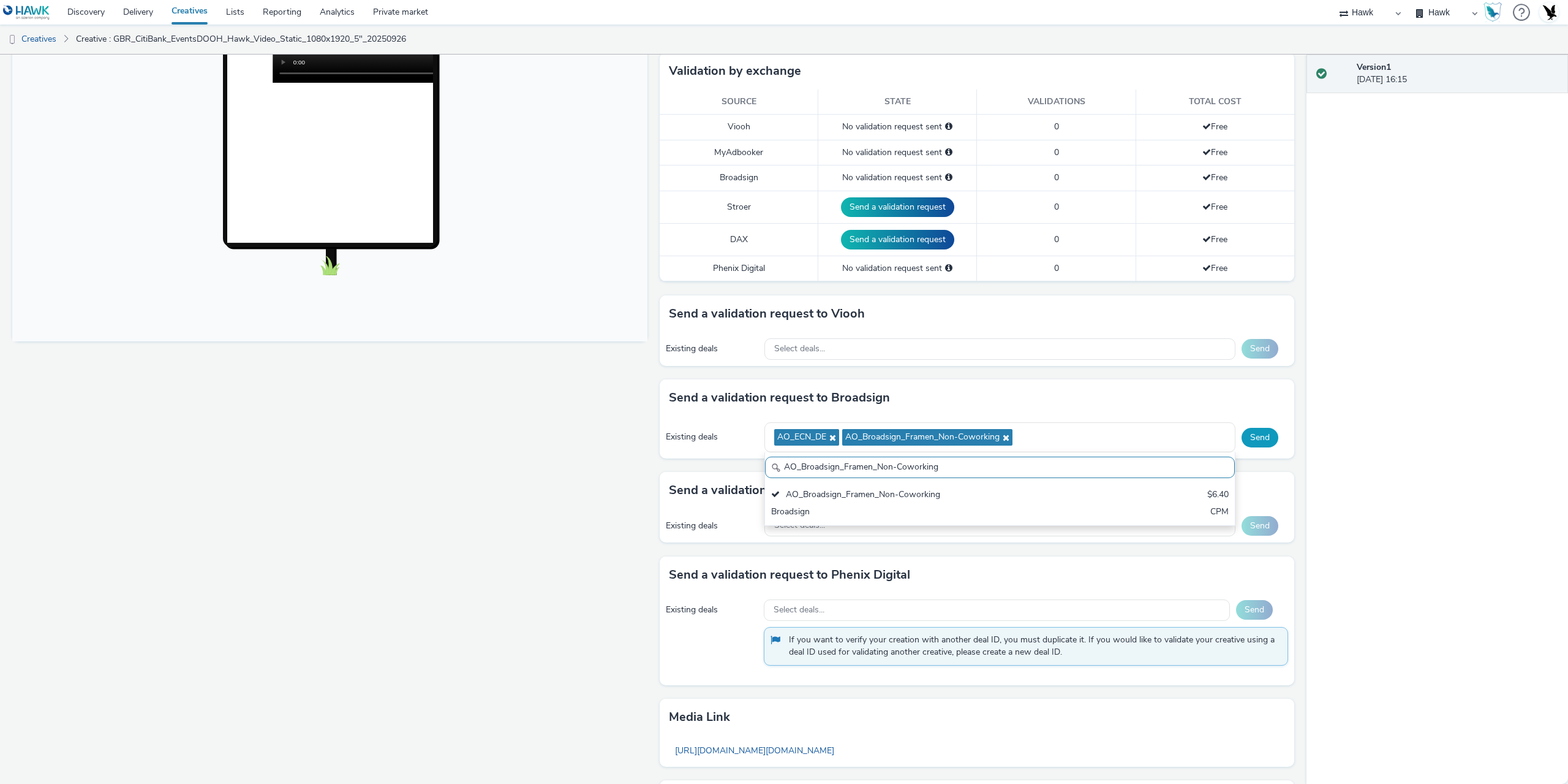
click at [1250, 437] on button "Send" at bounding box center [1260, 437] width 37 height 20
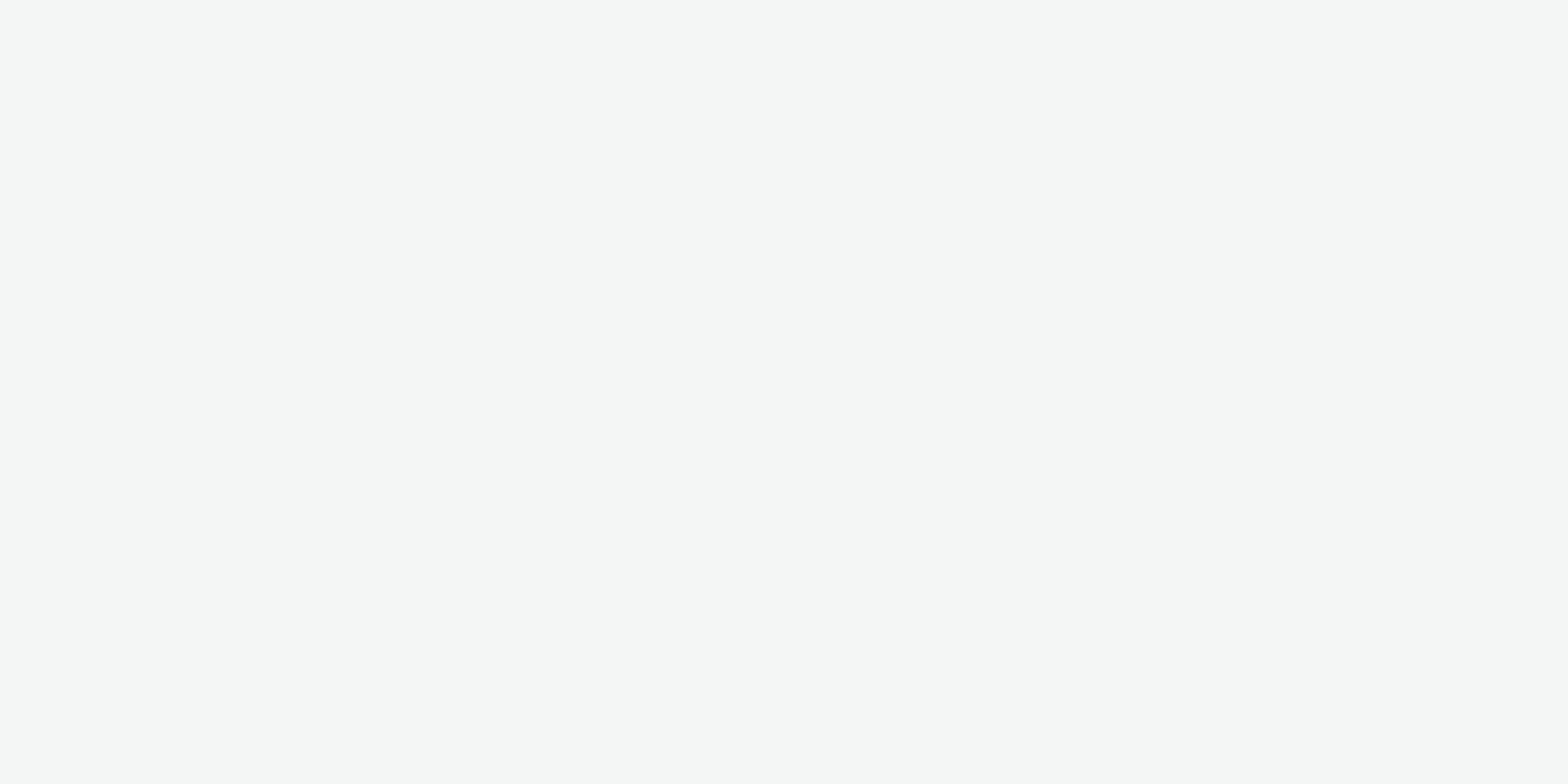
select select "11a7df10-284f-415c-b52a-427acf4c31ae"
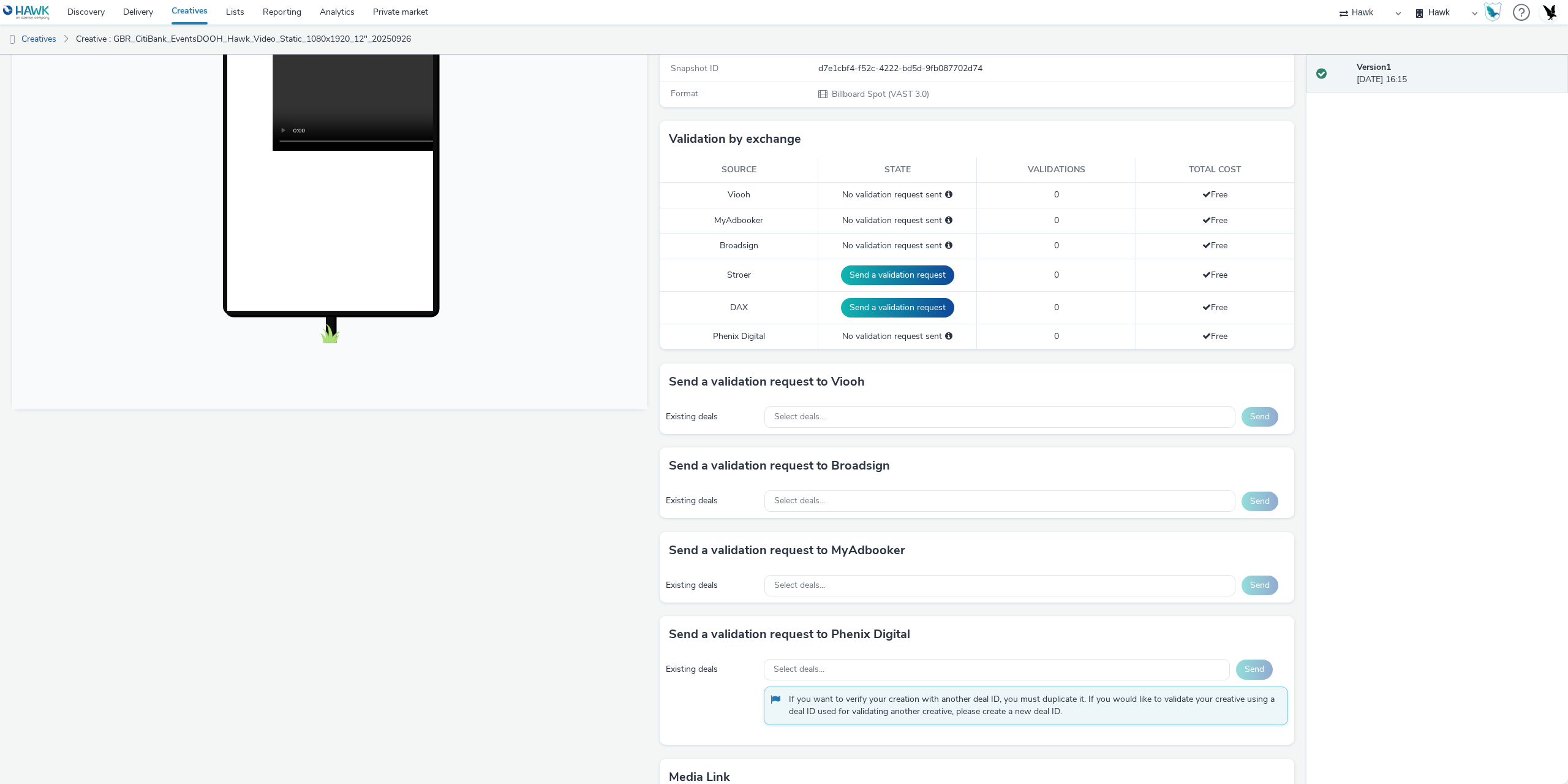
scroll to position [245, 0]
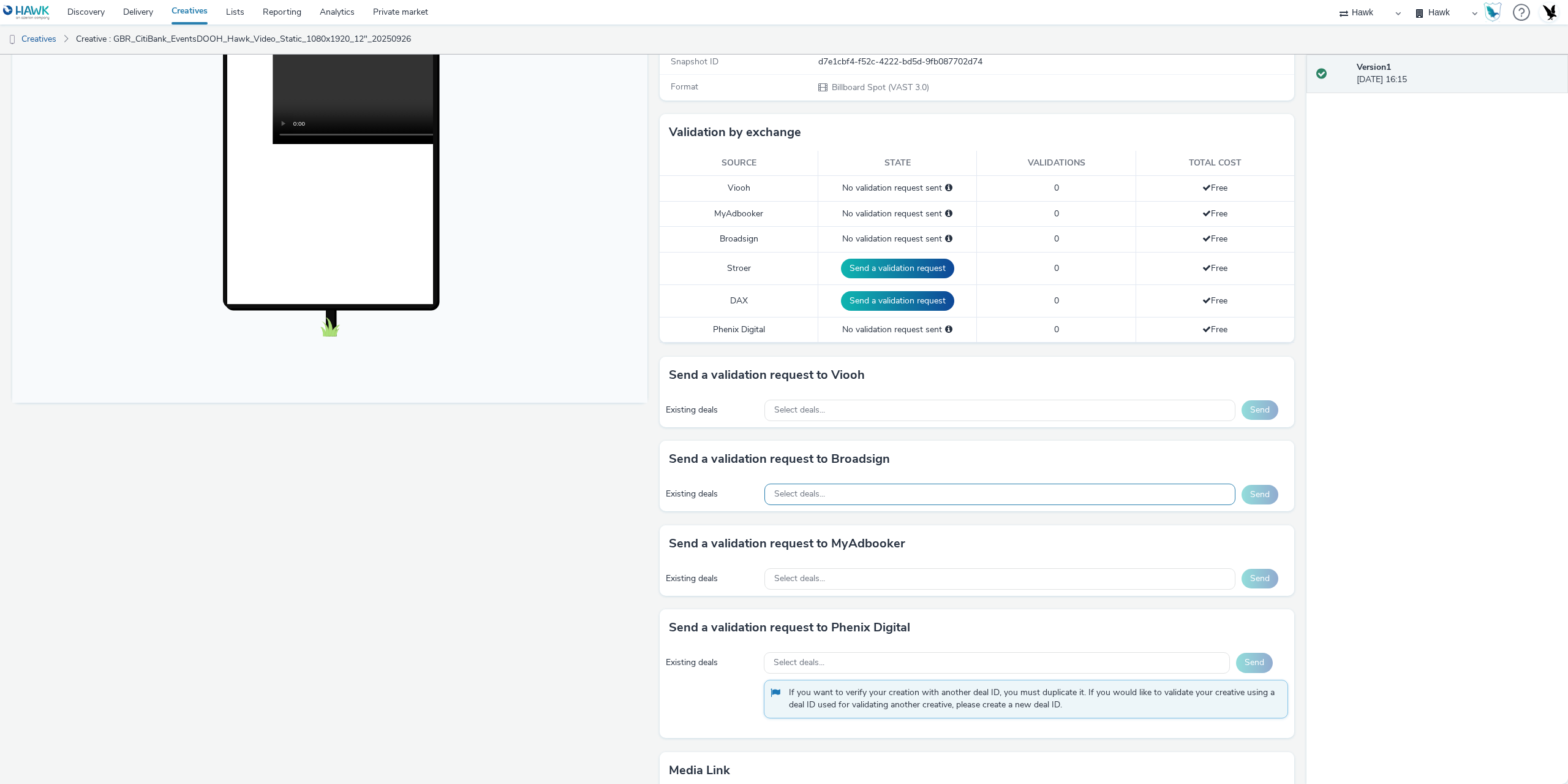
click at [847, 498] on div "Select deals..." at bounding box center [1000, 494] width 471 height 21
paste input "AO_ECN_DE"
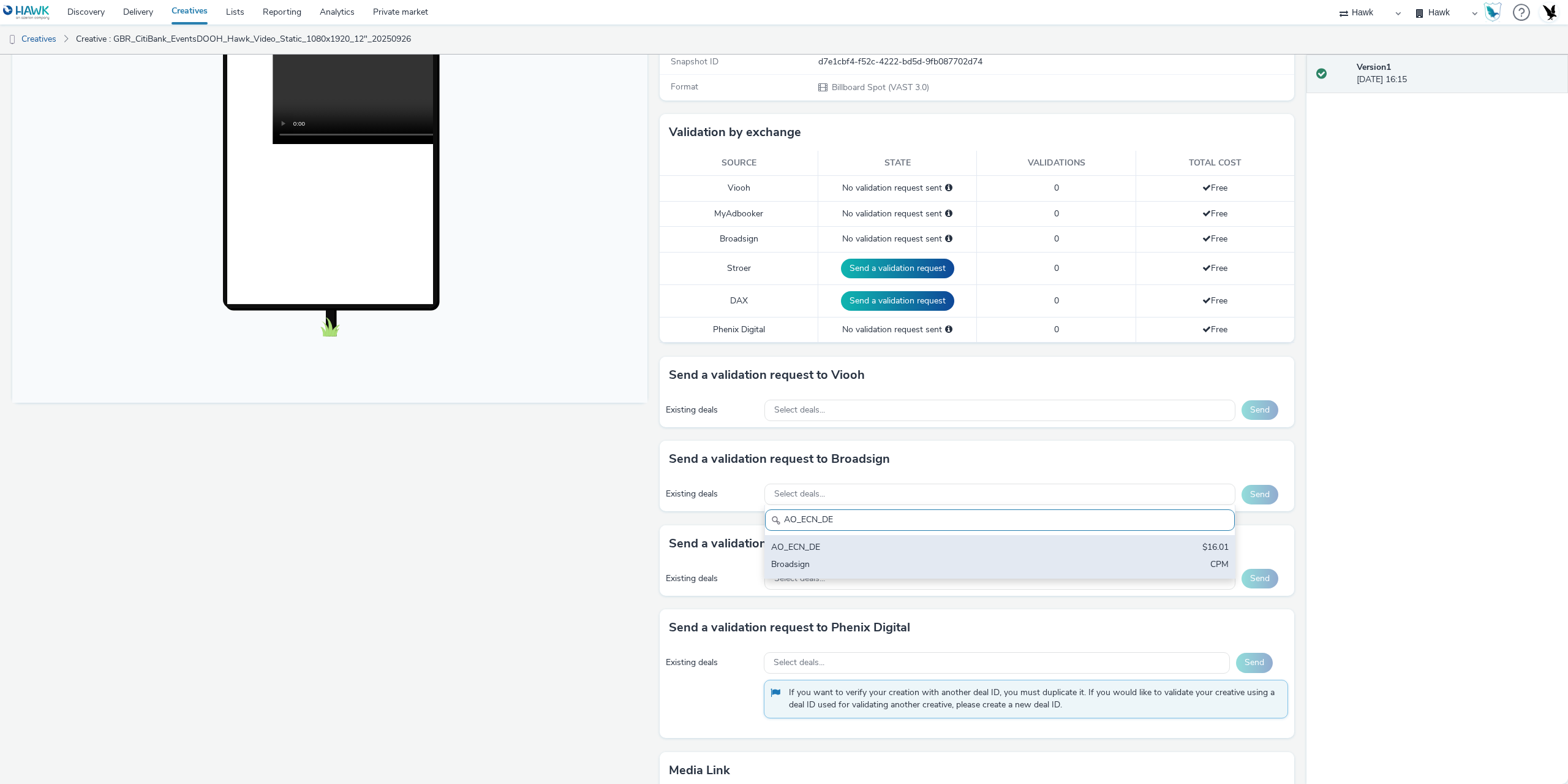
click at [906, 571] on div "Broadsign" at bounding box center [923, 565] width 303 height 14
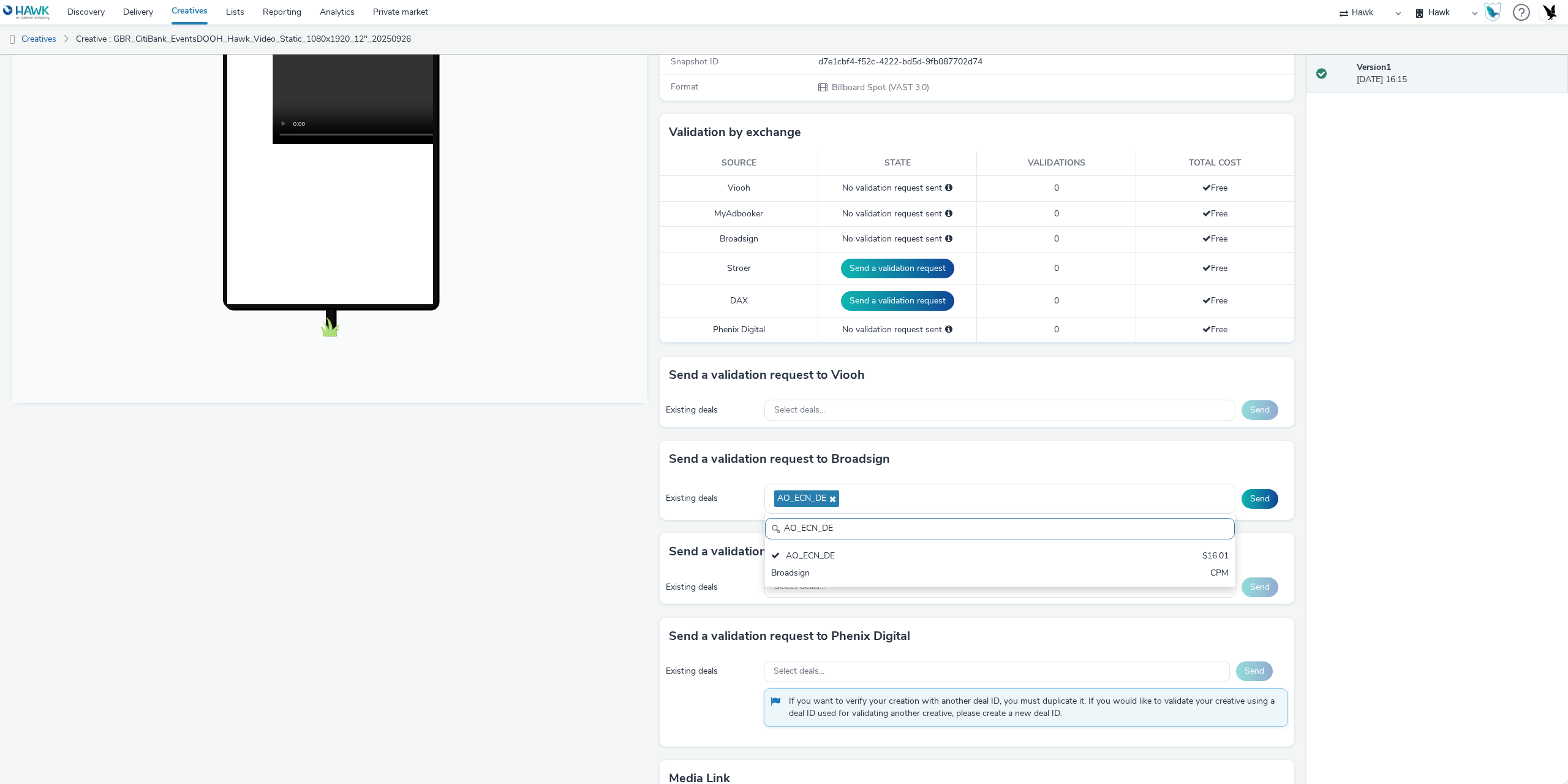
drag, startPoint x: 841, startPoint y: 532, endPoint x: 701, endPoint y: 518, distance: 140.7
click at [704, 518] on div "Existing deals AO_ECN_DE AO_ECN_DE AO_ECN_DE $16.01 Broadsign CPM Send" at bounding box center [977, 498] width 635 height 43
paste input "Broadsign_Framen_Non-Coworking"
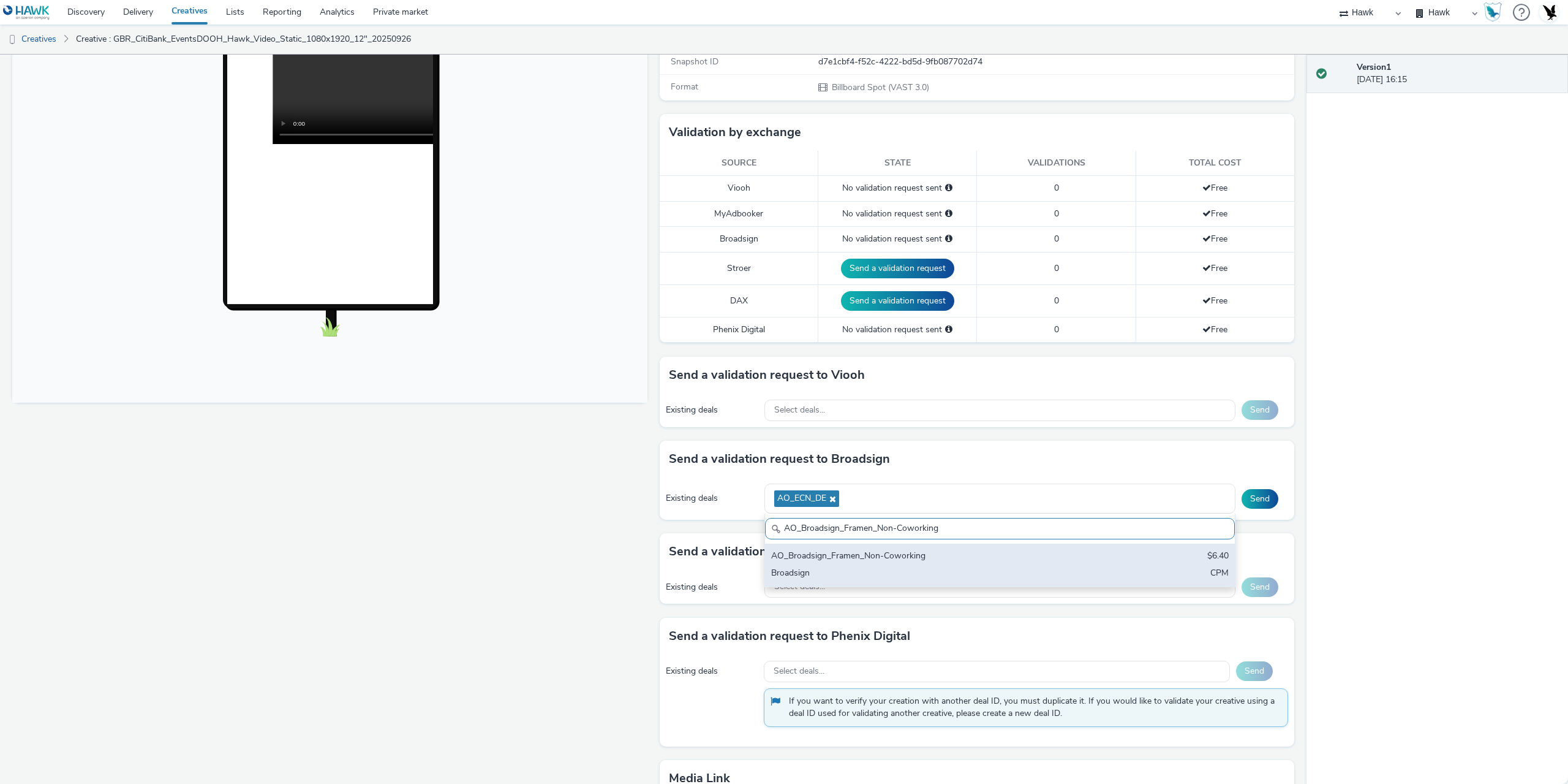
type input "AO_Broadsign_Framen_Non-Coworking"
drag, startPoint x: 884, startPoint y: 574, endPoint x: 1099, endPoint y: 563, distance: 215.3
click at [886, 574] on div "Broadsign" at bounding box center [923, 574] width 303 height 14
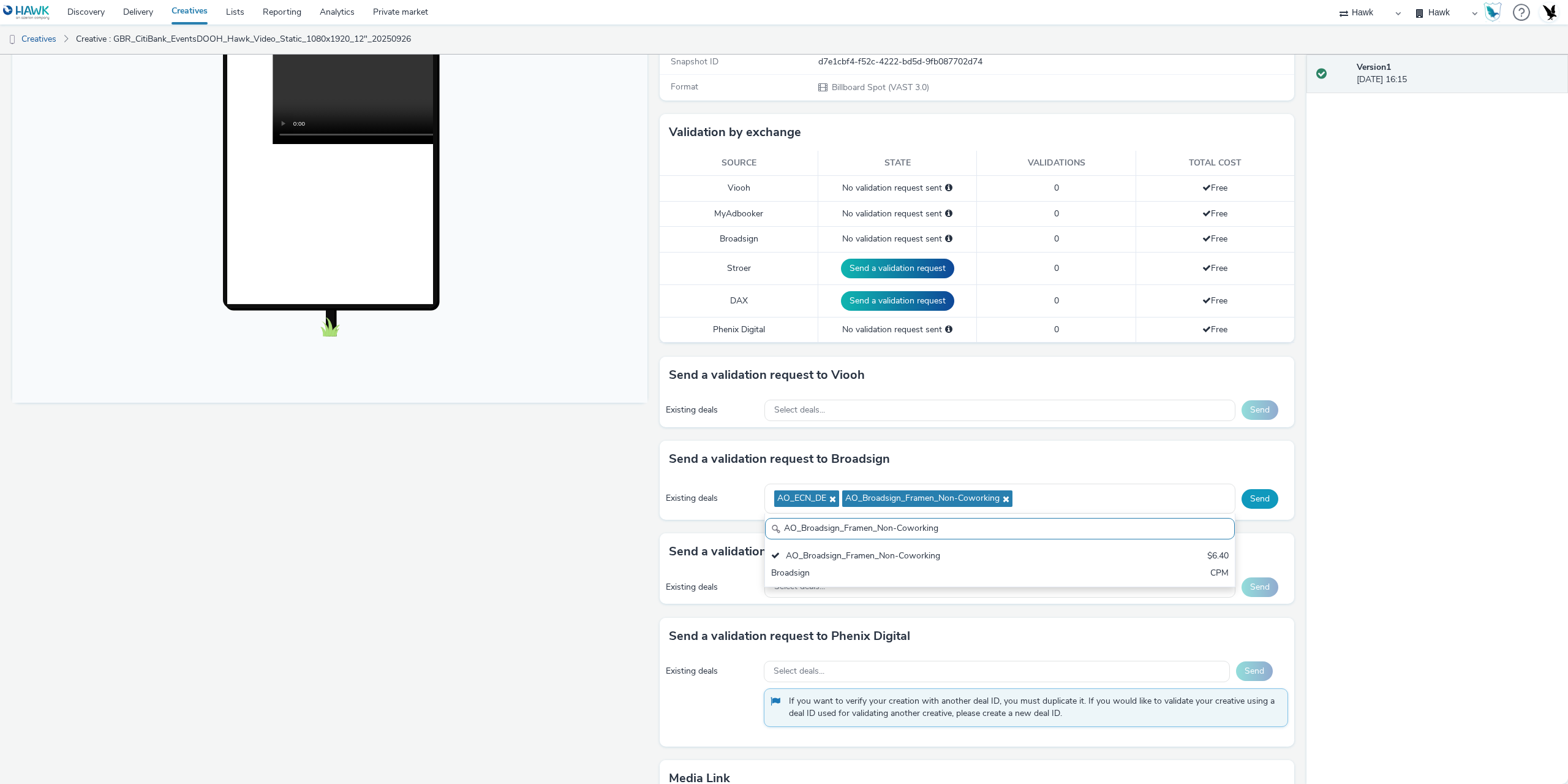
click at [1252, 498] on button "Send" at bounding box center [1260, 499] width 37 height 20
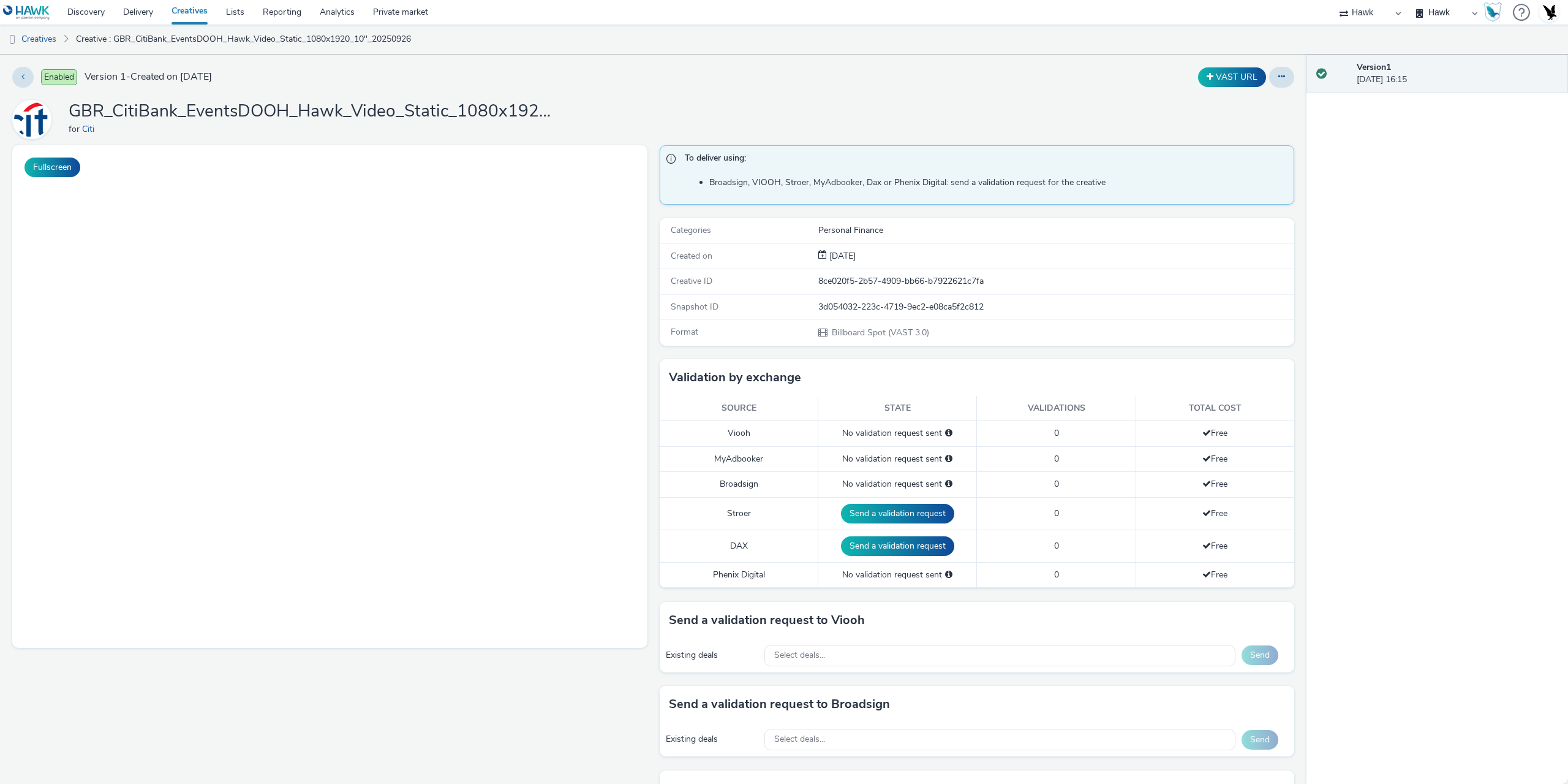
select select "11a7df10-284f-415c-b52a-427acf4c31ae"
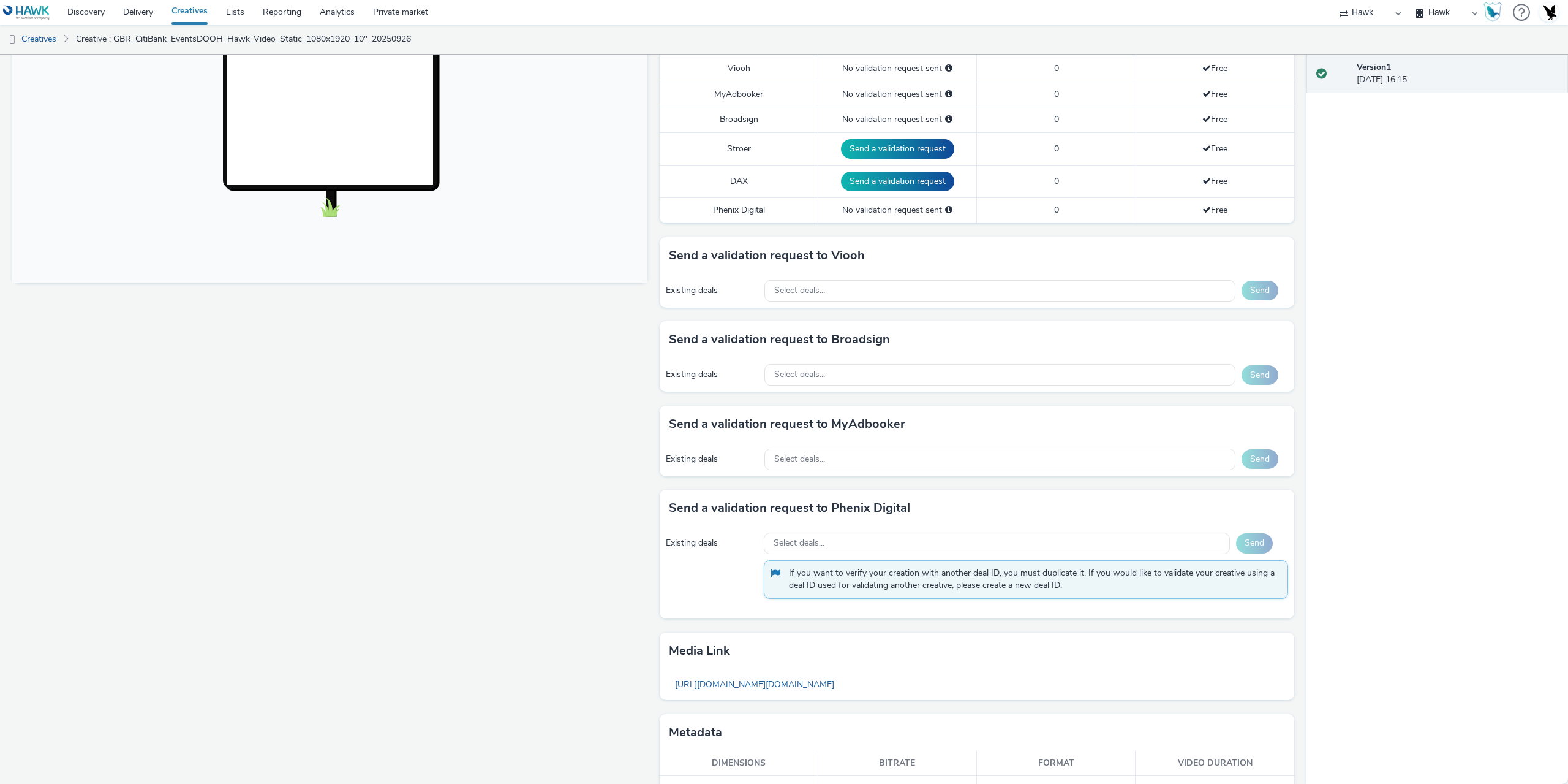
scroll to position [368, 0]
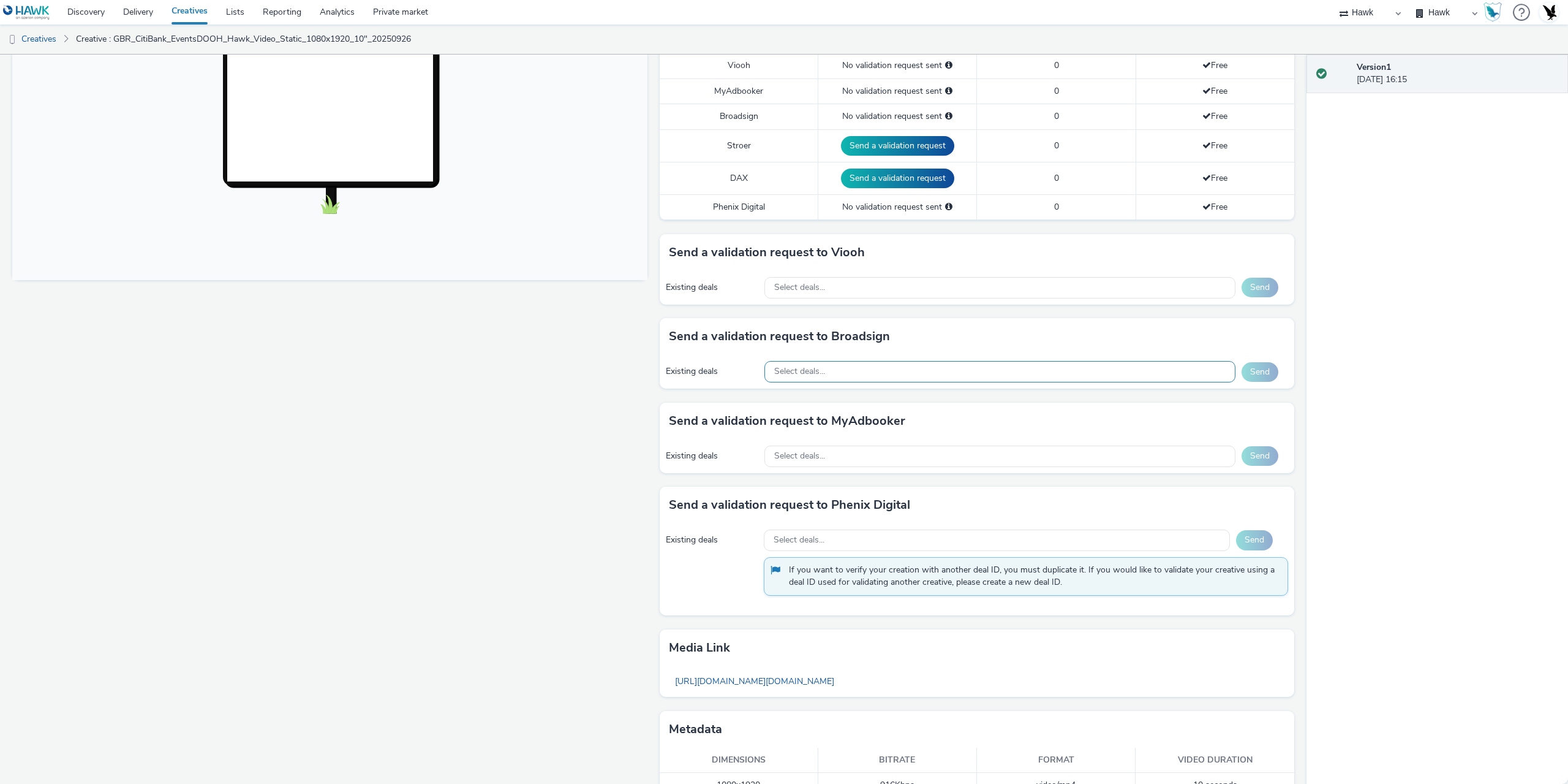
click at [855, 369] on div "Select deals..." at bounding box center [1000, 371] width 471 height 21
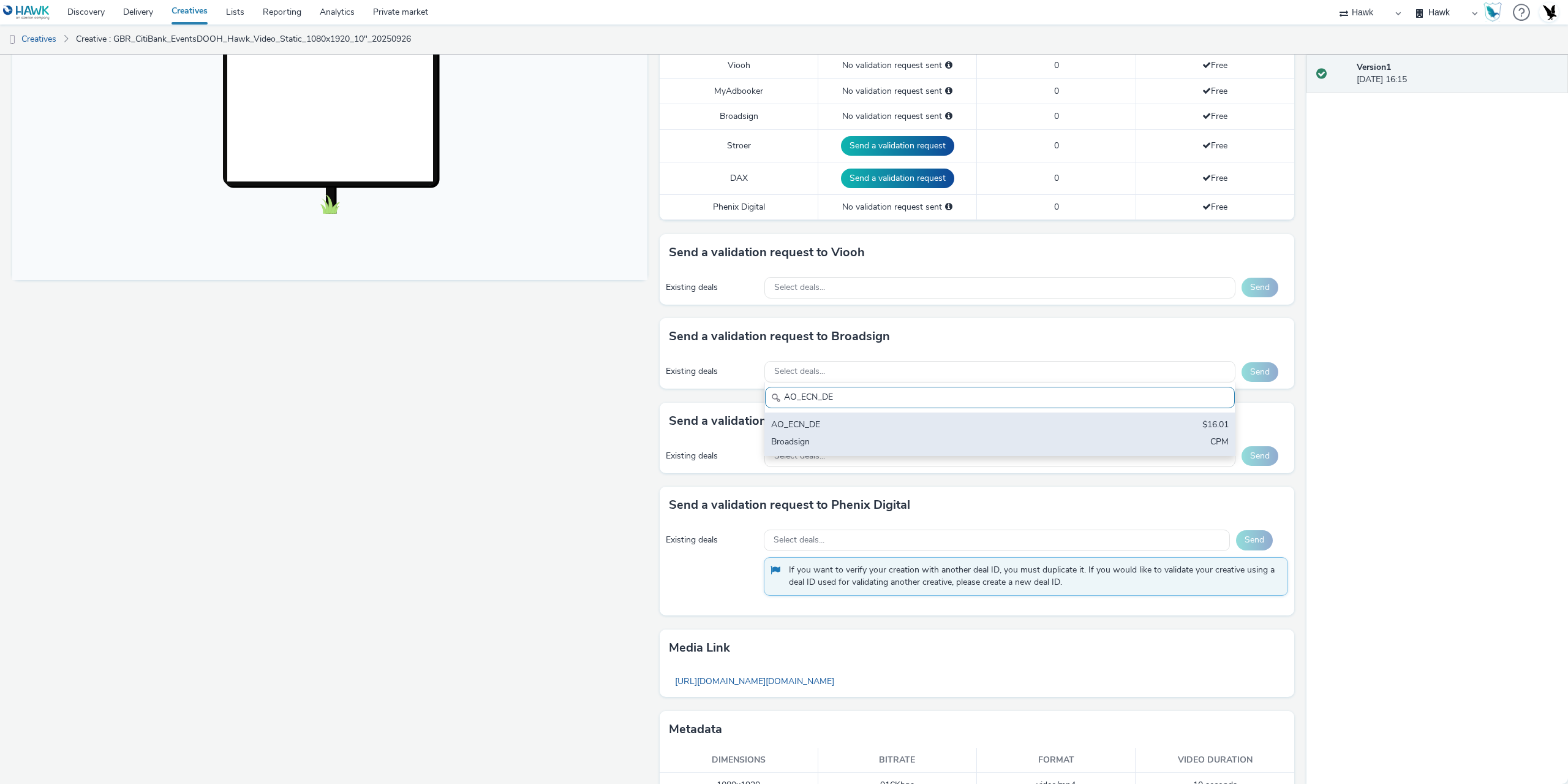
drag, startPoint x: 867, startPoint y: 428, endPoint x: 874, endPoint y: 427, distance: 7.1
click at [868, 427] on div "AO_ECN_DE" at bounding box center [923, 425] width 303 height 14
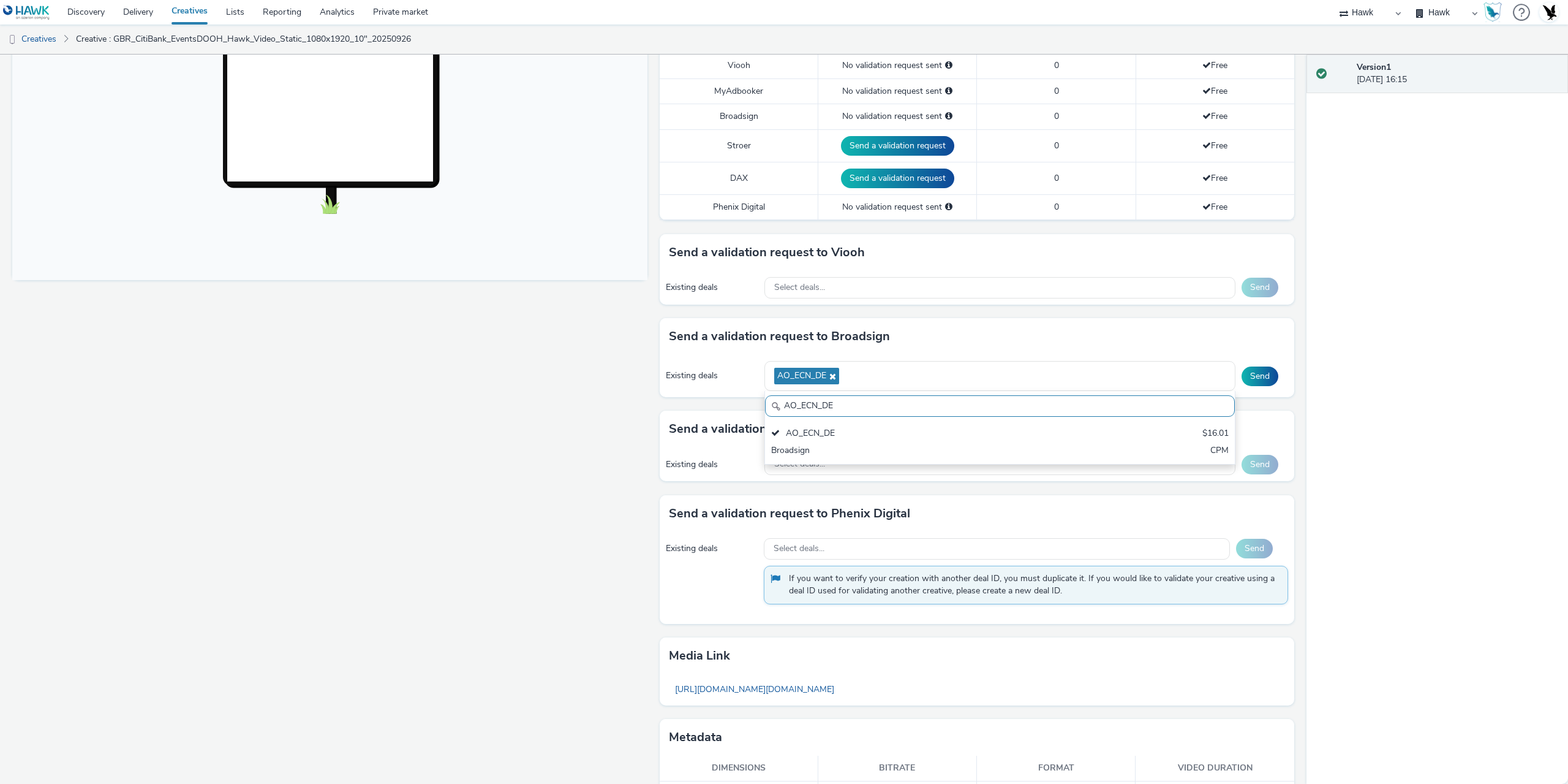
drag, startPoint x: 857, startPoint y: 408, endPoint x: 687, endPoint y: 413, distance: 170.1
click at [688, 413] on div "To deliver using: Broadsign, VIOOH, [PERSON_NAME], MyAdbooker, Dax or Phenix Di…" at bounding box center [974, 298] width 641 height 1043
paste input "Broadsign_Framen_Non-Coworking"
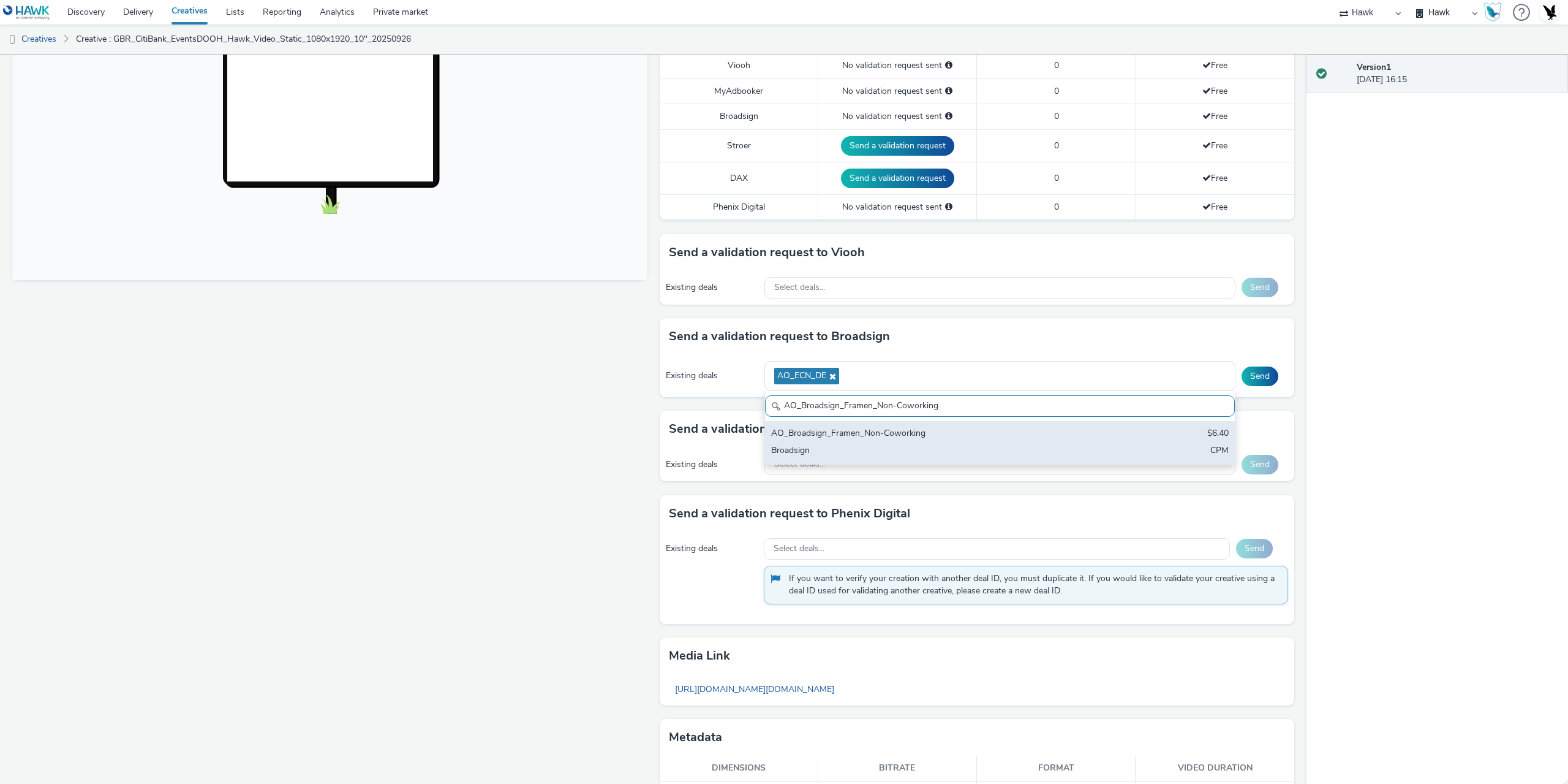
type input "AO_Broadsign_Framen_Non-Coworking"
click at [876, 446] on div "Broadsign" at bounding box center [923, 452] width 303 height 14
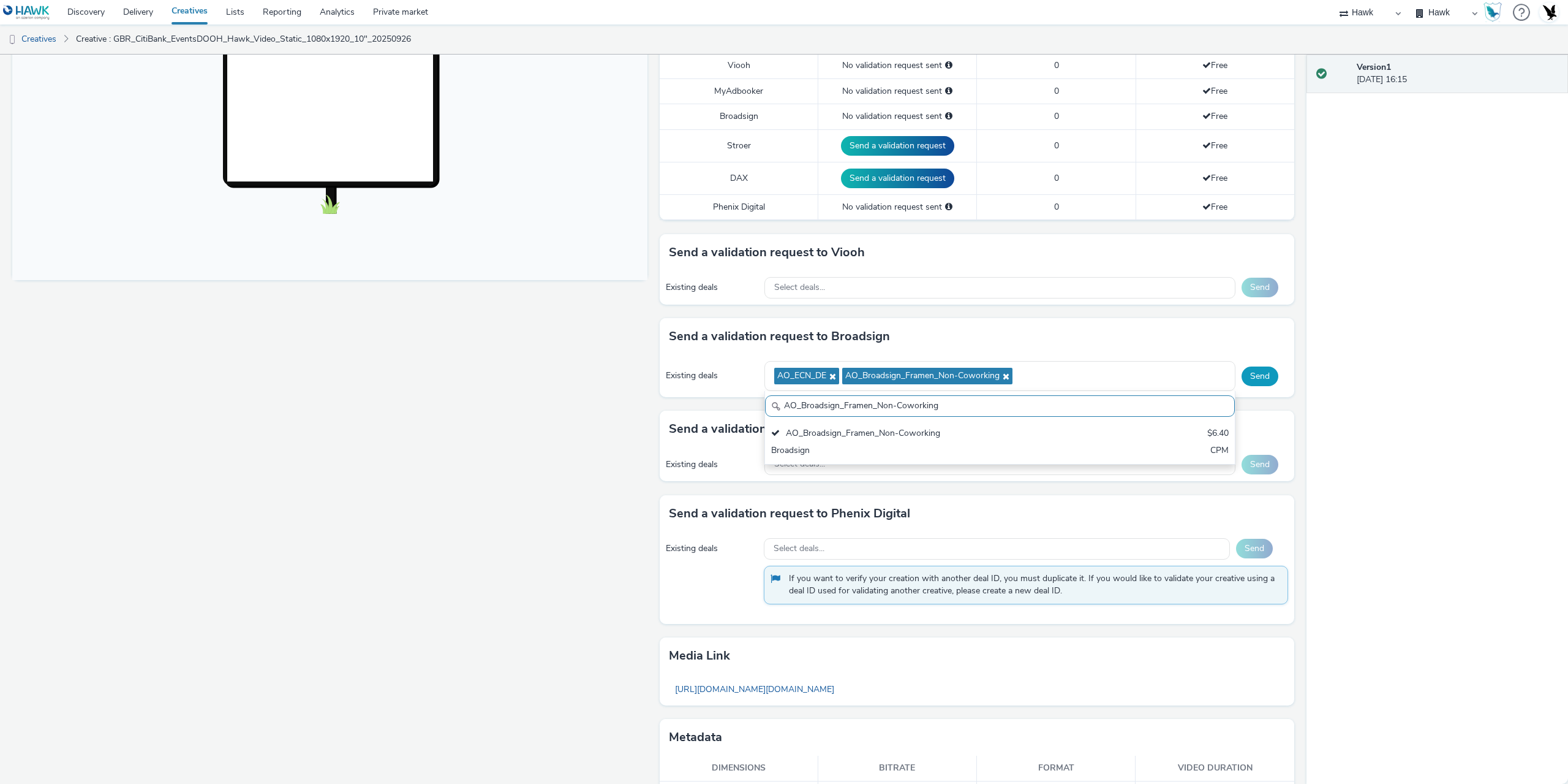
click at [1258, 374] on button "Send" at bounding box center [1260, 376] width 37 height 20
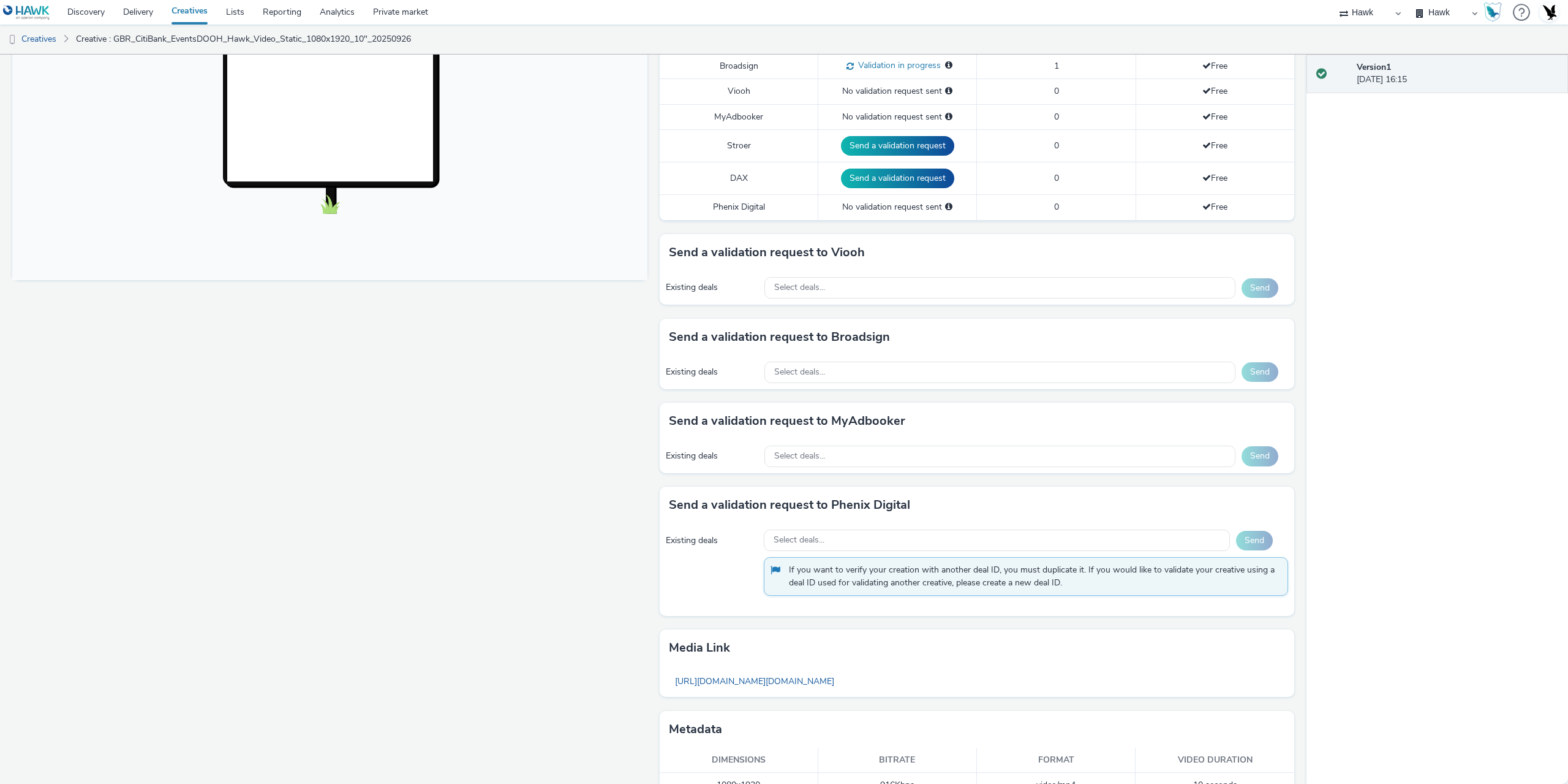
click at [401, 374] on div "Fullscreen" at bounding box center [332, 294] width 641 height 1034
